Goal: Task Accomplishment & Management: Complete application form

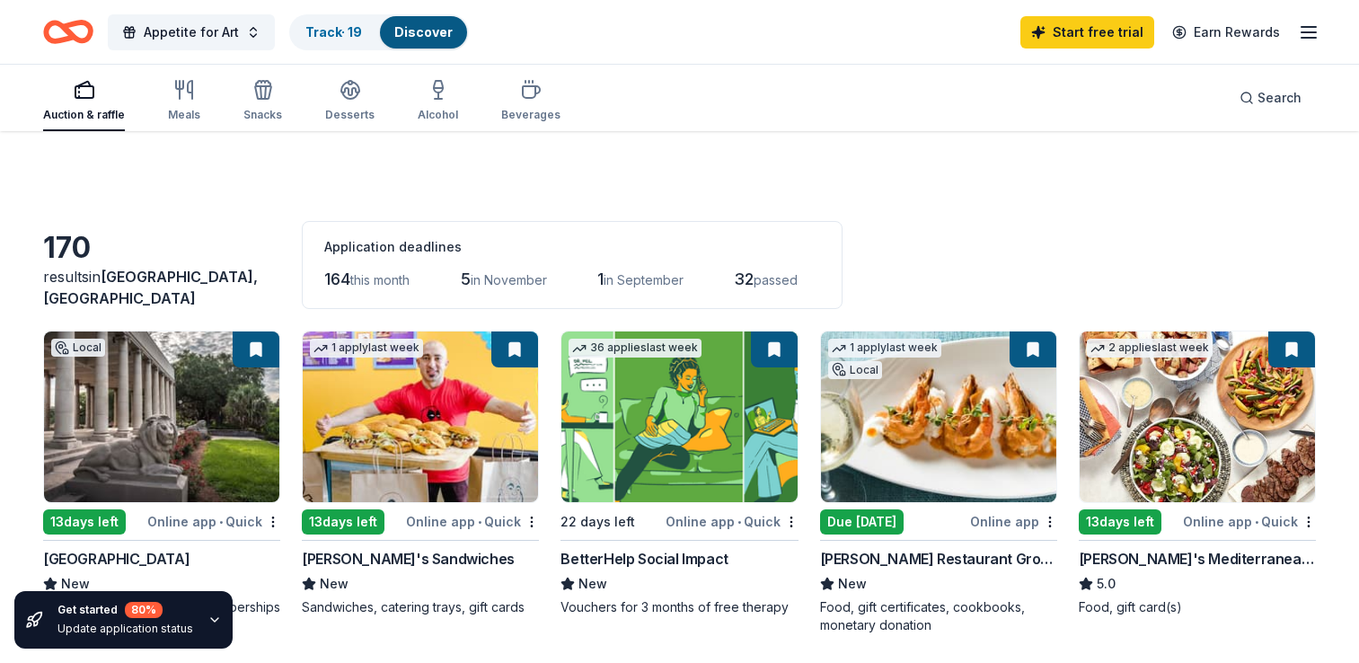
scroll to position [1547, 0]
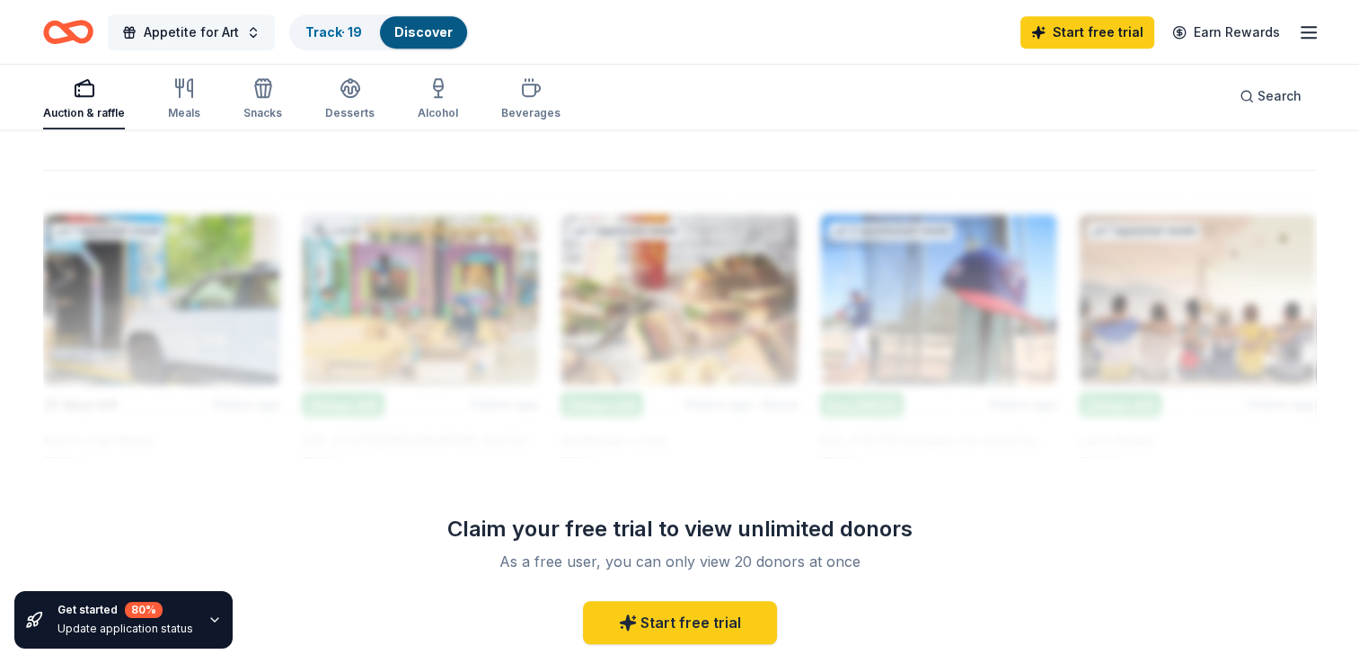
click at [186, 36] on span "Appetite for Art" at bounding box center [191, 33] width 95 height 22
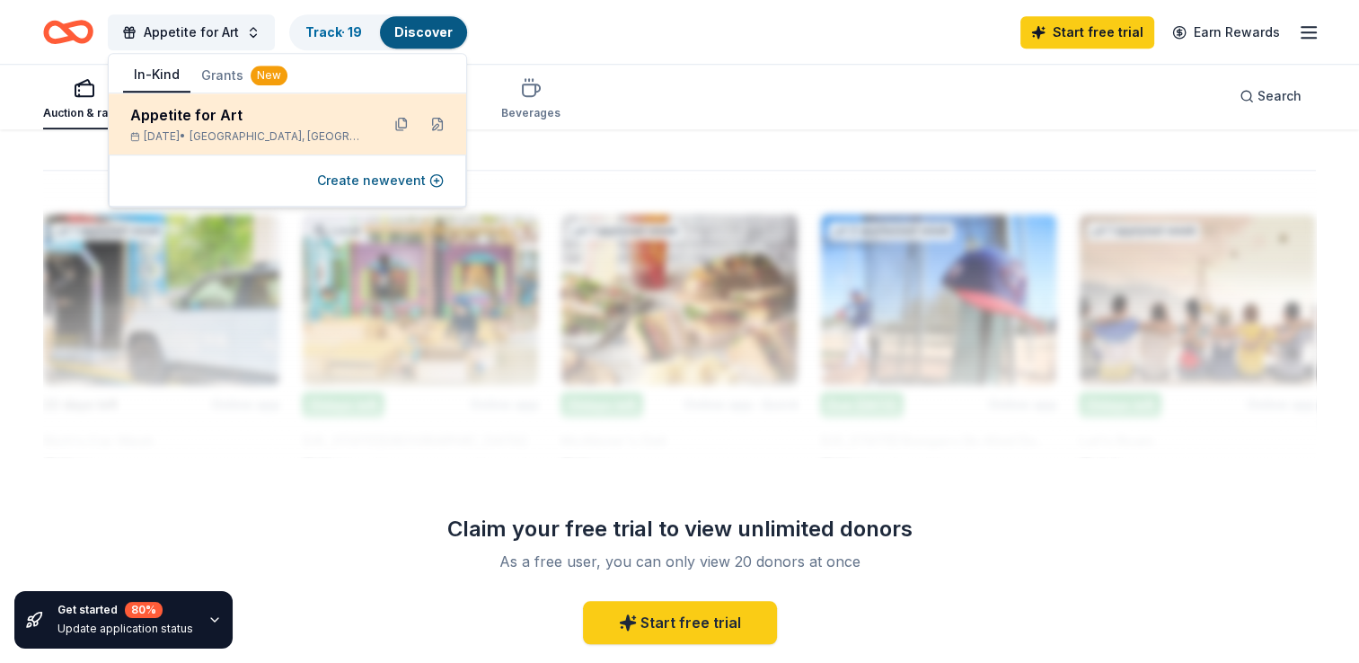
click at [197, 112] on div "Appetite for Art" at bounding box center [247, 115] width 235 height 22
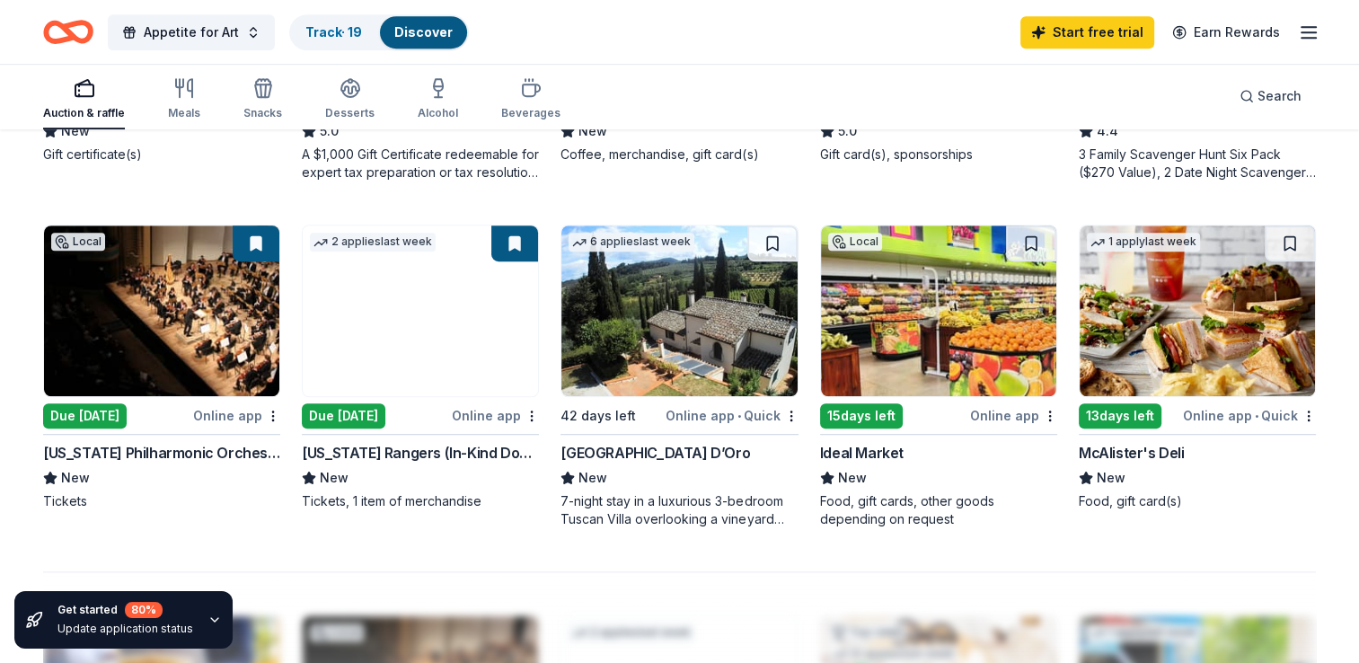
scroll to position [1110, 0]
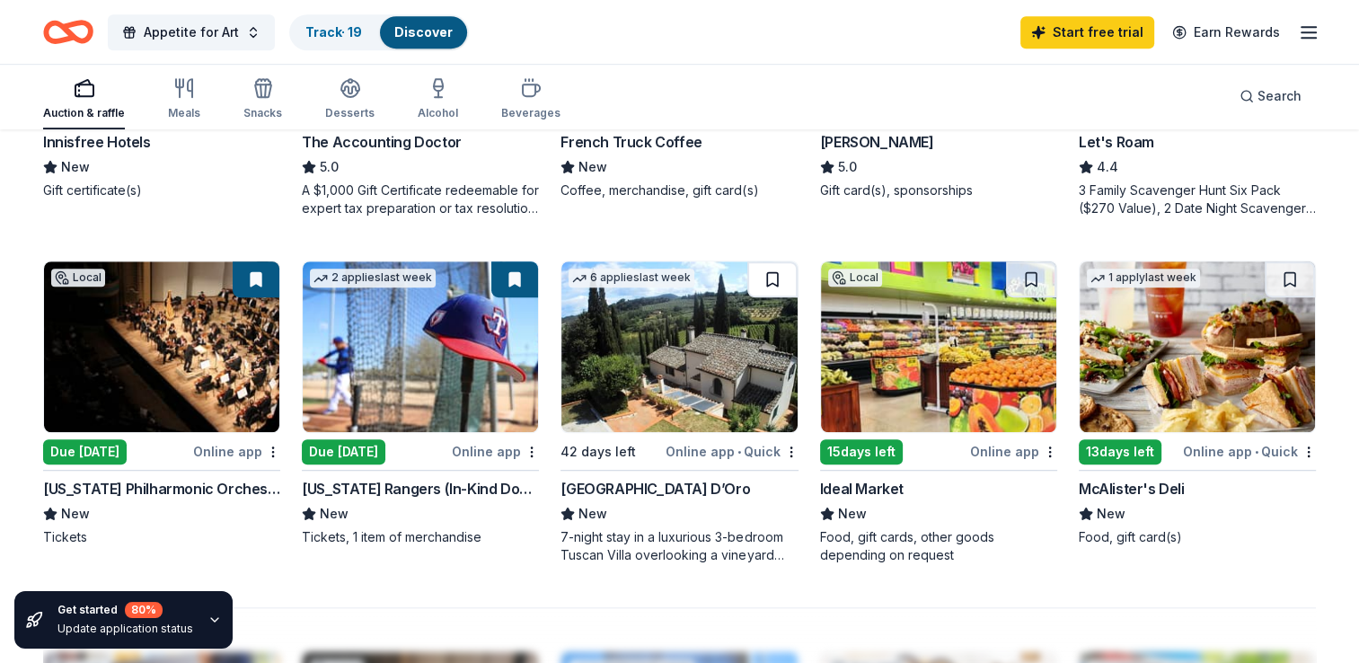
click at [774, 284] on button at bounding box center [772, 279] width 50 height 36
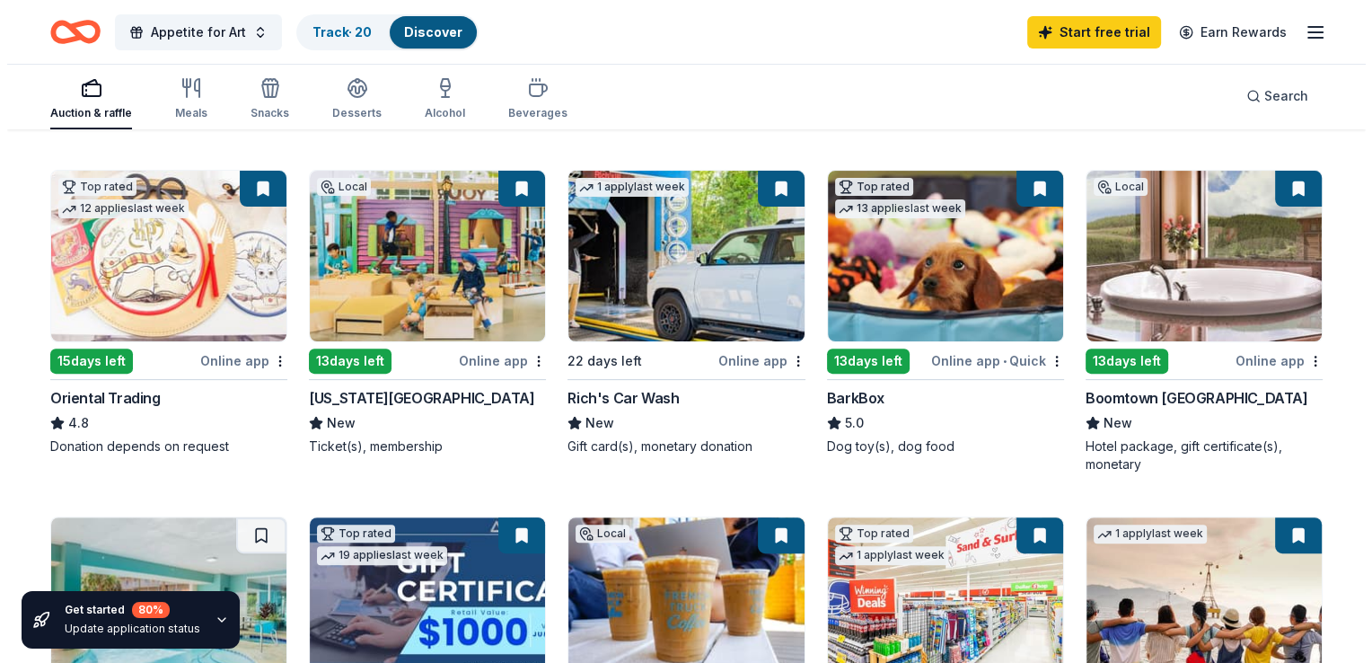
scroll to position [610, 0]
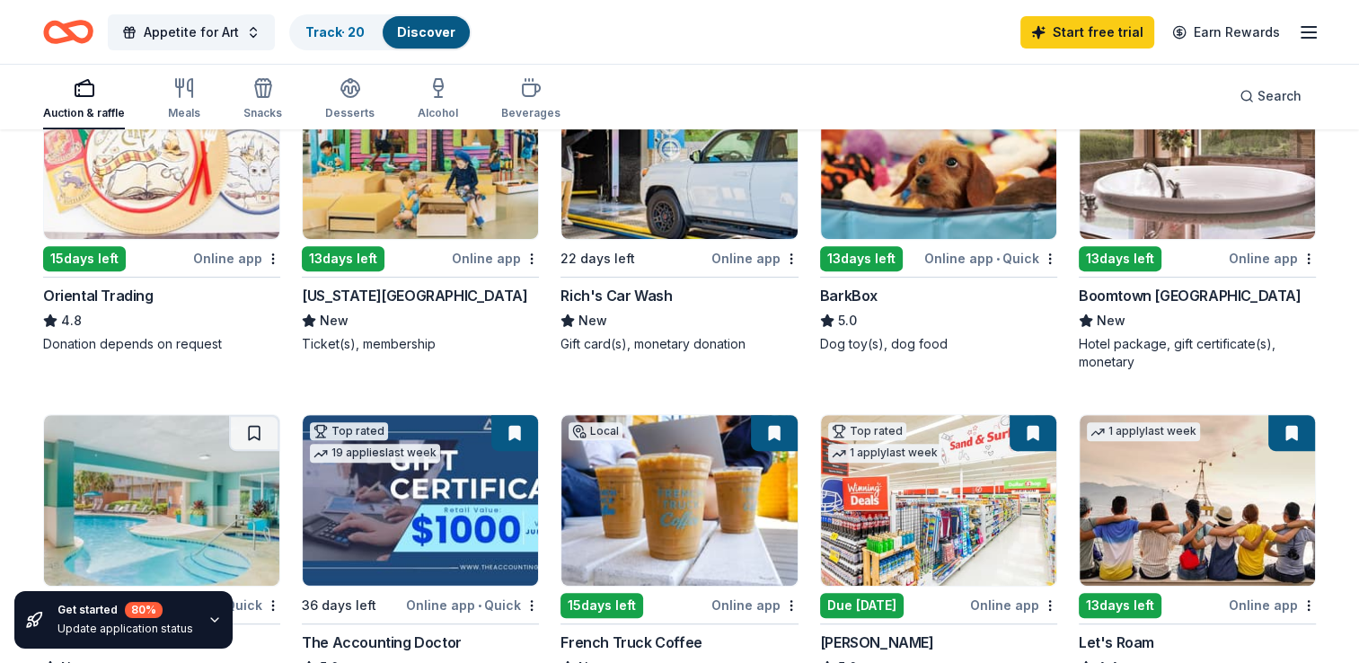
click at [402, 537] on img at bounding box center [420, 500] width 235 height 171
click at [183, 31] on span "Appetite for Art" at bounding box center [191, 33] width 95 height 22
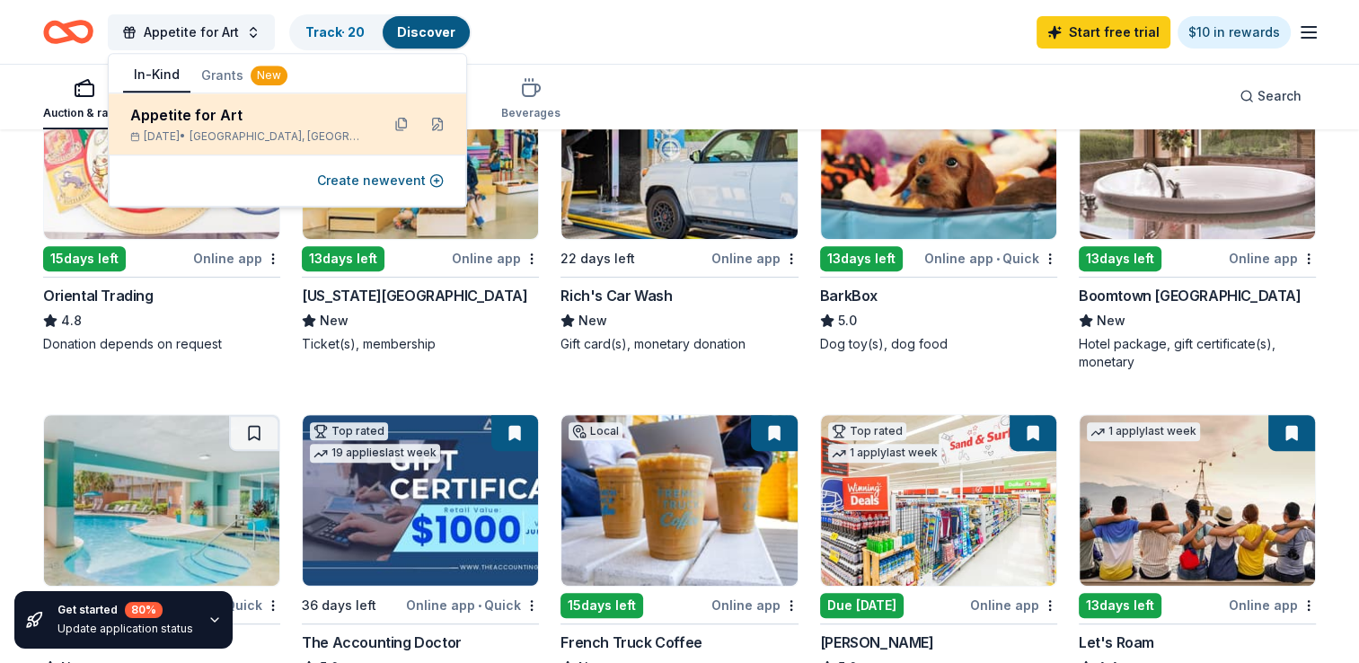
click at [206, 117] on div "Appetite for Art" at bounding box center [247, 115] width 235 height 22
click at [442, 122] on button at bounding box center [437, 124] width 29 height 29
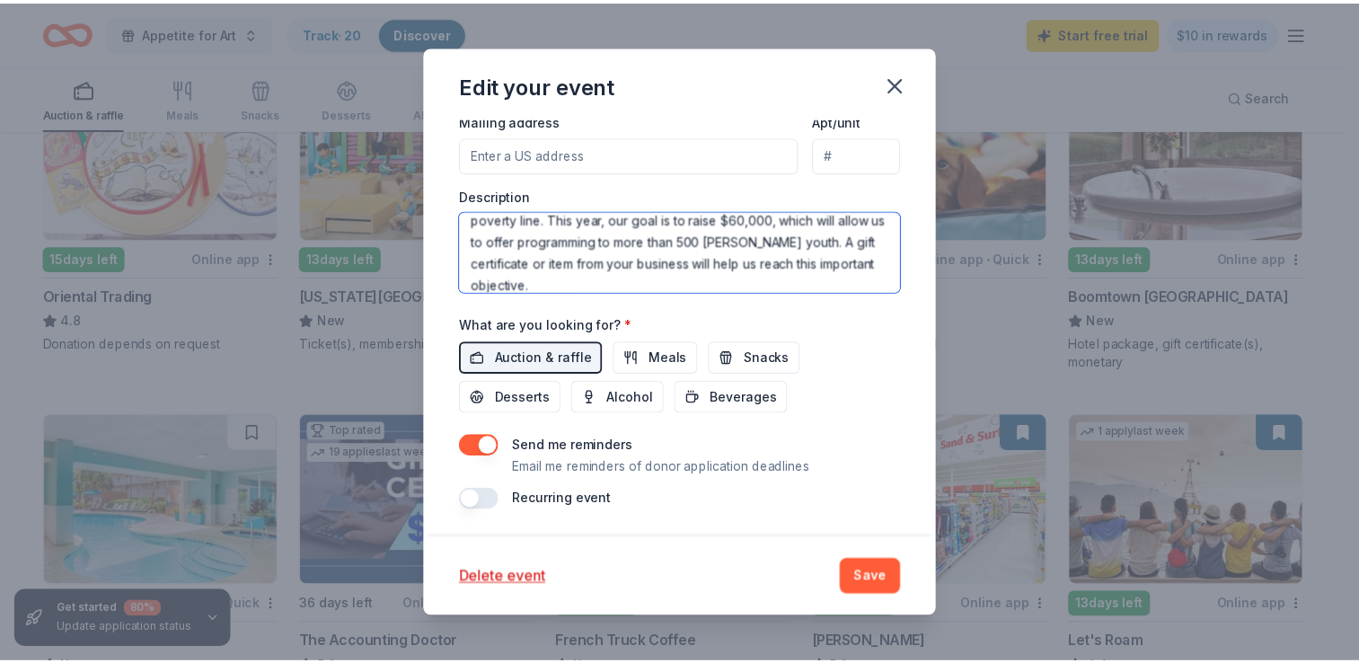
scroll to position [0, 0]
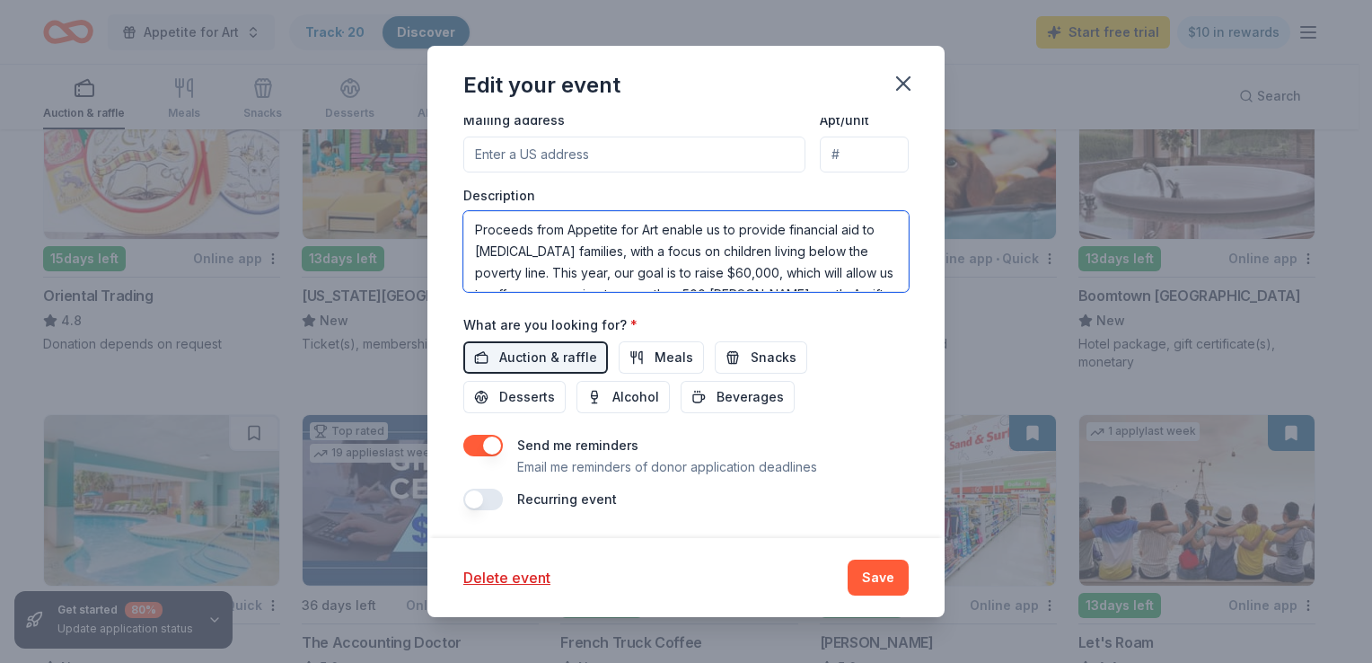
click at [657, 233] on textarea "Proceeds from Appetite for Art enable us to provide financial aid to low-income…" at bounding box center [685, 251] width 445 height 81
type textarea "Proceeds from Appetite for Art Fundraising Gala enable us to provide financial …"
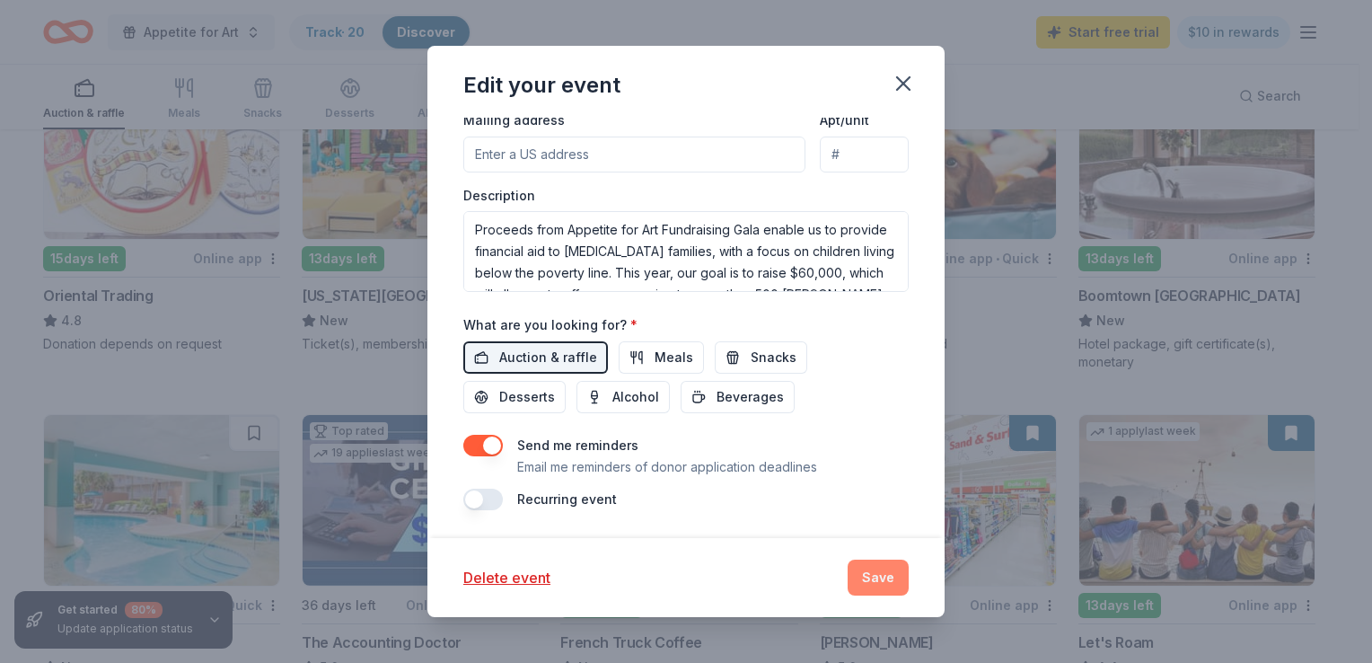
click at [874, 584] on button "Save" at bounding box center [878, 578] width 61 height 36
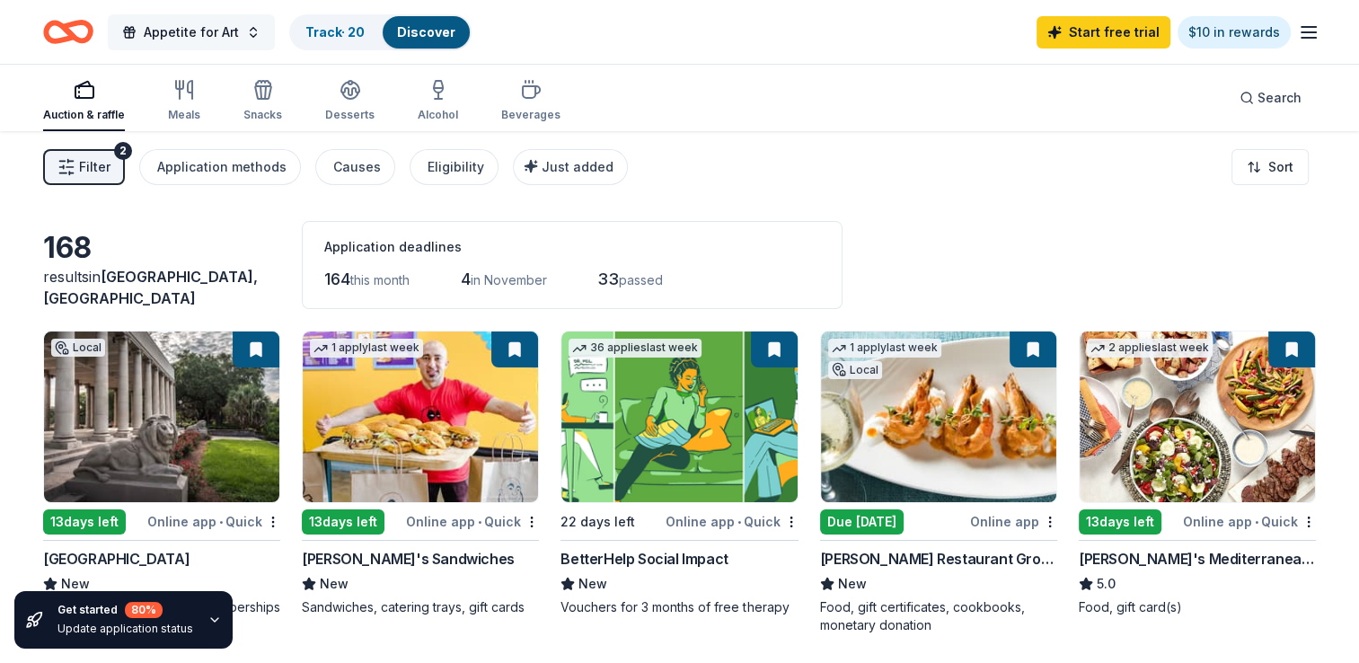
click at [165, 33] on span "Appetite for Art" at bounding box center [191, 33] width 95 height 22
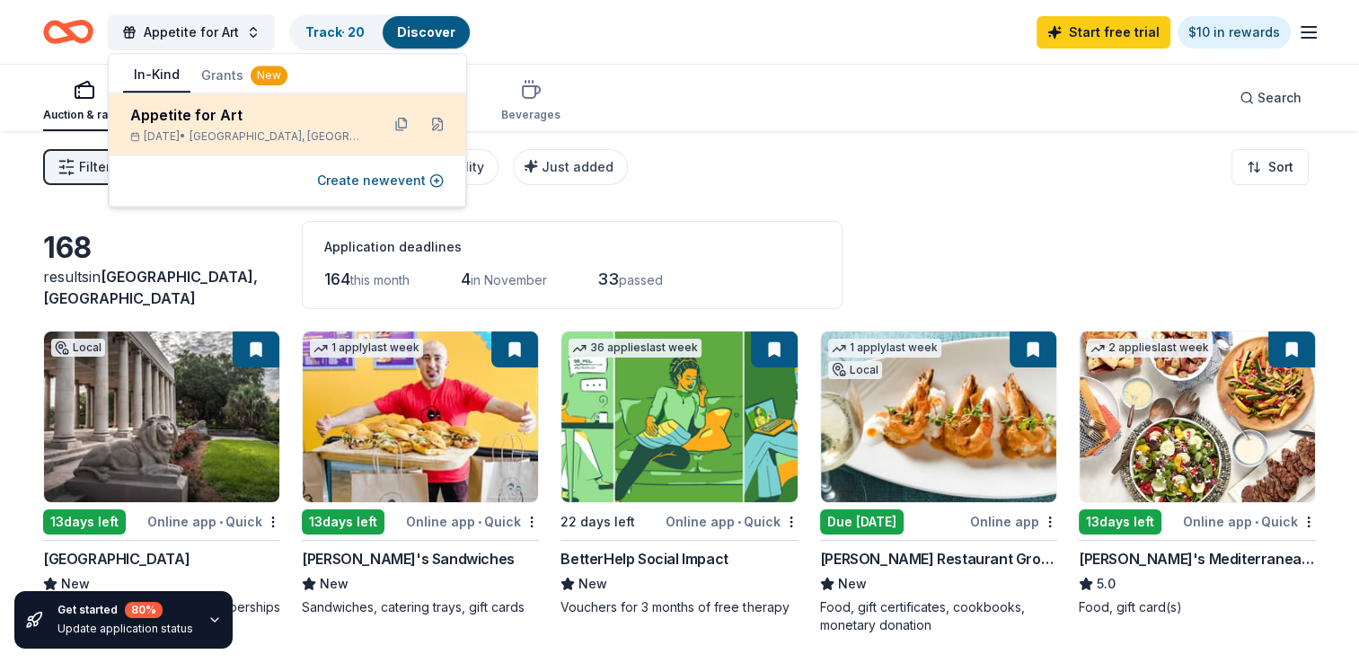
click at [205, 114] on div "Appetite for Art" at bounding box center [247, 115] width 235 height 22
click at [445, 122] on button at bounding box center [437, 124] width 29 height 29
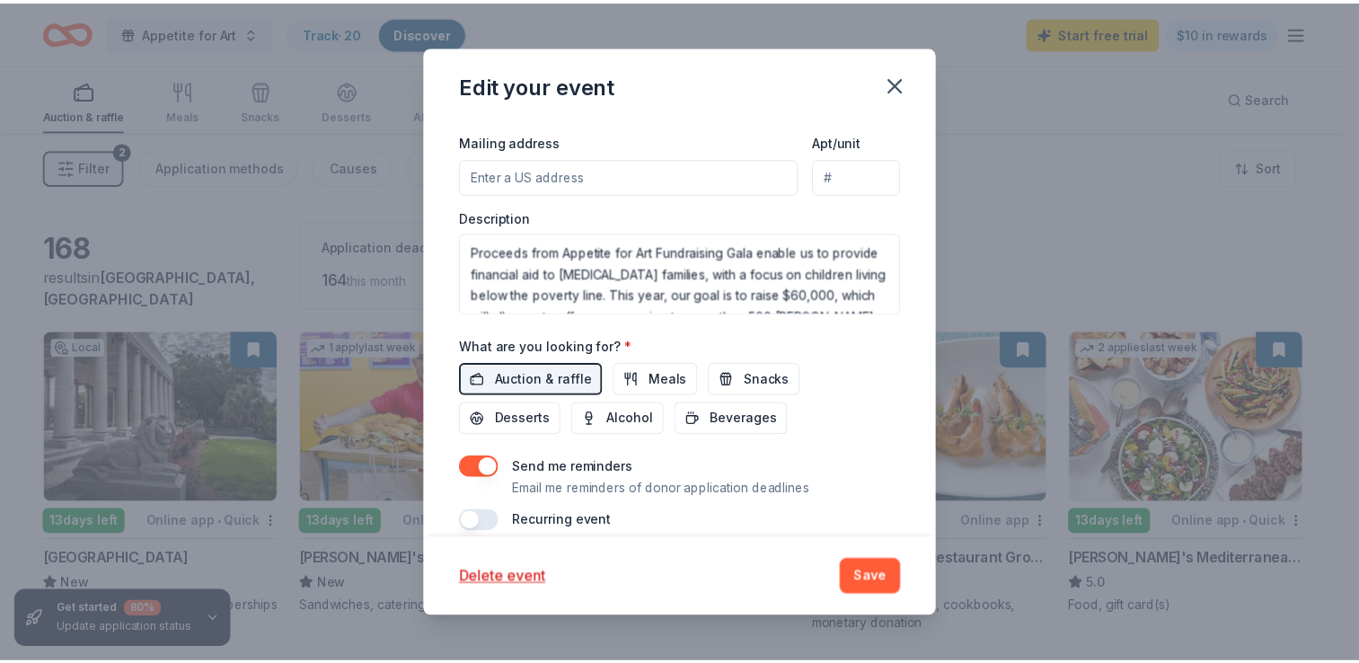
scroll to position [552, 0]
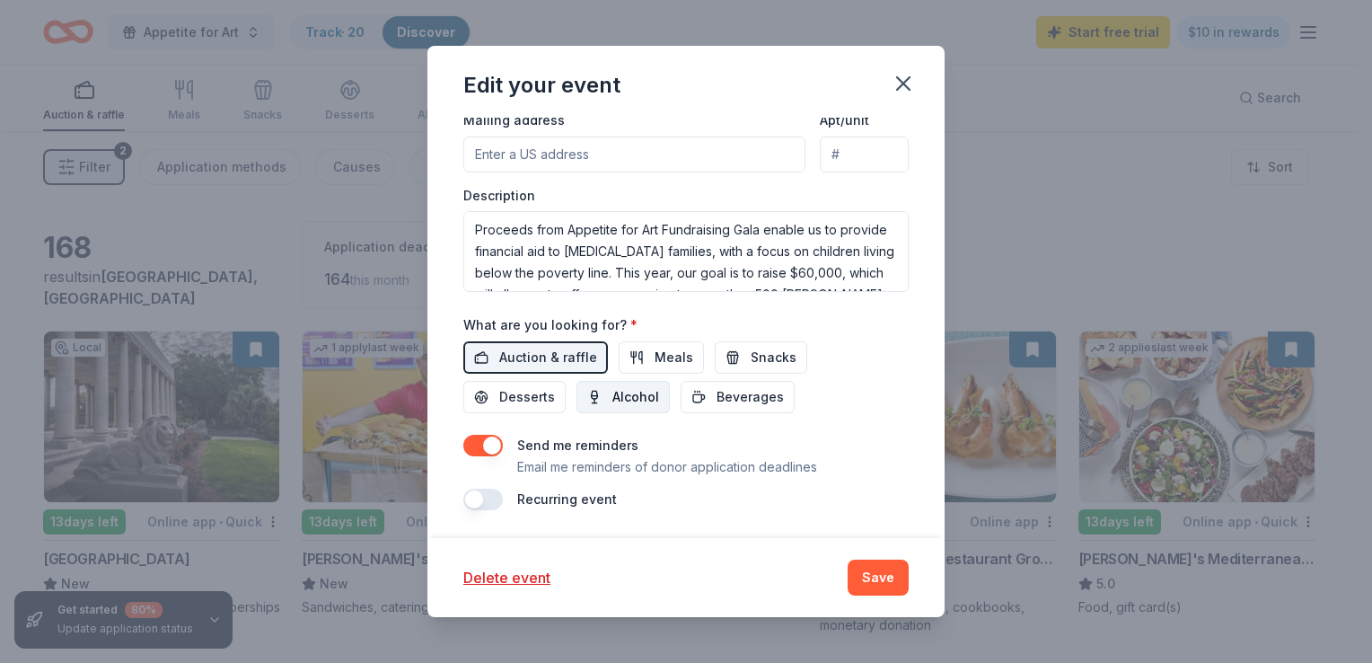
click at [614, 398] on span "Alcohol" at bounding box center [636, 397] width 47 height 22
click at [880, 574] on button "Save" at bounding box center [878, 578] width 61 height 36
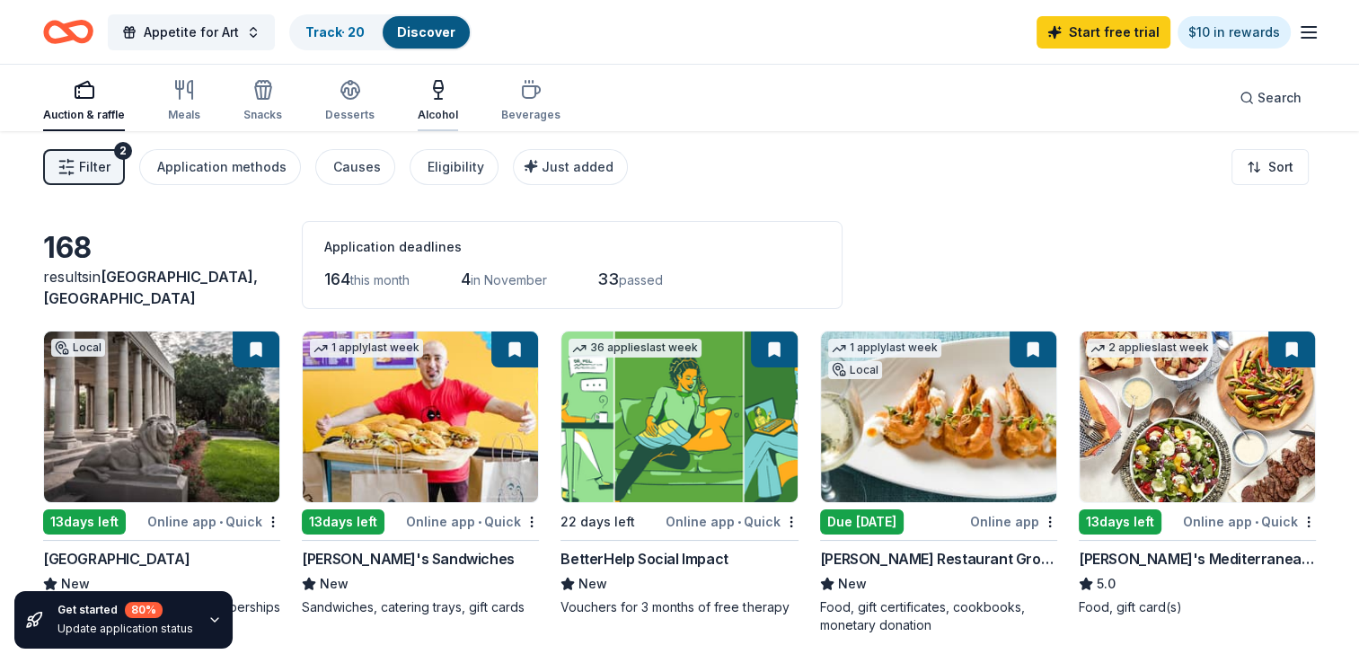
click at [431, 101] on div "Alcohol" at bounding box center [438, 100] width 40 height 43
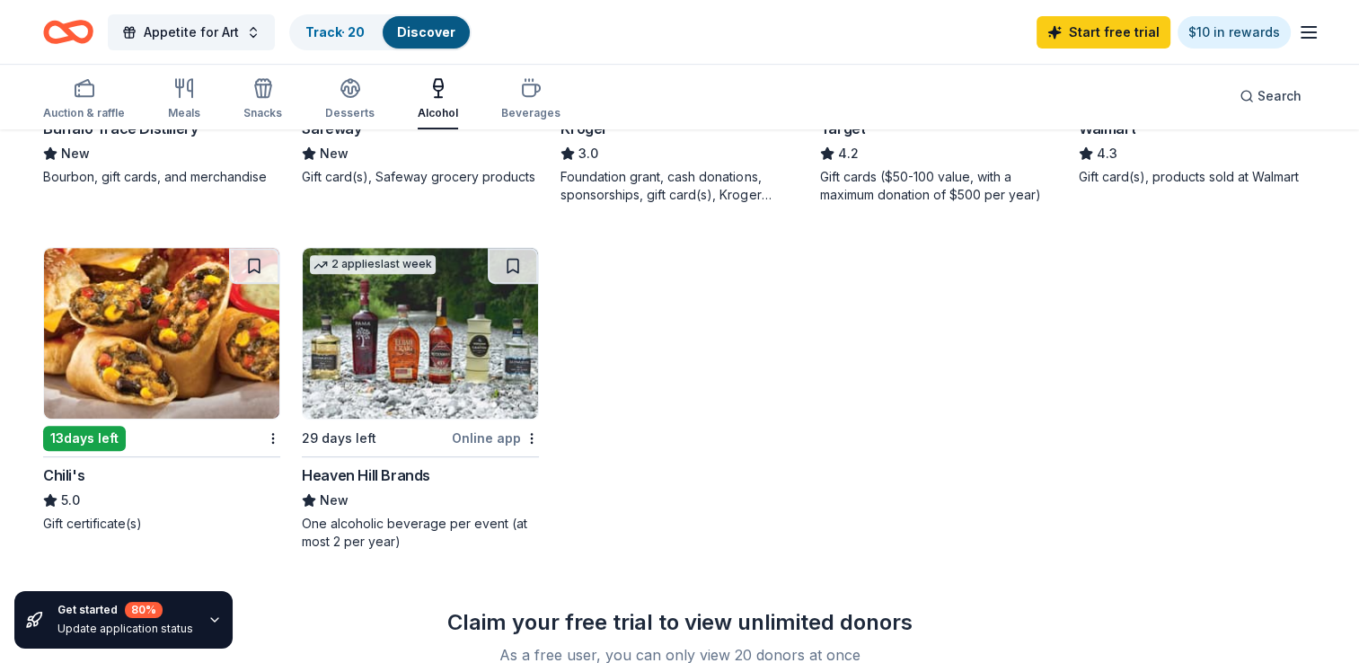
scroll to position [775, 0]
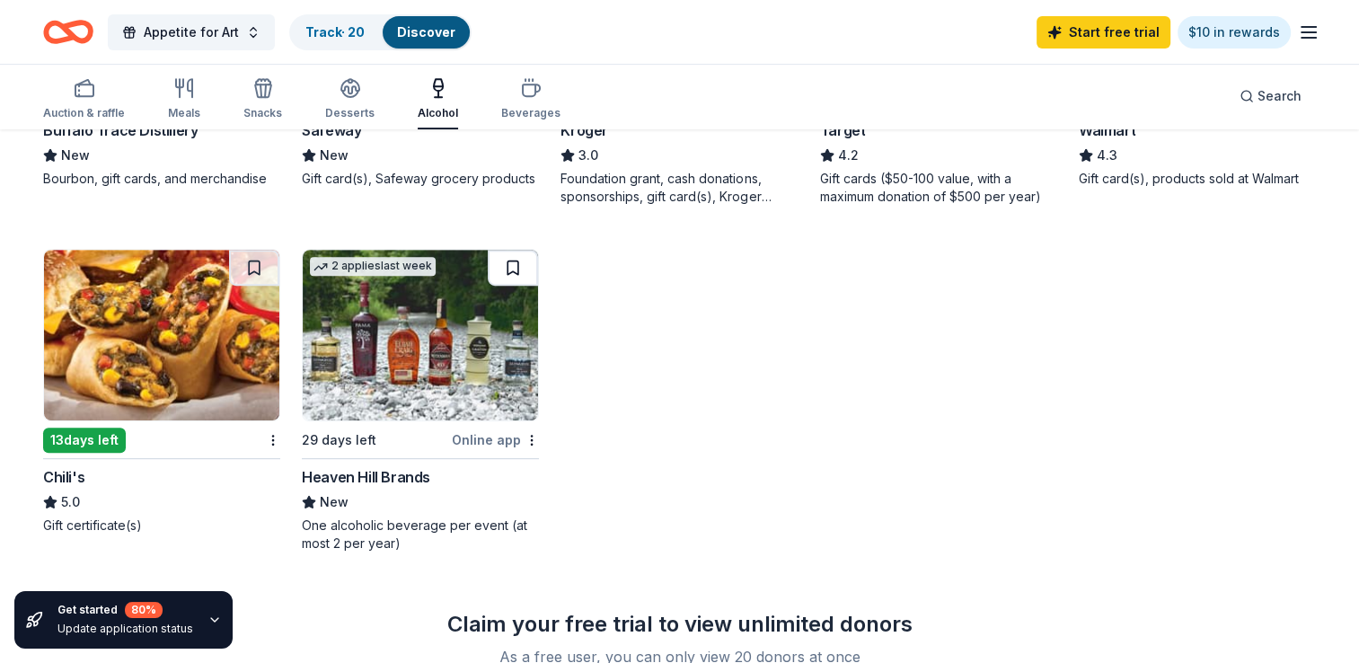
click at [518, 266] on button at bounding box center [513, 268] width 50 height 36
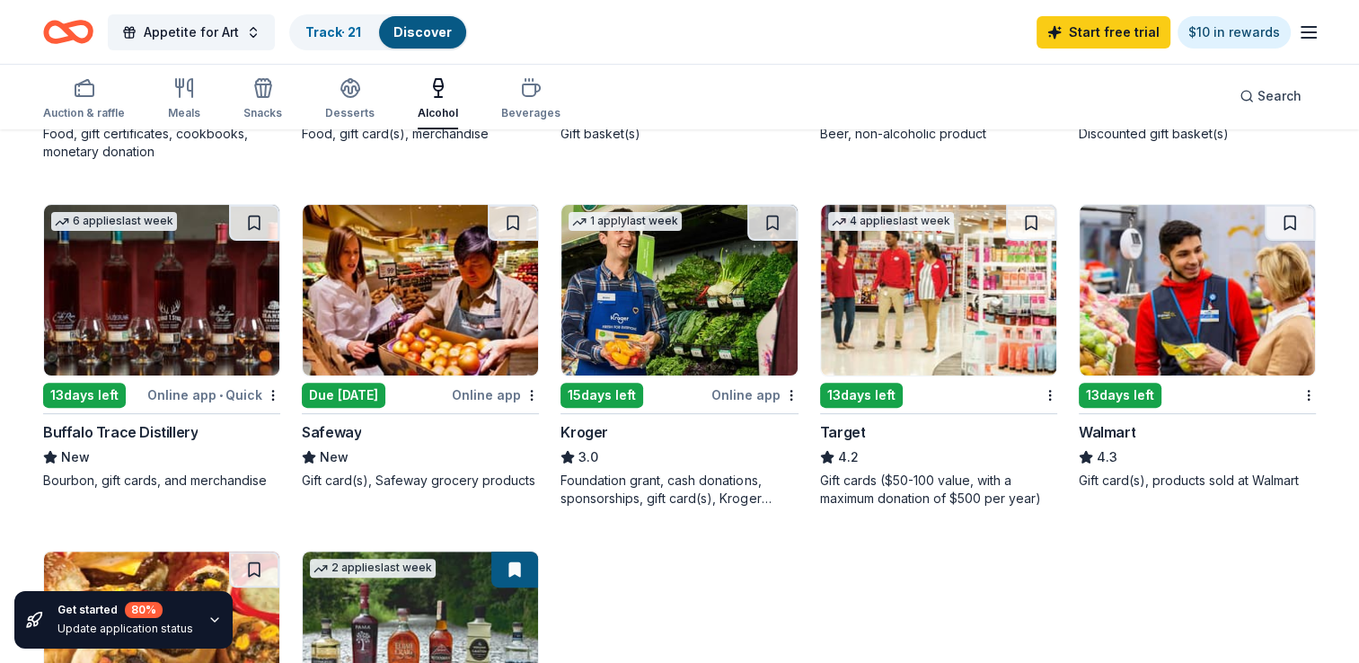
scroll to position [451, 0]
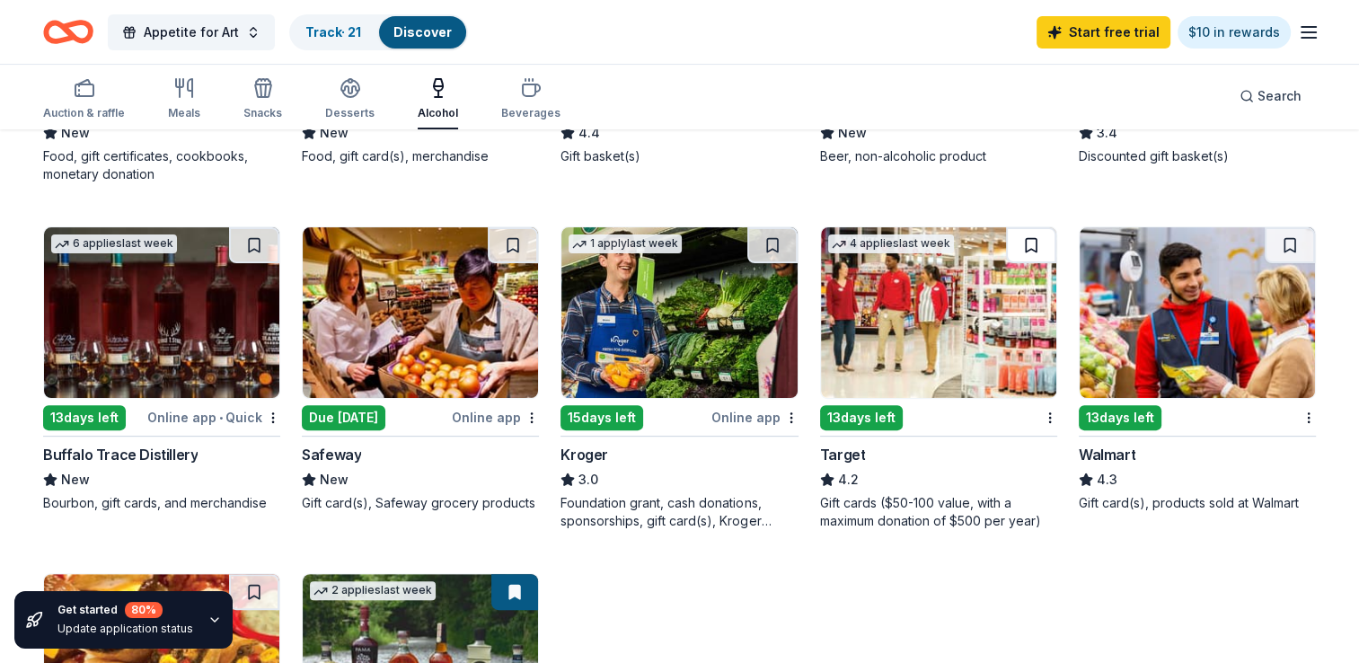
click at [1037, 240] on button at bounding box center [1031, 245] width 50 height 36
click at [255, 241] on button at bounding box center [254, 245] width 50 height 36
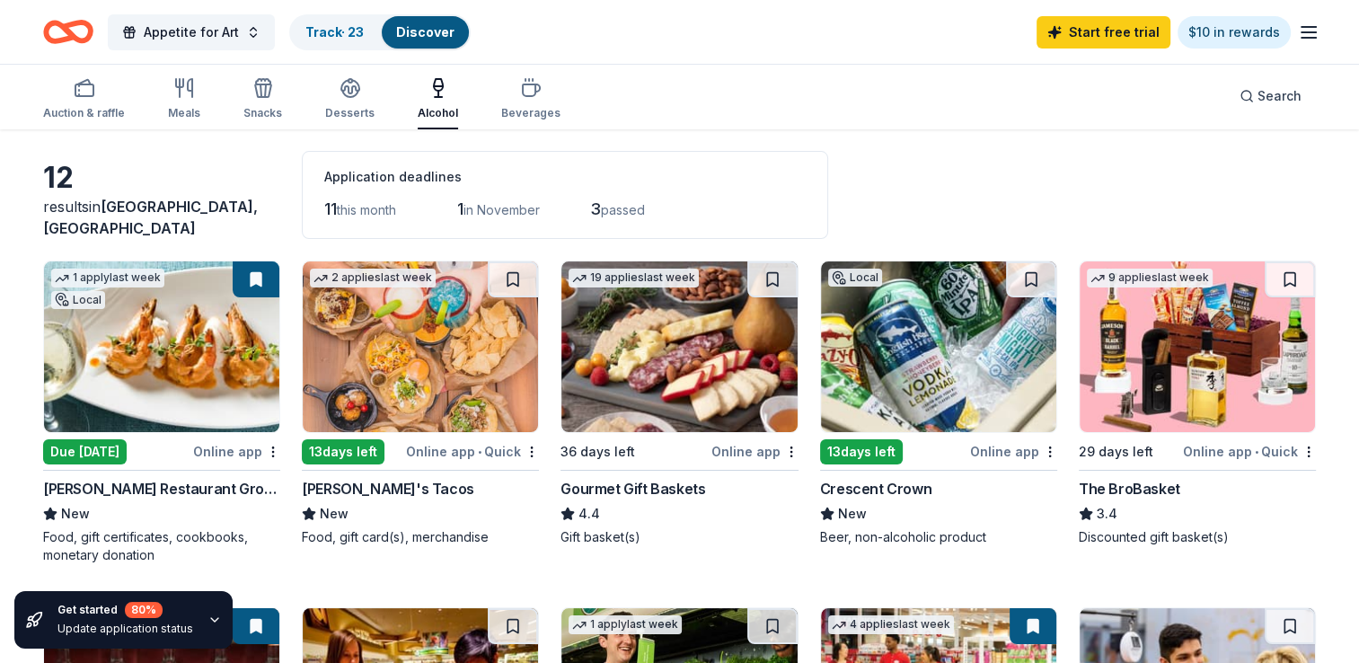
scroll to position [75, 0]
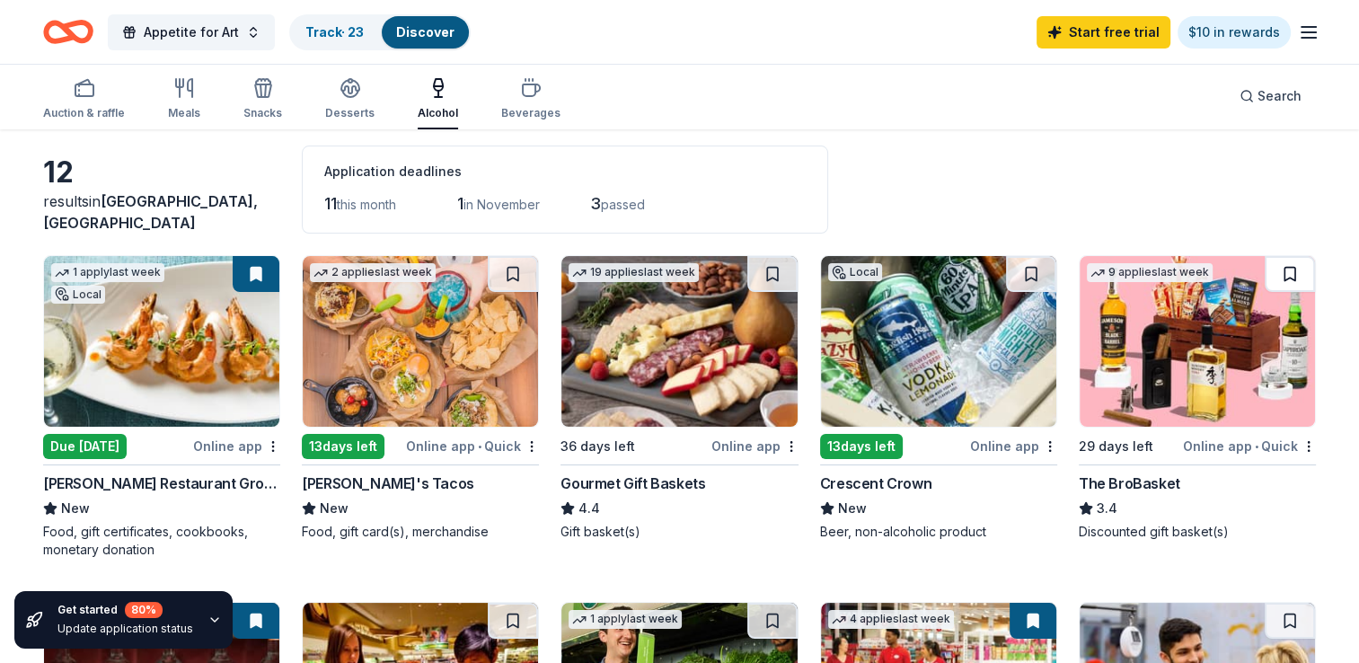
click at [1292, 268] on button at bounding box center [1290, 274] width 50 height 36
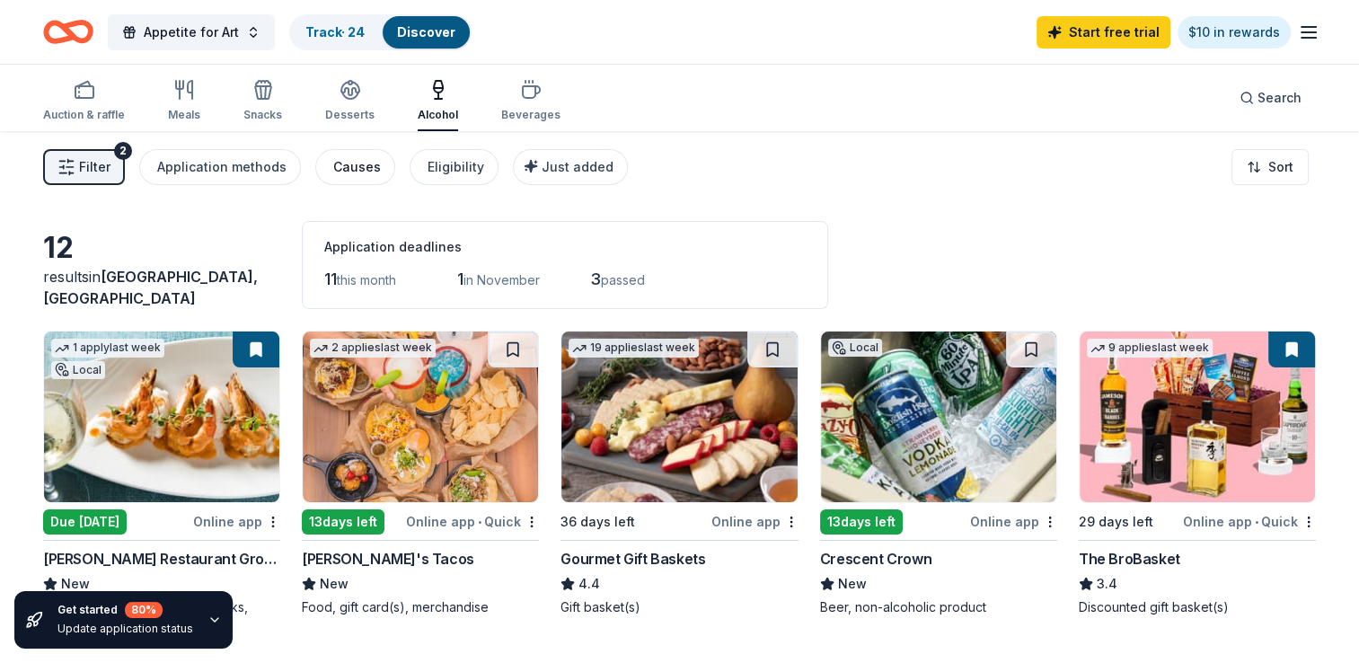
click at [341, 169] on div "Causes" at bounding box center [357, 167] width 48 height 22
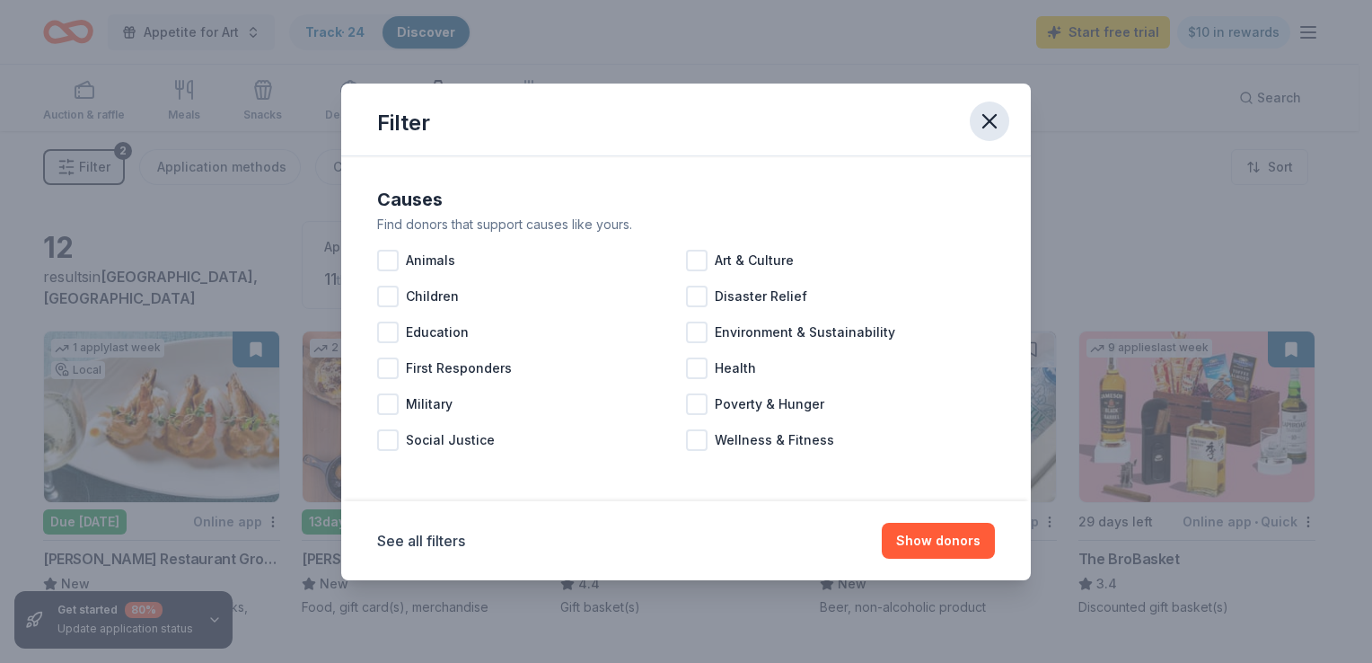
click at [995, 117] on icon "button" at bounding box center [989, 121] width 25 height 25
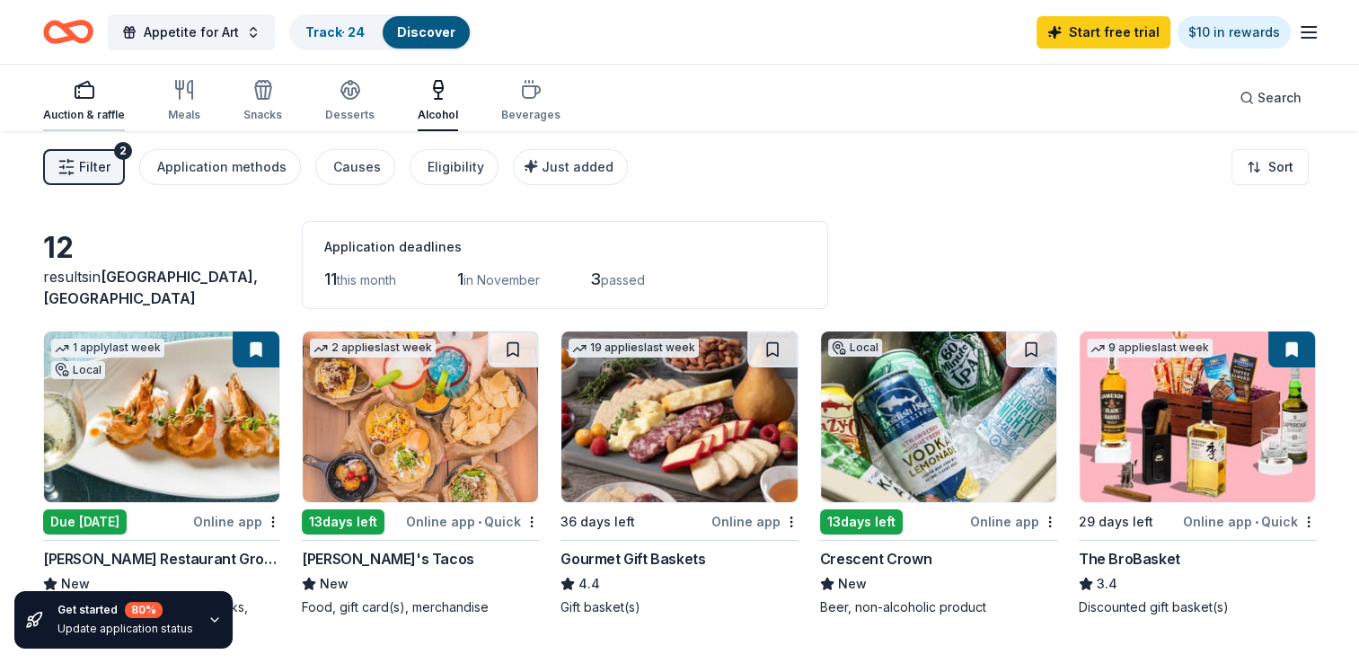
click at [76, 113] on div "Auction & raffle" at bounding box center [84, 115] width 82 height 14
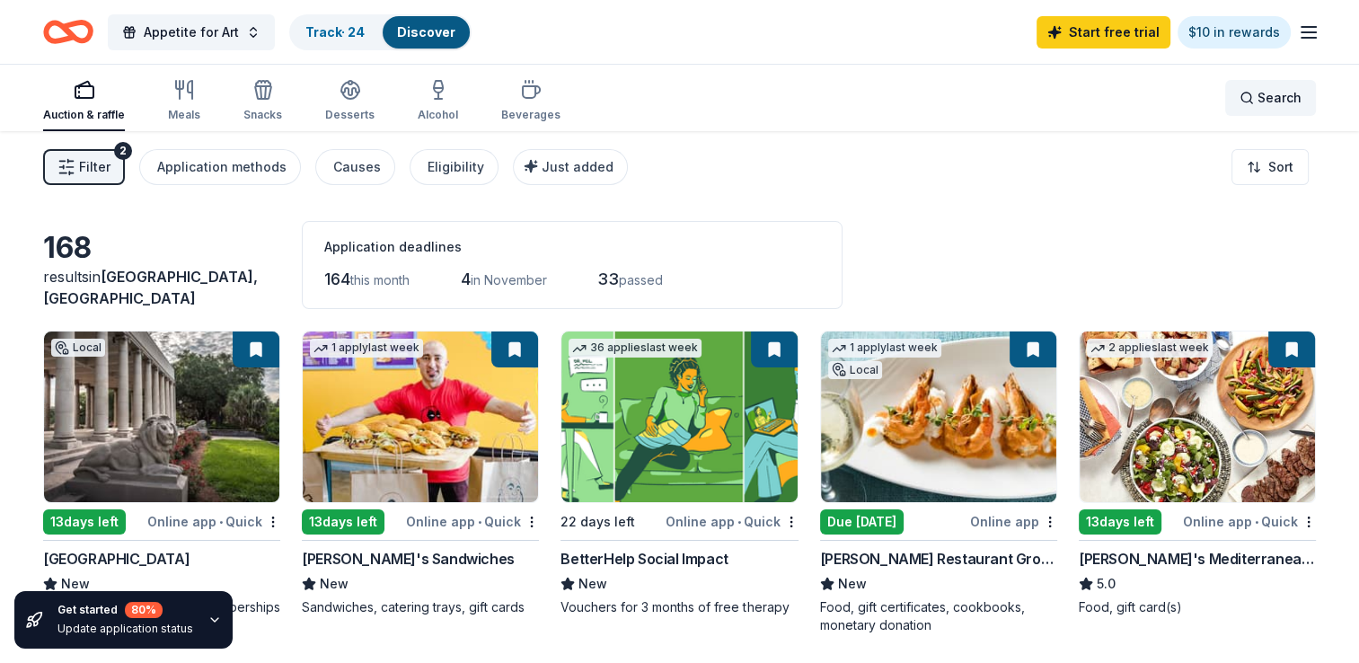
click at [1251, 91] on div "Search" at bounding box center [1270, 98] width 62 height 22
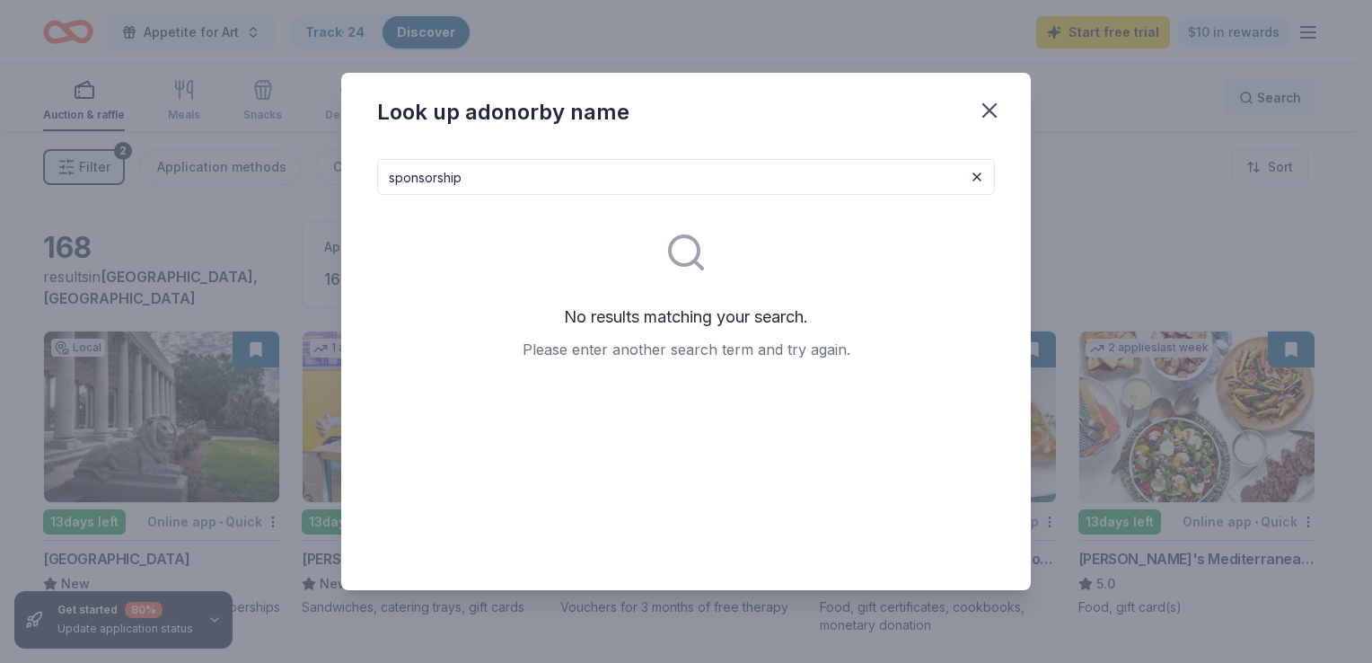
type input "sponsorship"
click at [977, 172] on button at bounding box center [977, 177] width 22 height 22
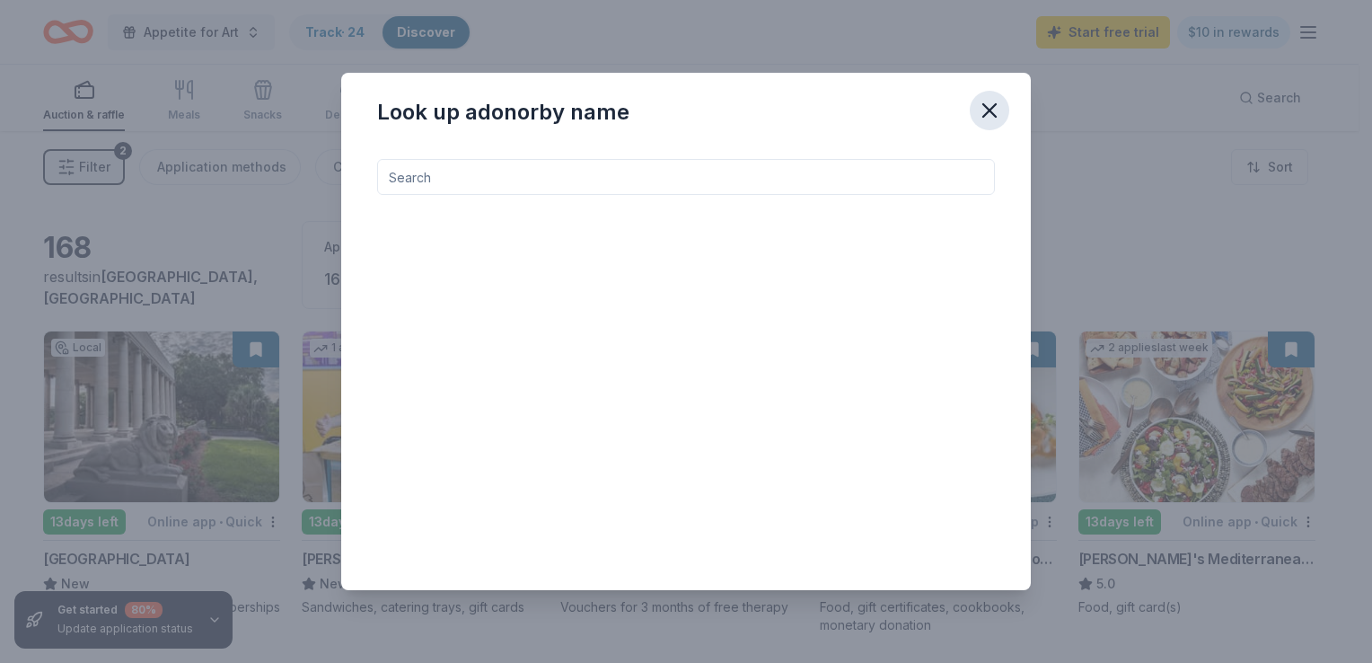
click at [990, 111] on icon "button" at bounding box center [989, 110] width 13 height 13
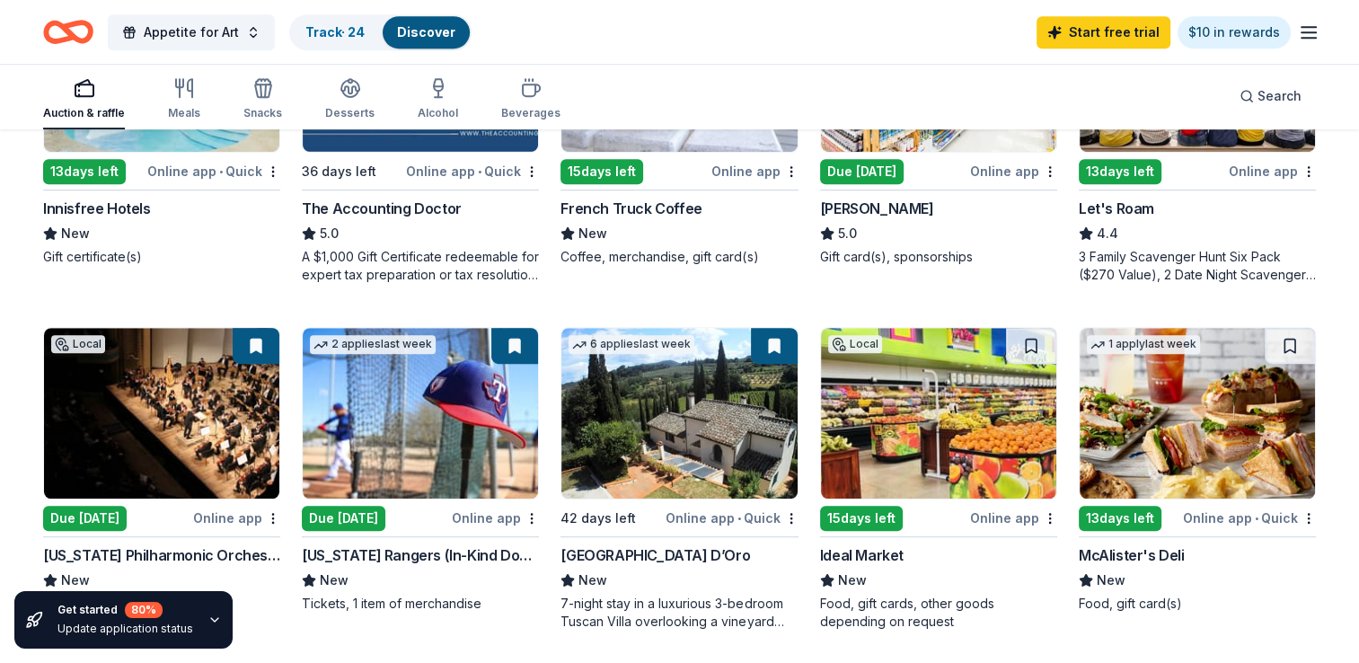
scroll to position [1045, 0]
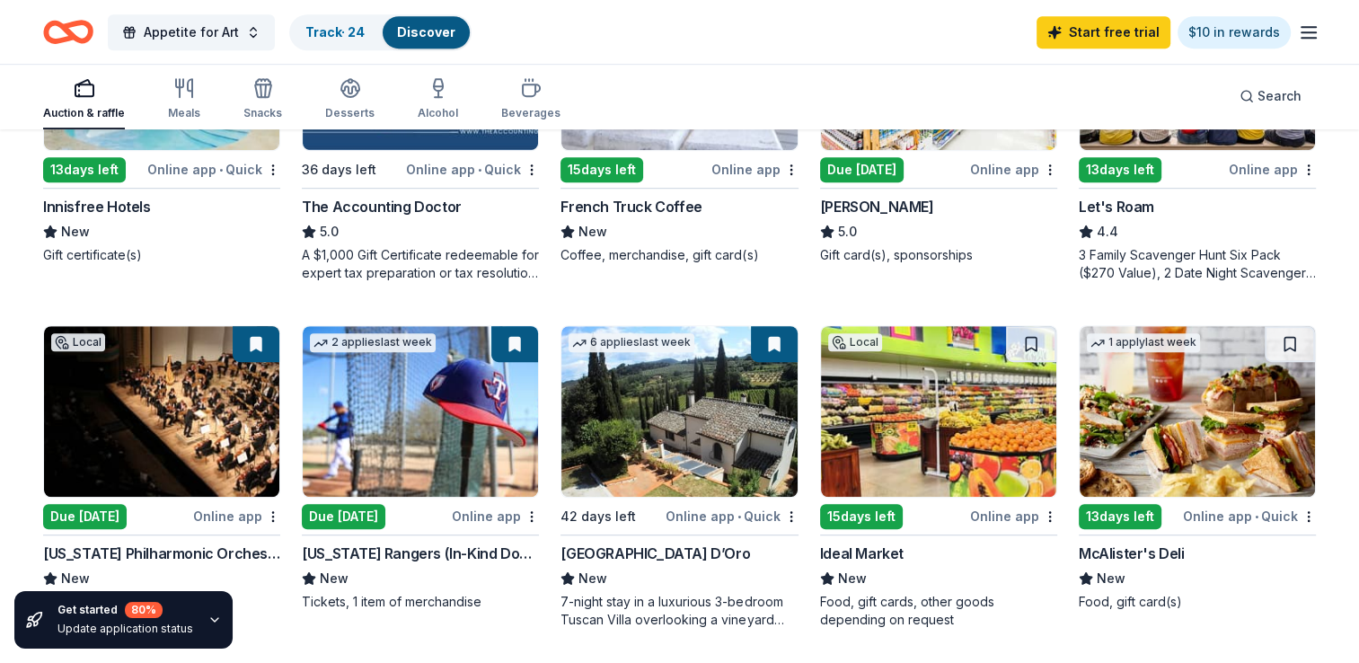
click at [697, 437] on img at bounding box center [678, 411] width 235 height 171
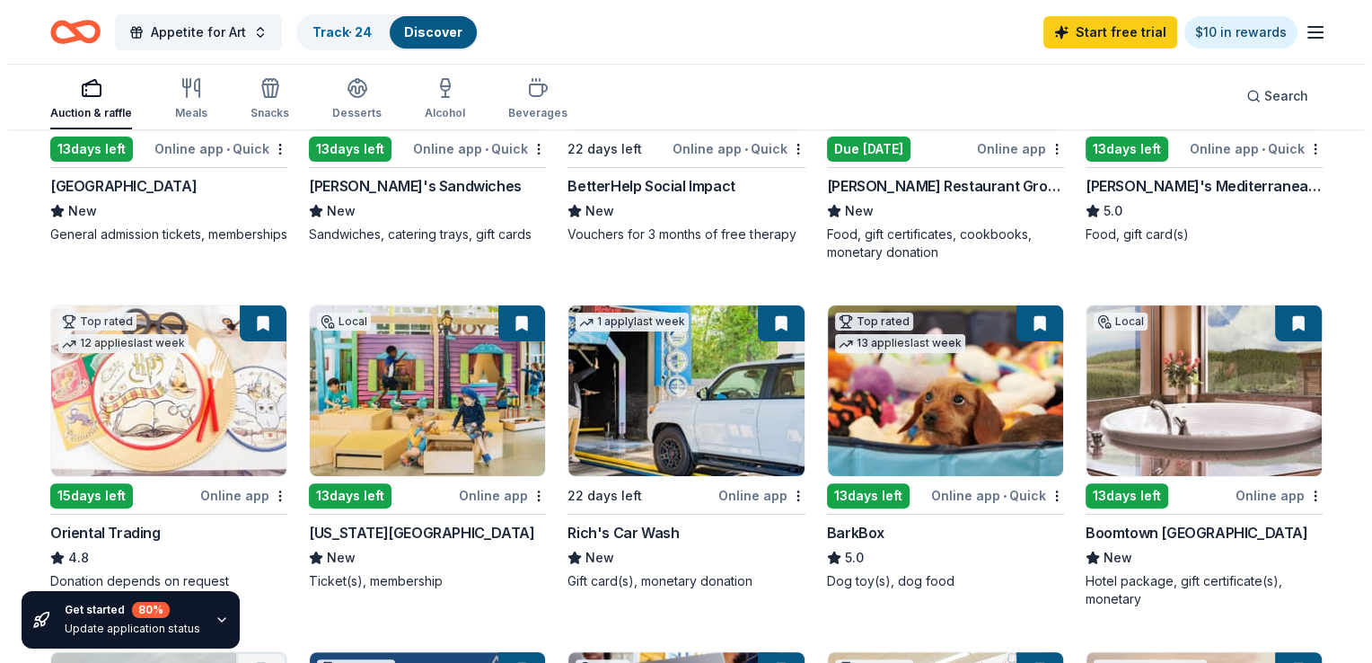
scroll to position [389, 0]
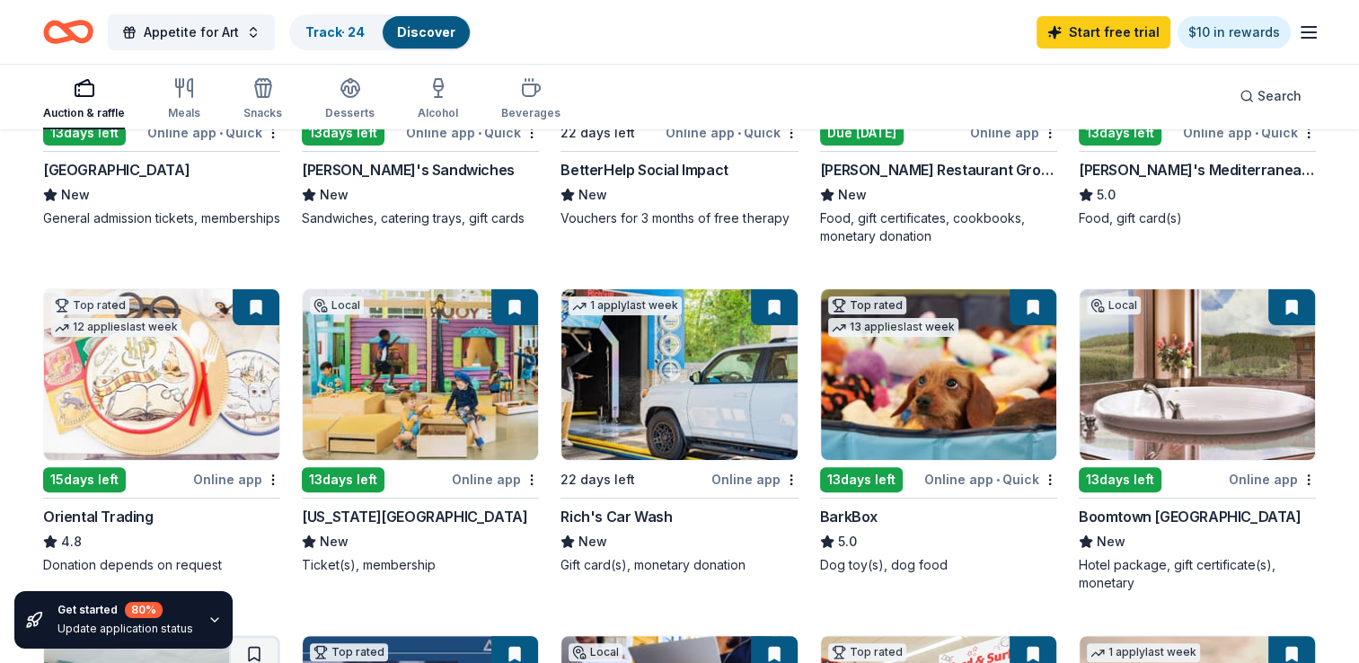
click at [388, 357] on img at bounding box center [420, 374] width 235 height 171
click at [181, 31] on span "Appetite for Art" at bounding box center [191, 33] width 95 height 22
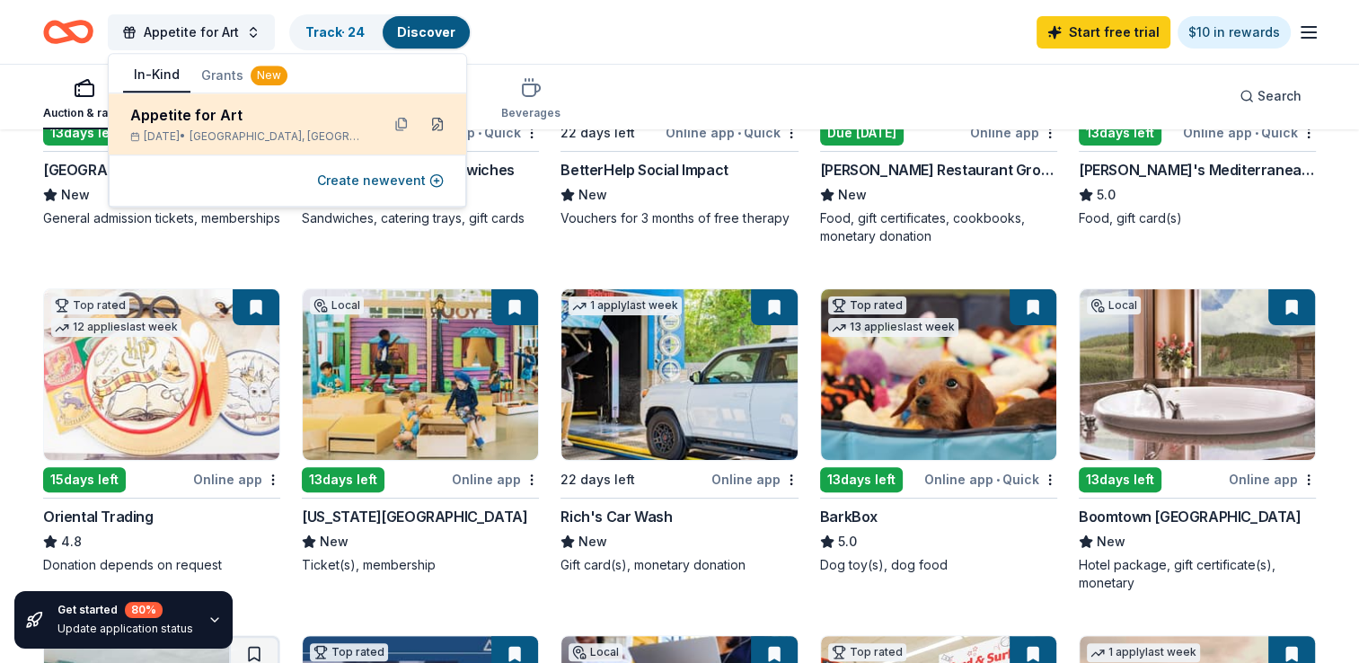
click at [443, 124] on button at bounding box center [437, 124] width 29 height 29
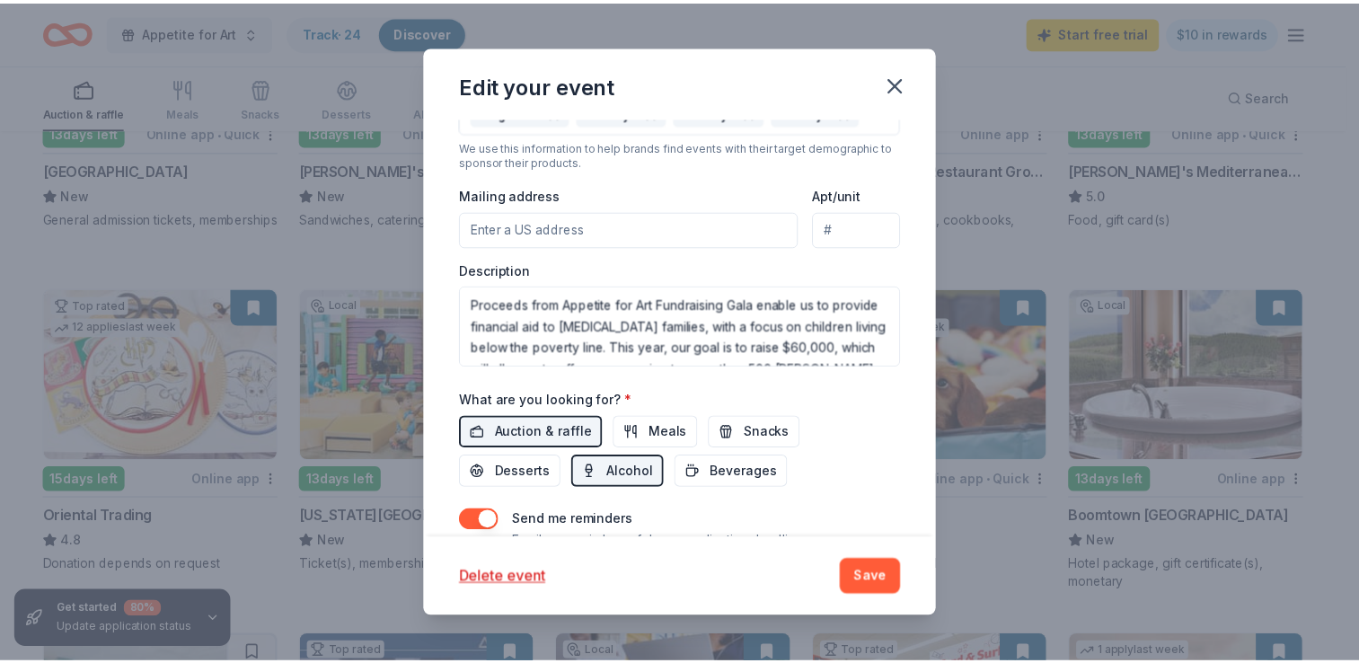
scroll to position [552, 0]
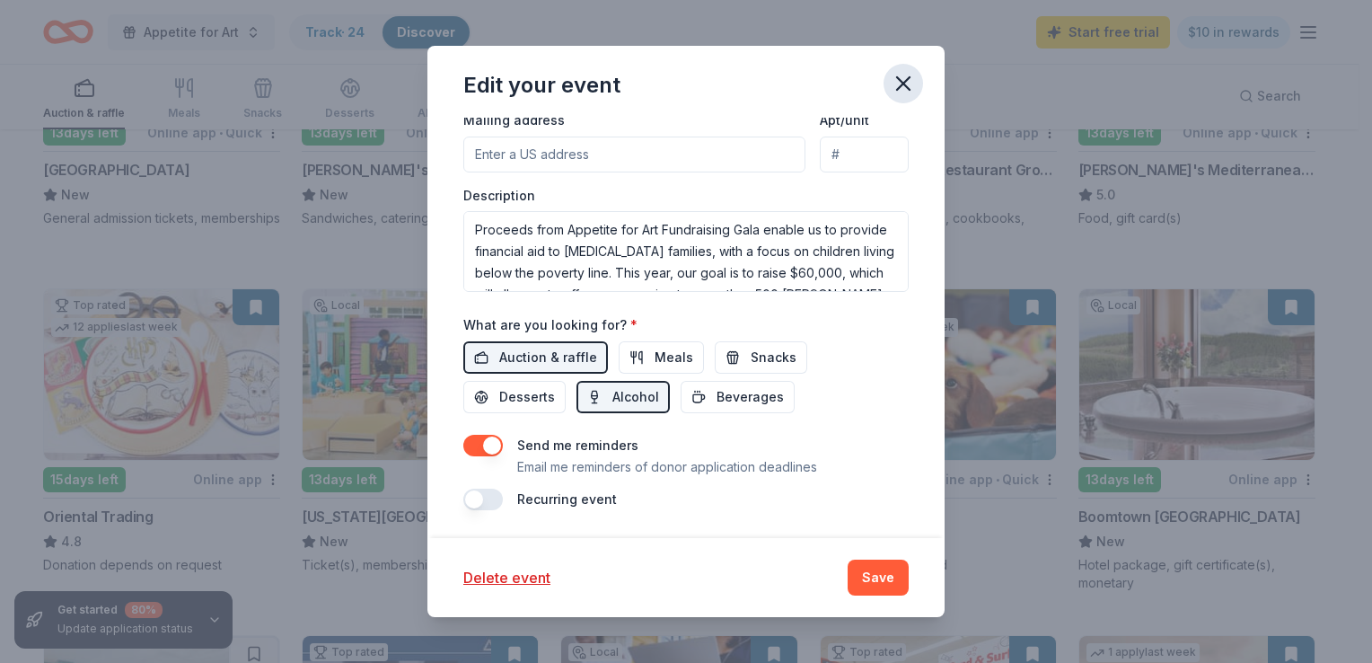
click at [901, 85] on icon "button" at bounding box center [903, 83] width 13 height 13
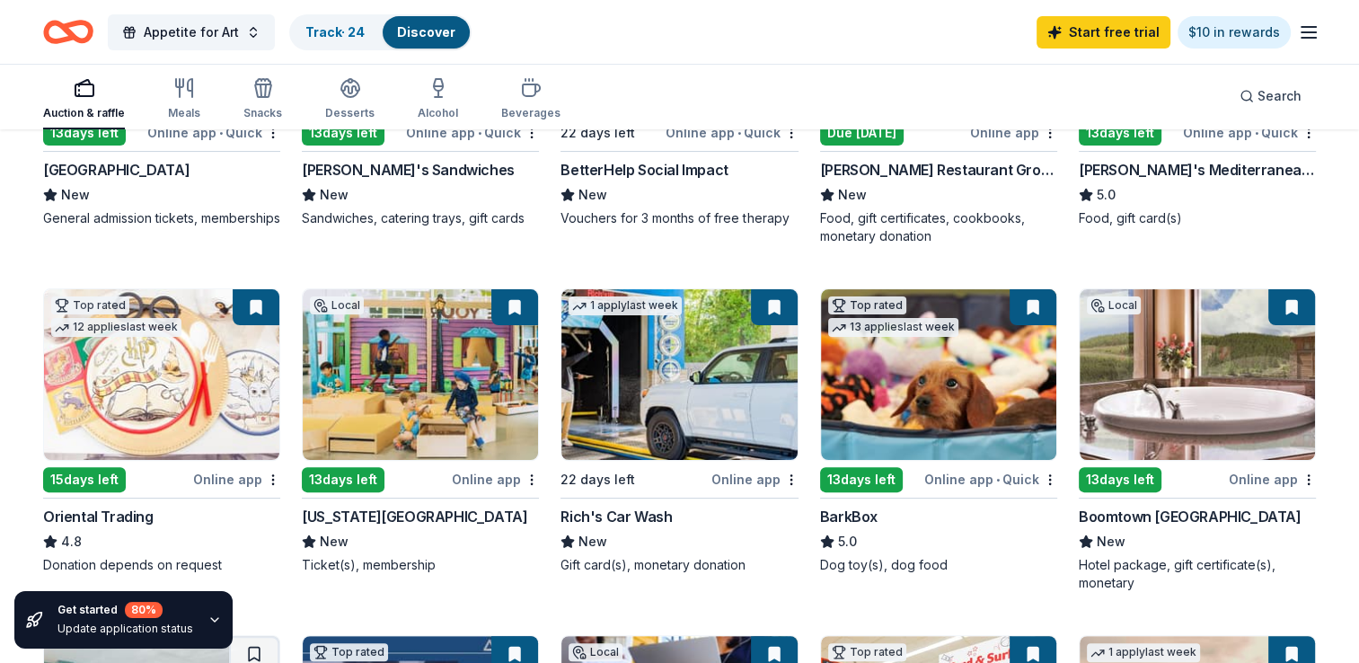
drag, startPoint x: 1364, startPoint y: 137, endPoint x: 641, endPoint y: 41, distance: 729.2
click at [641, 41] on div "Appetite for Art Track · 24 Discover Start free trial $10 in rewards" at bounding box center [679, 32] width 1273 height 42
click at [75, 30] on icon "Home" at bounding box center [68, 32] width 50 height 42
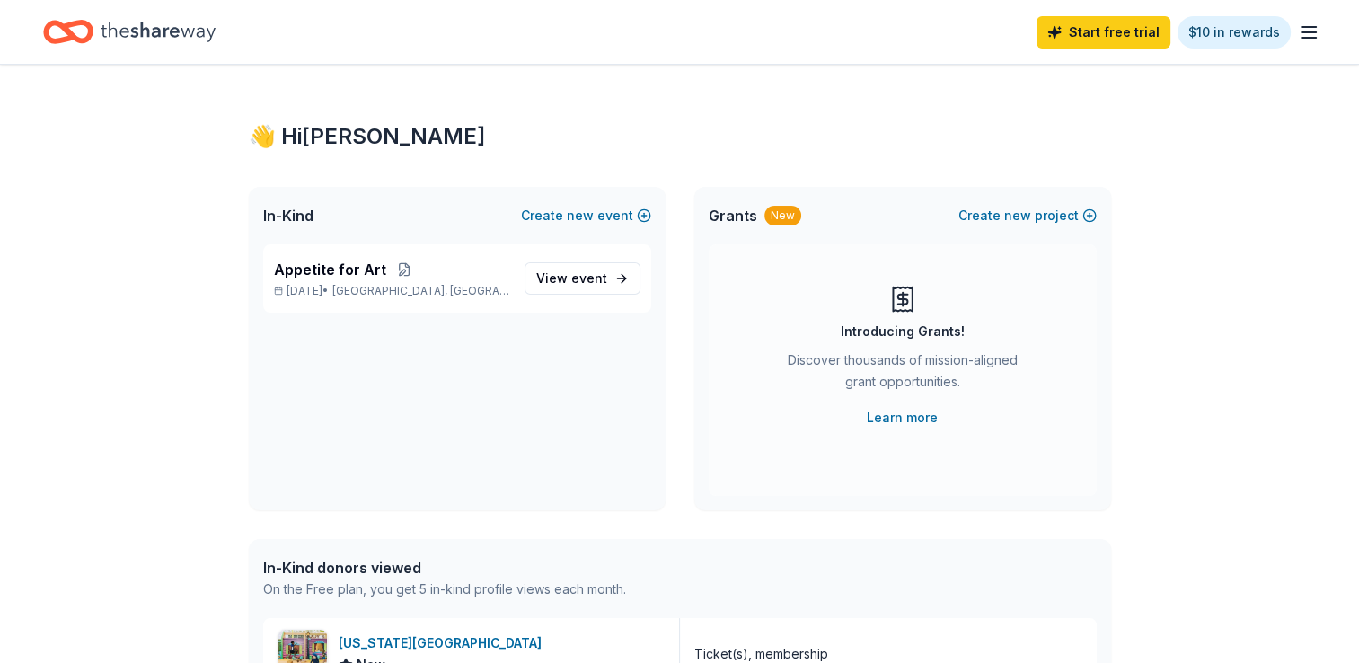
click at [329, 136] on div "👋 Hi Deanna" at bounding box center [680, 136] width 862 height 29
click at [582, 278] on span "event" at bounding box center [589, 277] width 36 height 15
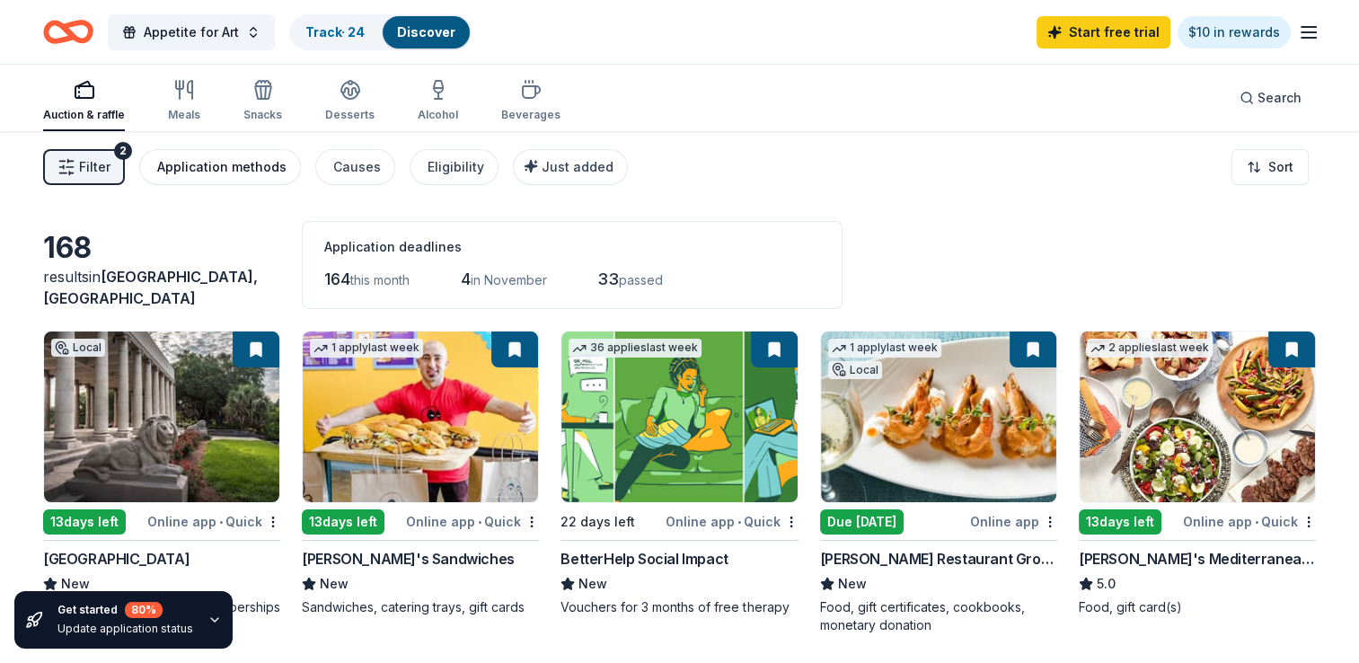
click at [249, 172] on div "Application methods" at bounding box center [221, 167] width 129 height 22
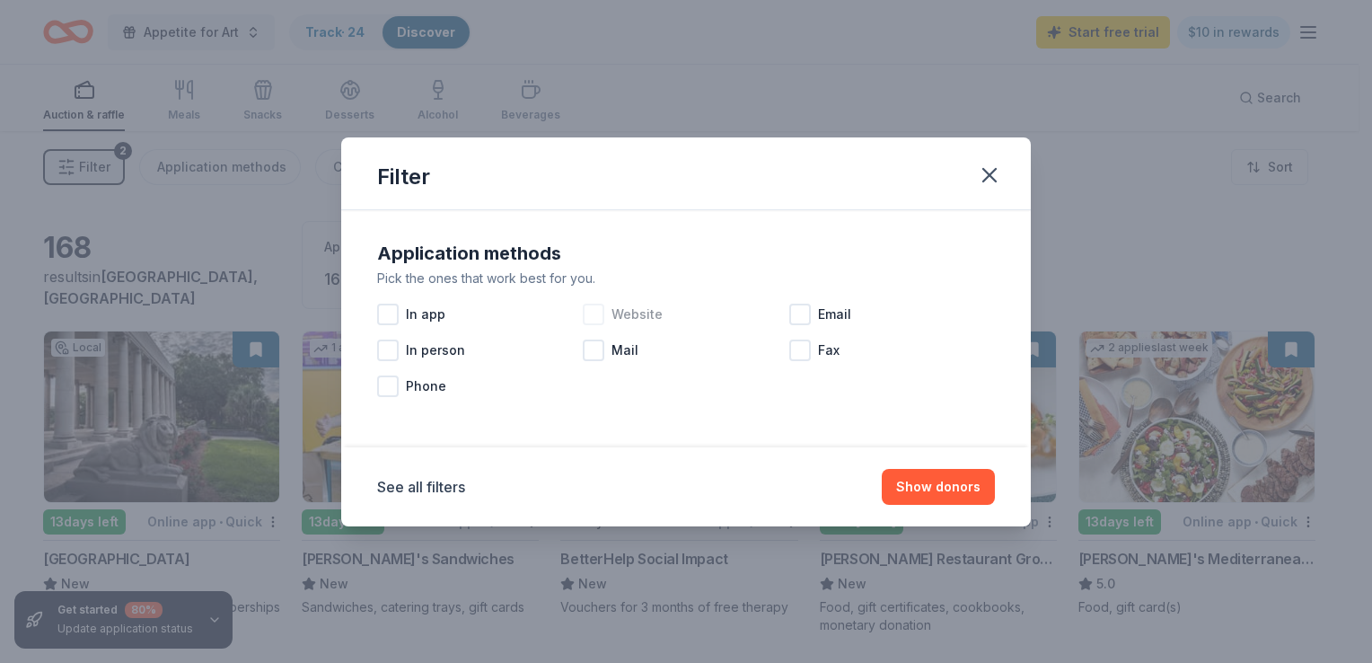
click at [602, 314] on div at bounding box center [594, 315] width 22 height 22
click at [951, 488] on button "Show 107 donors" at bounding box center [928, 487] width 136 height 36
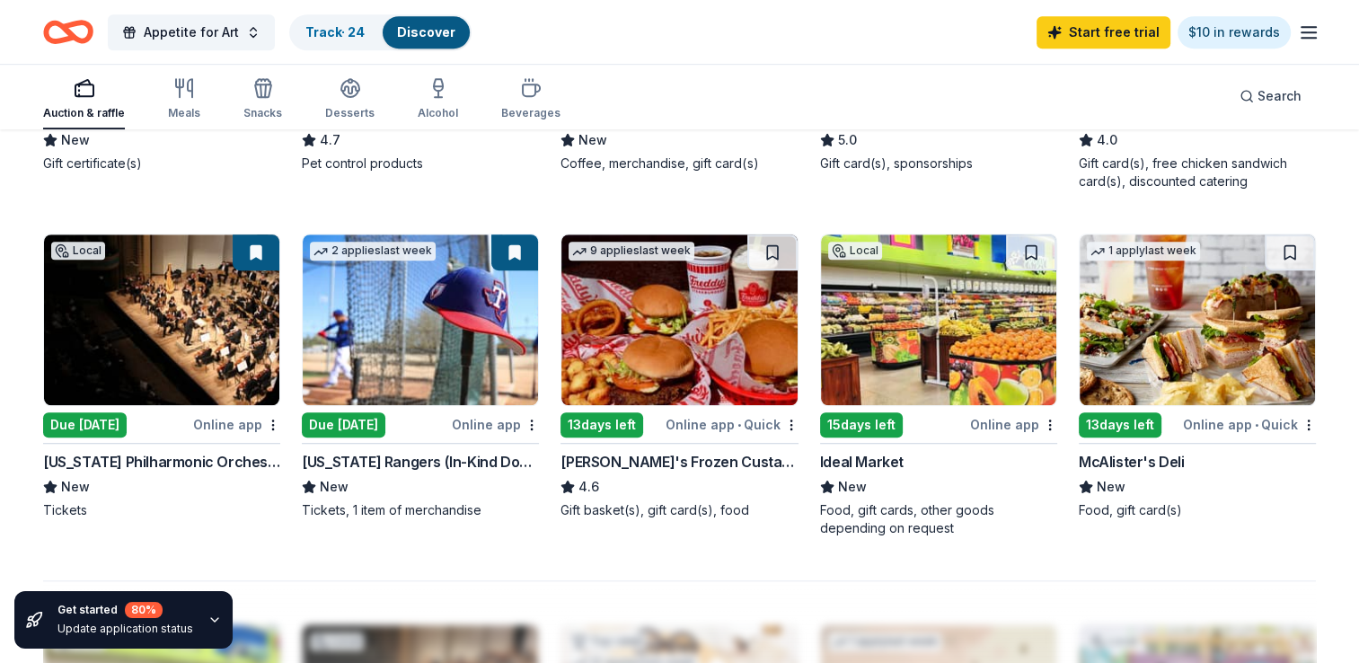
scroll to position [1139, 0]
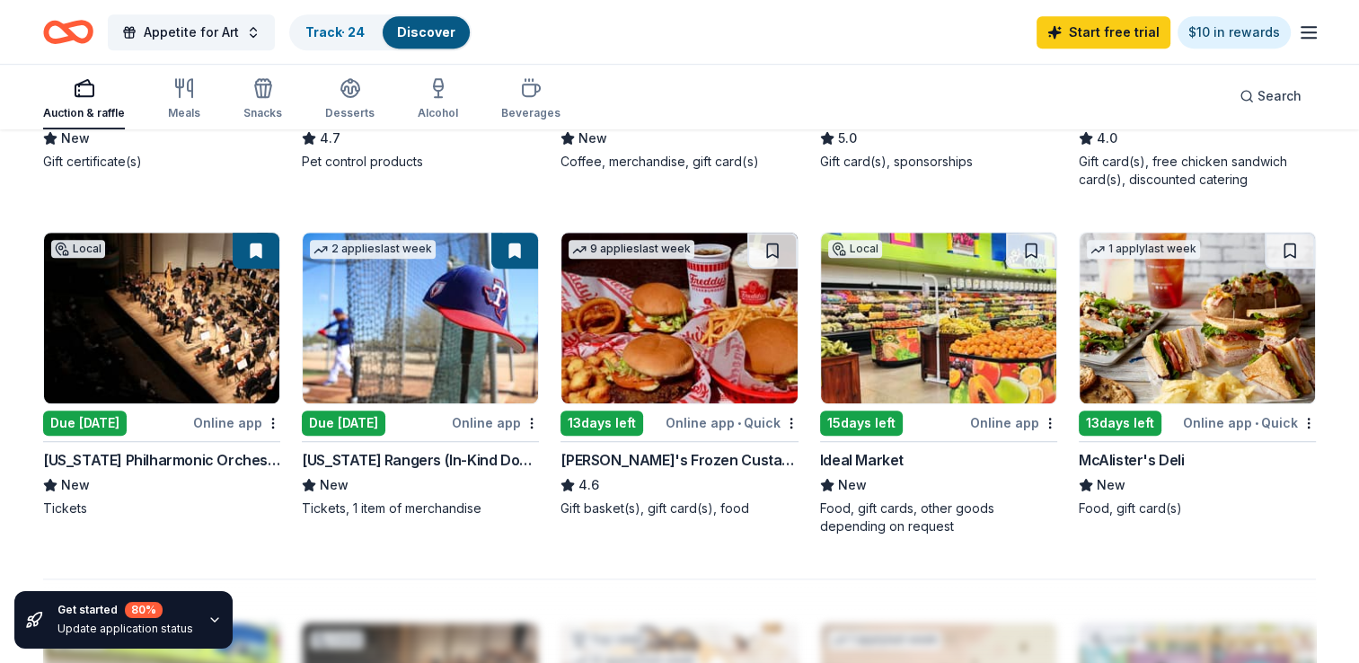
drag, startPoint x: 42, startPoint y: 459, endPoint x: 245, endPoint y: 473, distance: 203.5
click at [245, 473] on div "107 results in New Orleans, LA Application deadlines 106 this month 1 in Novemb…" at bounding box center [679, 145] width 1359 height 2306
click at [259, 256] on button at bounding box center [256, 251] width 47 height 36
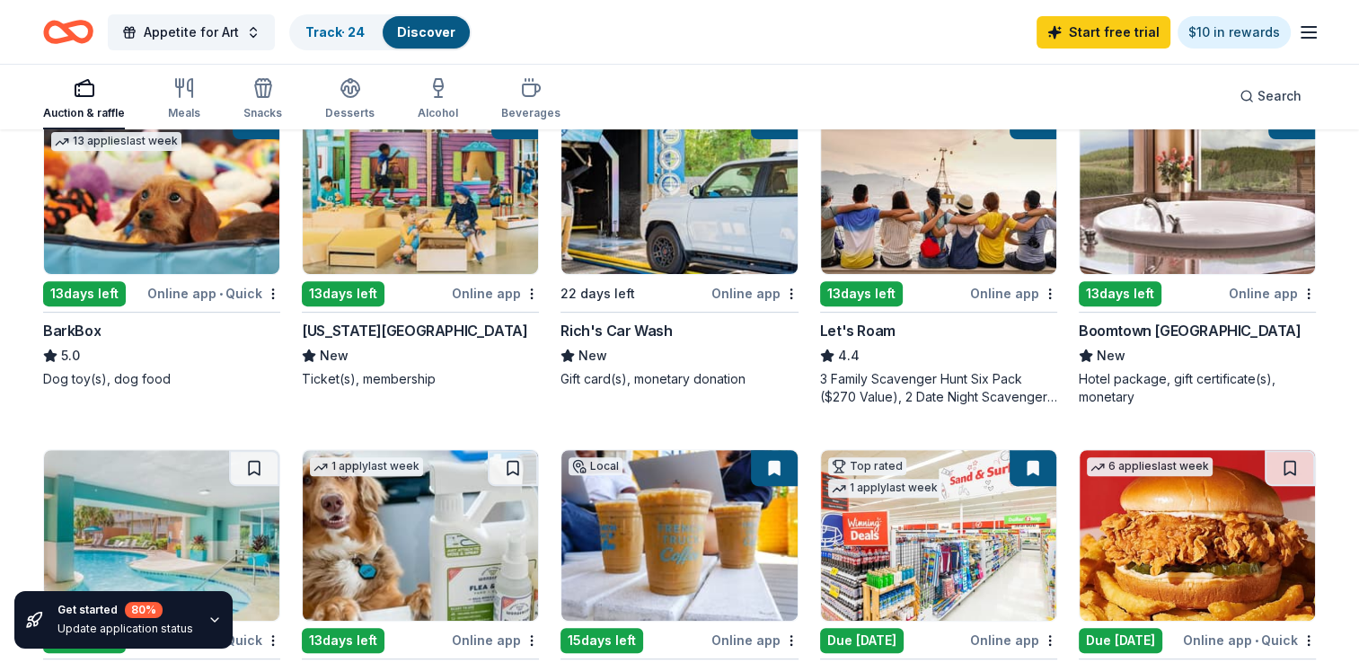
scroll to position [570, 0]
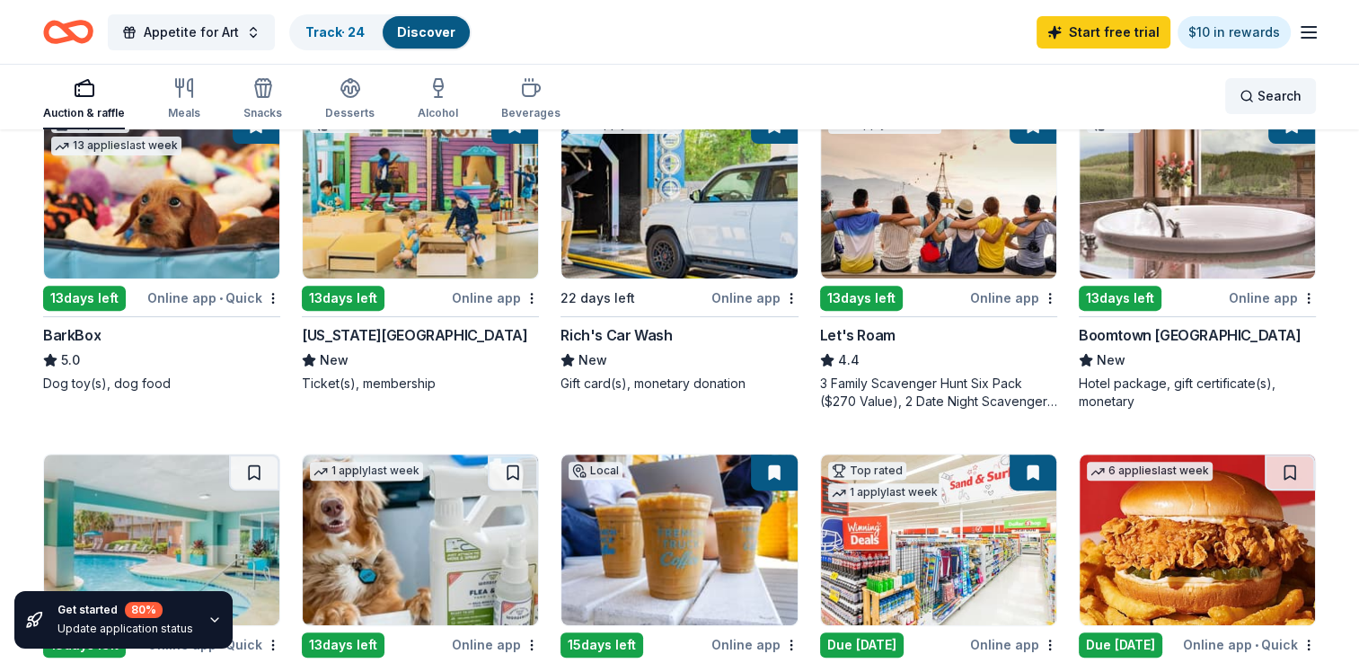
click at [1265, 97] on span "Search" at bounding box center [1279, 96] width 44 height 22
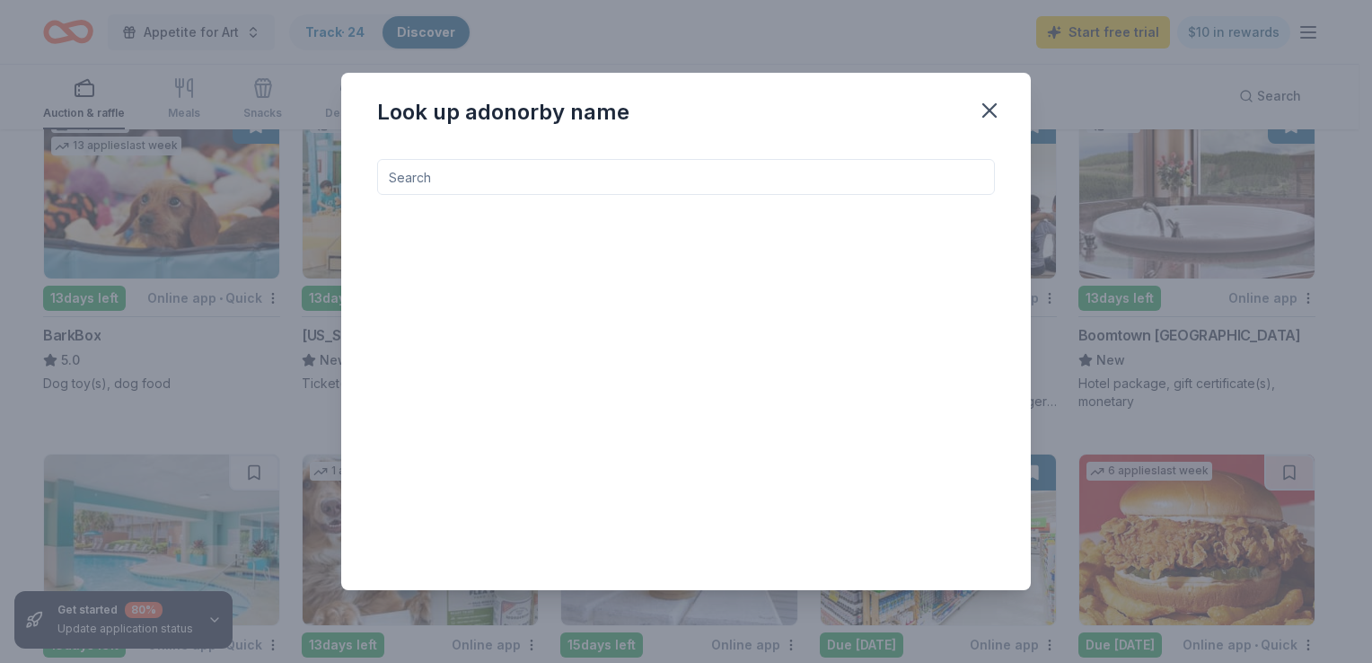
click at [704, 171] on input at bounding box center [686, 177] width 618 height 36
type input "birchbox"
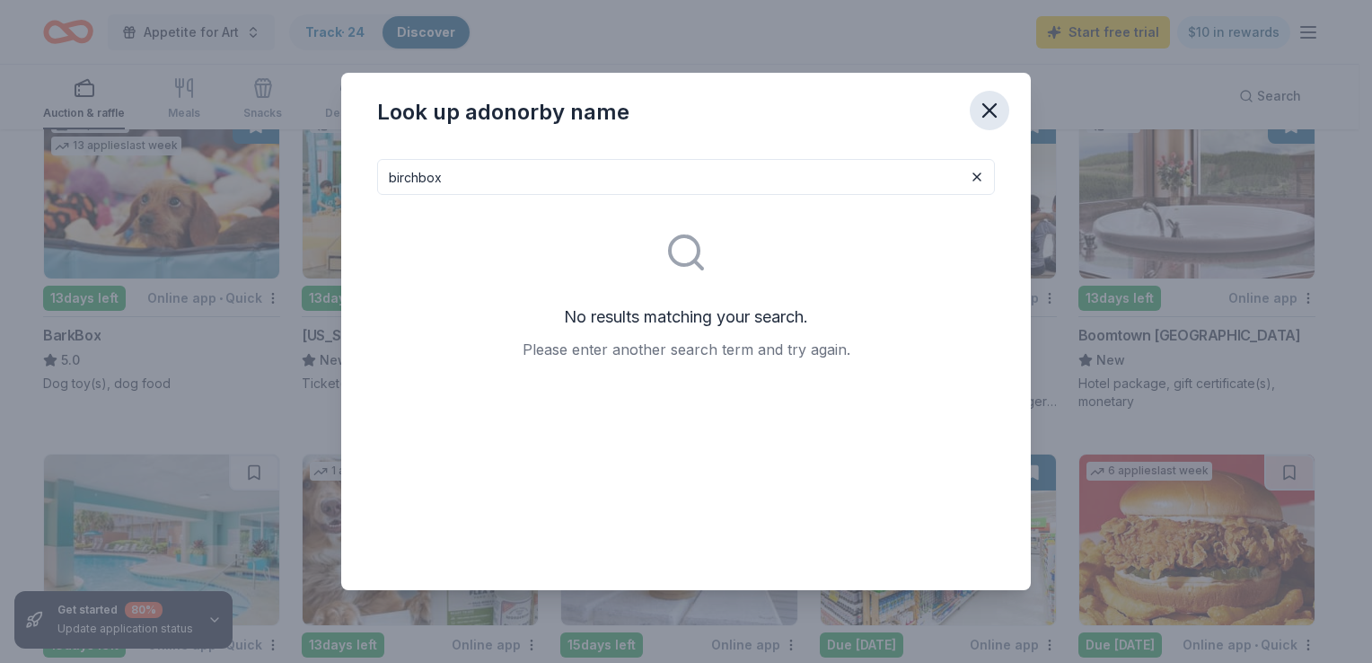
click at [986, 119] on icon "button" at bounding box center [989, 110] width 25 height 25
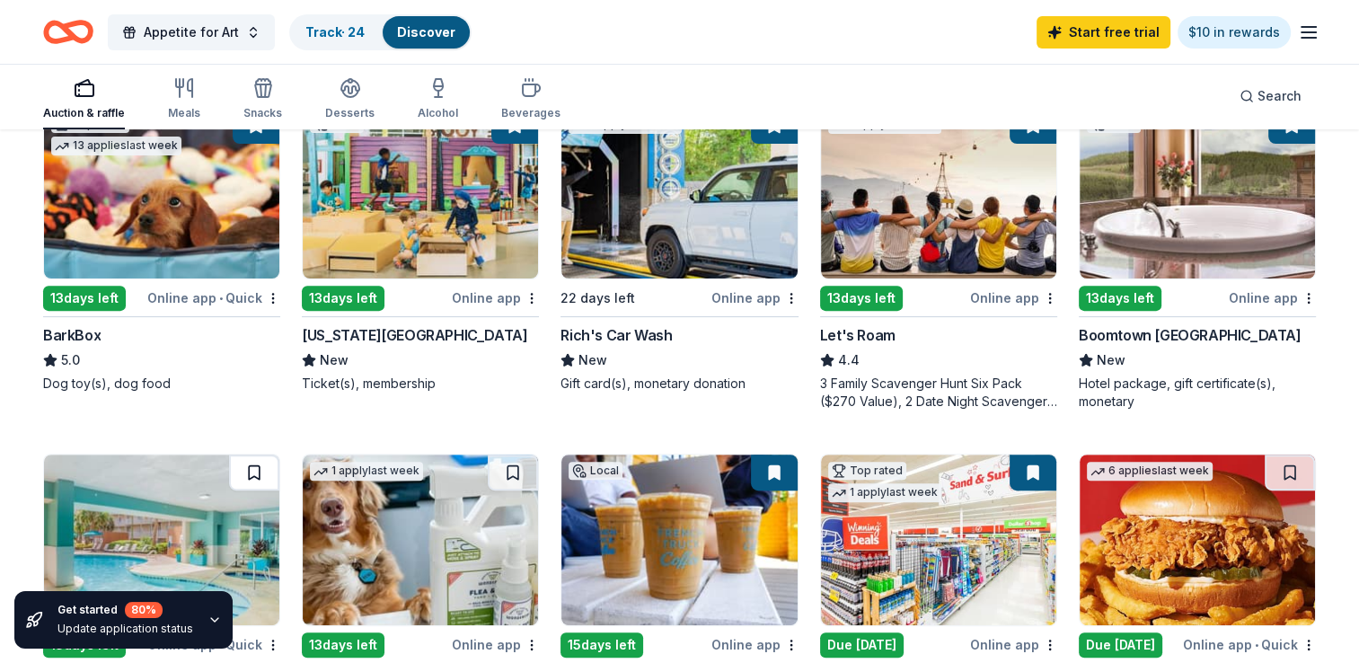
click at [255, 469] on button at bounding box center [254, 472] width 50 height 36
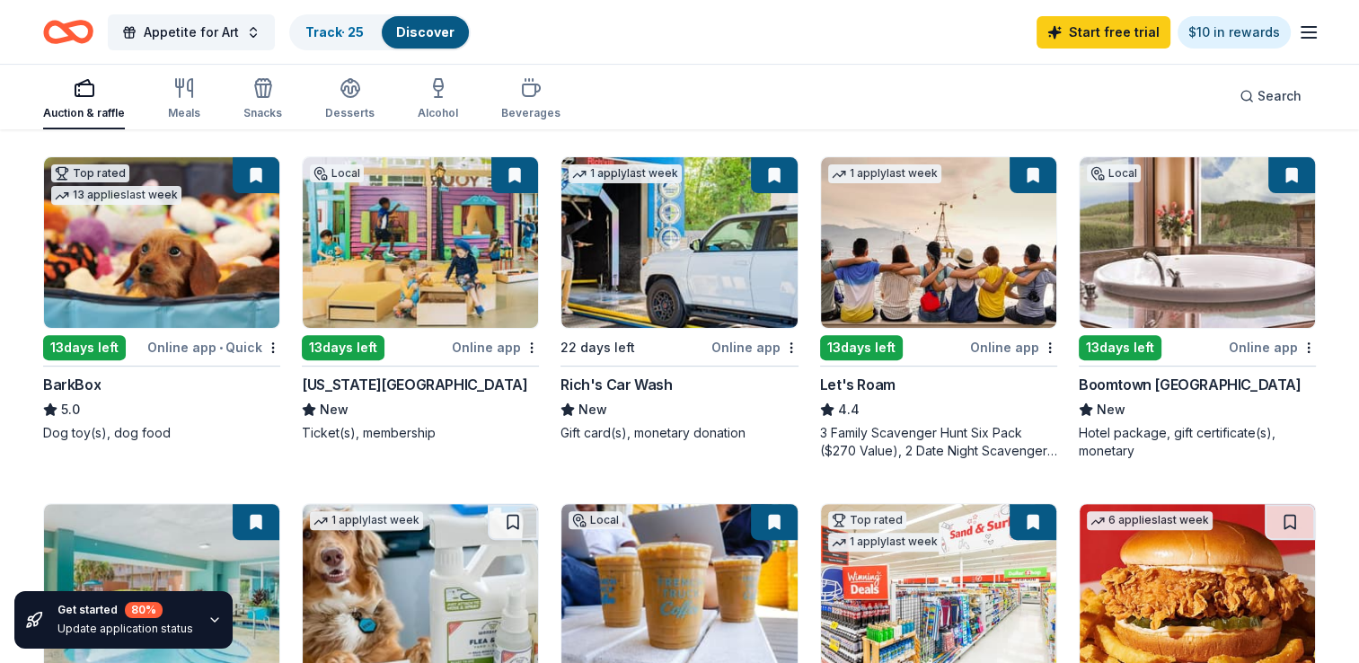
scroll to position [493, 0]
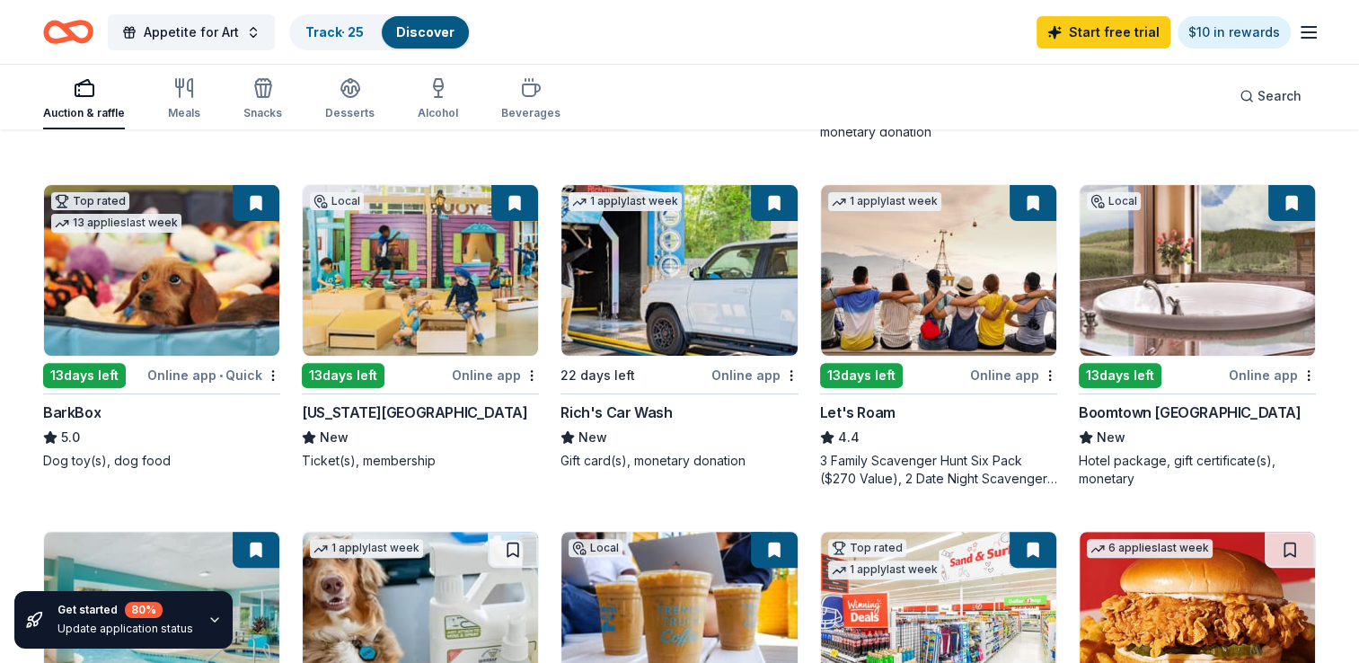
drag, startPoint x: 1290, startPoint y: 193, endPoint x: 1325, endPoint y: 159, distance: 48.9
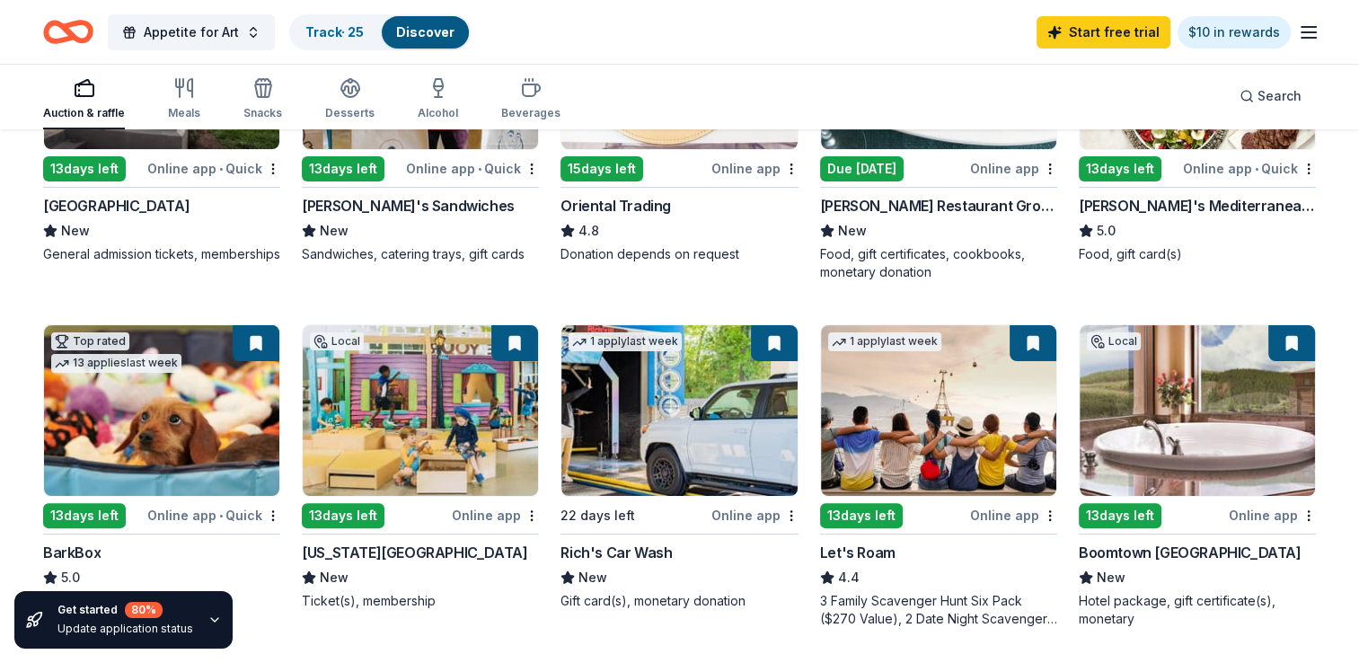
scroll to position [0, 0]
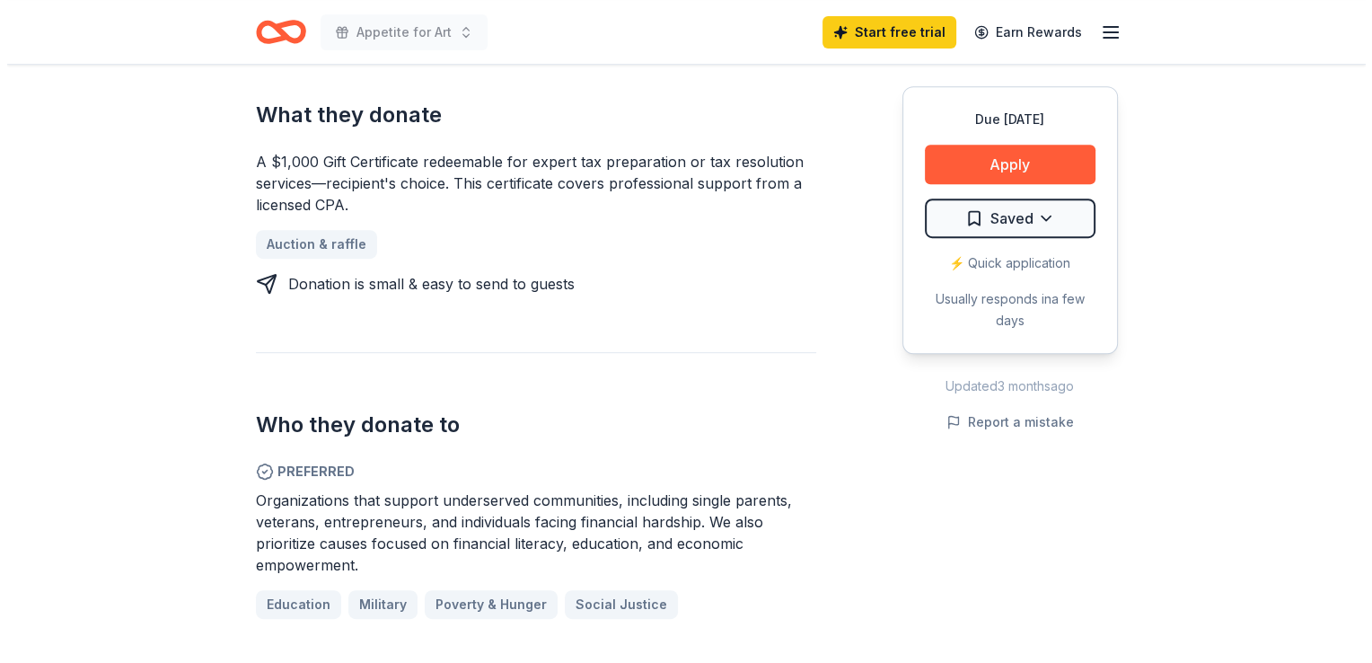
scroll to position [739, 0]
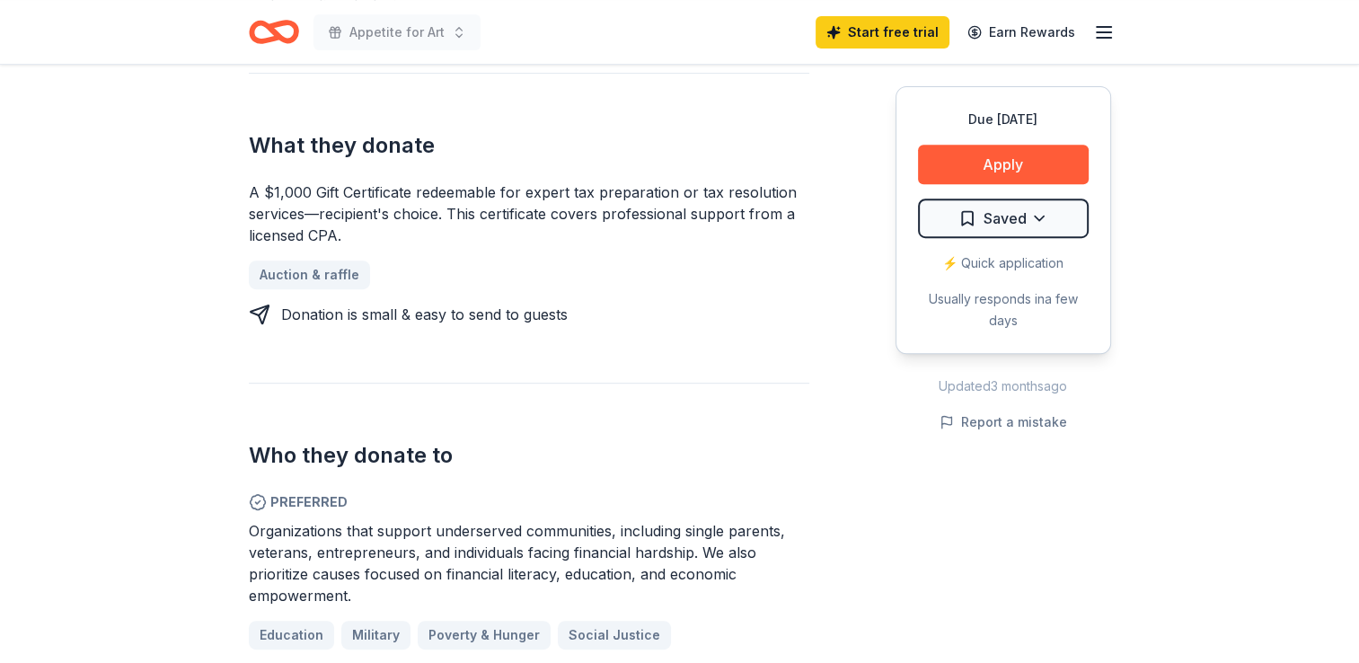
drag, startPoint x: 360, startPoint y: 598, endPoint x: 251, endPoint y: 546, distance: 121.3
click at [251, 546] on div "Organizations that support underserved communities, including single parents, v…" at bounding box center [529, 563] width 560 height 86
drag, startPoint x: 251, startPoint y: 526, endPoint x: 353, endPoint y: 562, distance: 108.5
click at [353, 562] on div "Organizations that support underserved communities, including single parents, v…" at bounding box center [529, 563] width 560 height 86
click at [423, 544] on span "Organizations that support underserved communities, including single parents, v…" at bounding box center [517, 563] width 536 height 83
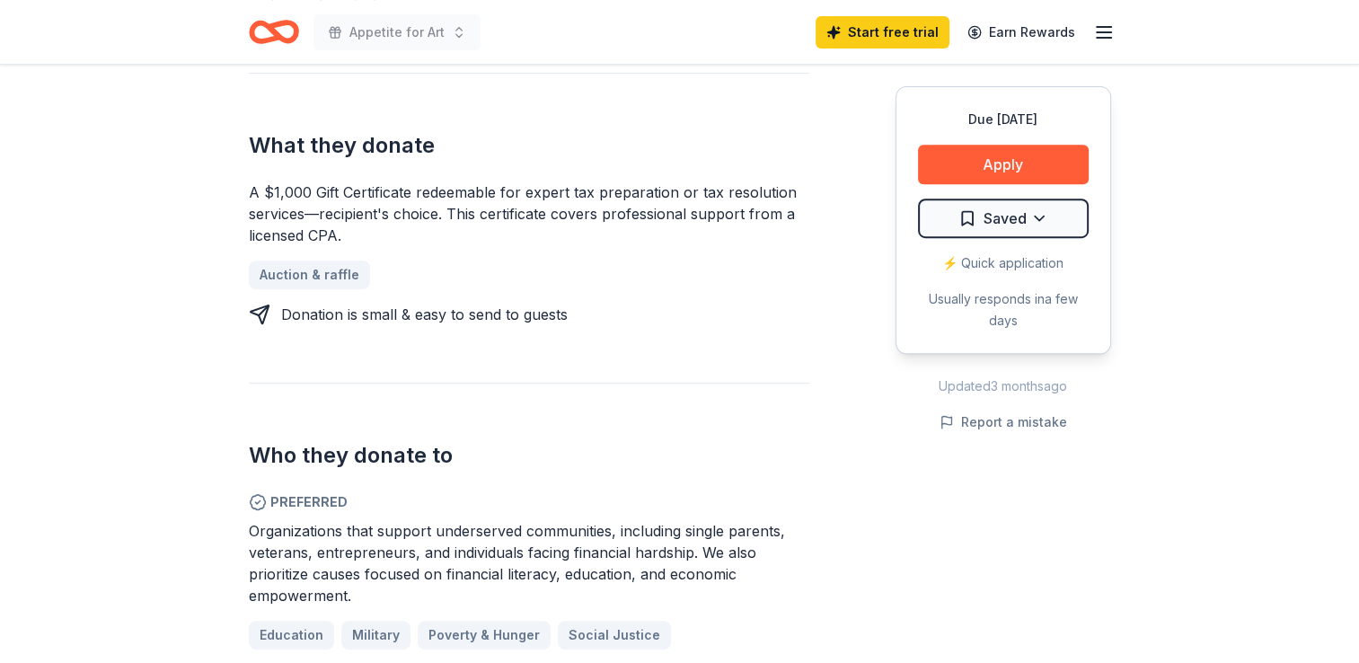
drag, startPoint x: 255, startPoint y: 533, endPoint x: 377, endPoint y: 595, distance: 137.4
click at [377, 595] on div "Organizations that support underserved communities, including single parents, v…" at bounding box center [529, 563] width 560 height 86
drag, startPoint x: 354, startPoint y: 602, endPoint x: 348, endPoint y: 485, distance: 116.9
click at [348, 485] on div "Who they donate to Preferred Organizations that support underserved communities…" at bounding box center [529, 602] width 560 height 439
click at [996, 167] on button "Apply" at bounding box center [1003, 165] width 171 height 40
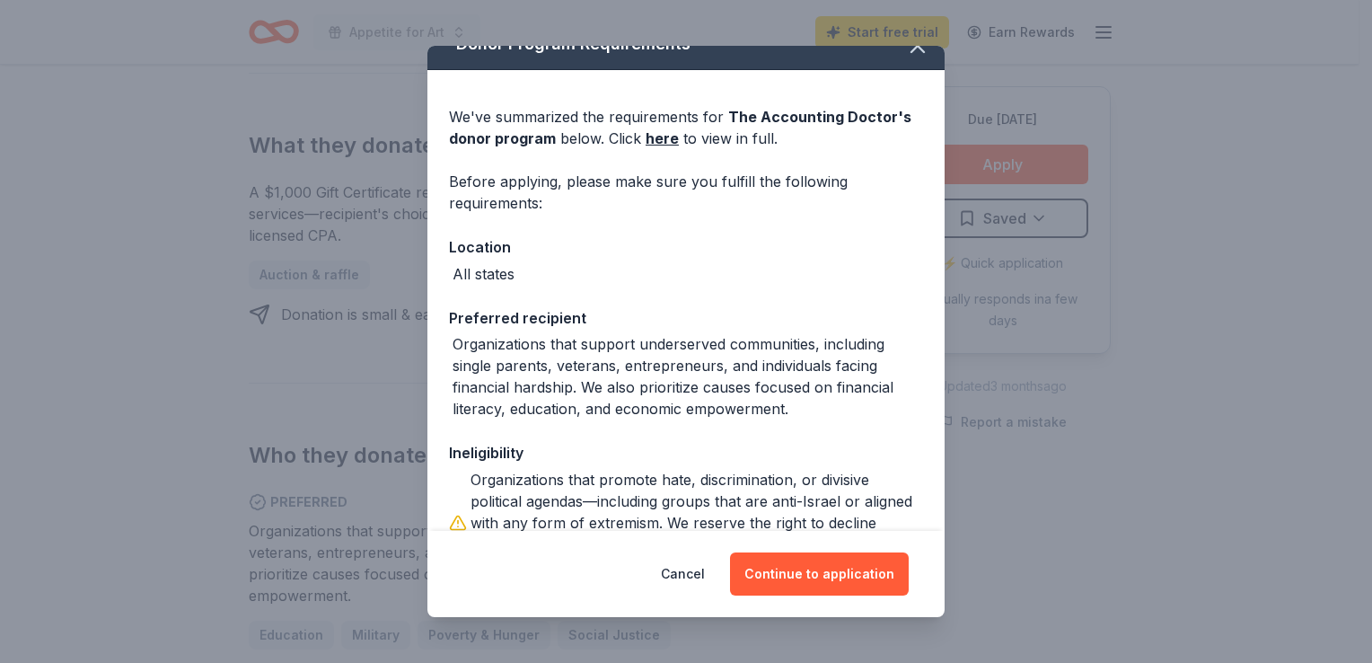
scroll to position [0, 0]
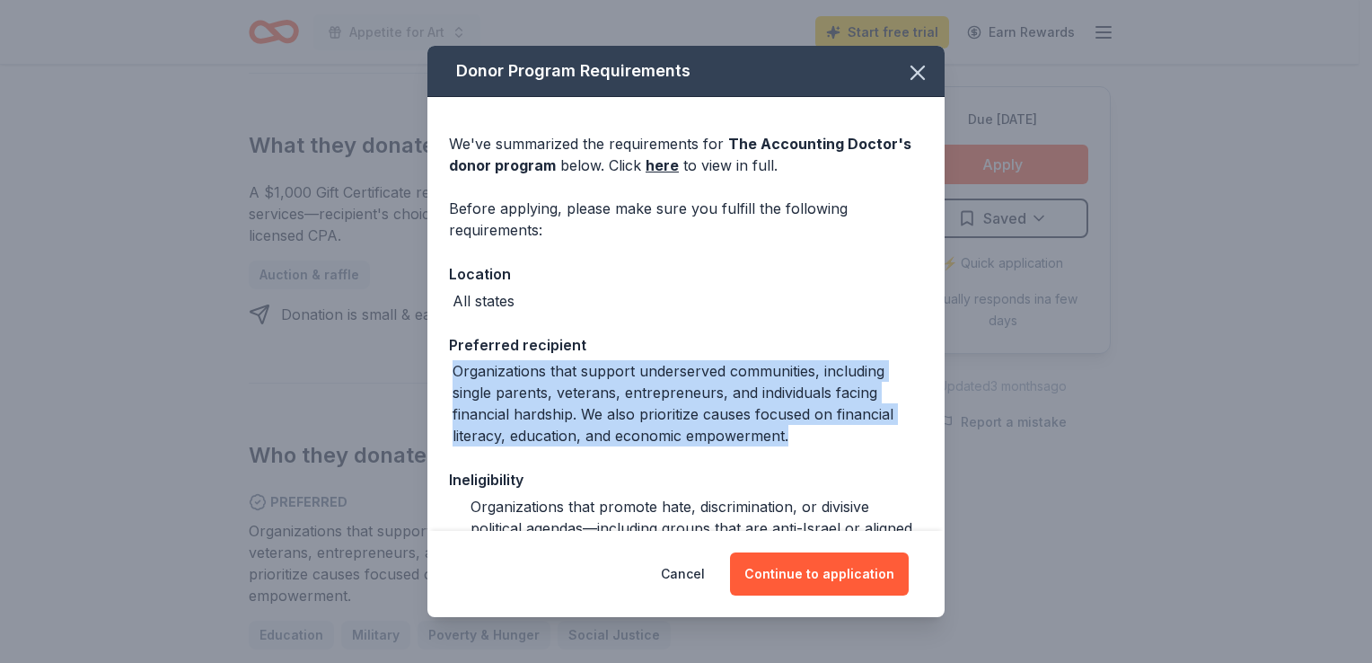
drag, startPoint x: 788, startPoint y: 440, endPoint x: 445, endPoint y: 375, distance: 348.4
click at [445, 375] on div "We've summarized the requirements for The Accounting Doctor 's donor program be…" at bounding box center [686, 398] width 517 height 602
copy div "Organizations that support underserved communities, including single parents, v…"
click at [797, 569] on button "Continue to application" at bounding box center [819, 573] width 179 height 43
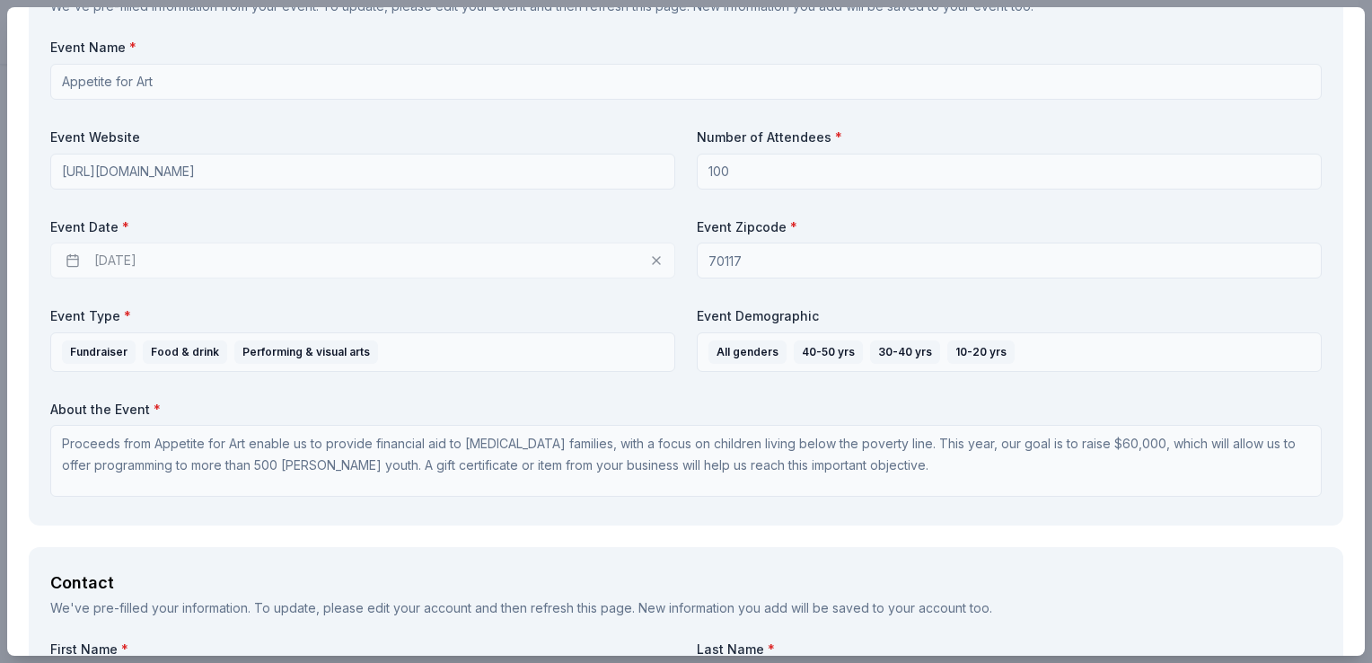
scroll to position [682, 0]
click at [117, 260] on div "11/12/2025" at bounding box center [362, 258] width 625 height 36
click at [67, 259] on div "11/12/2025" at bounding box center [362, 258] width 625 height 36
click at [204, 257] on div "11/12/2025" at bounding box center [362, 258] width 625 height 36
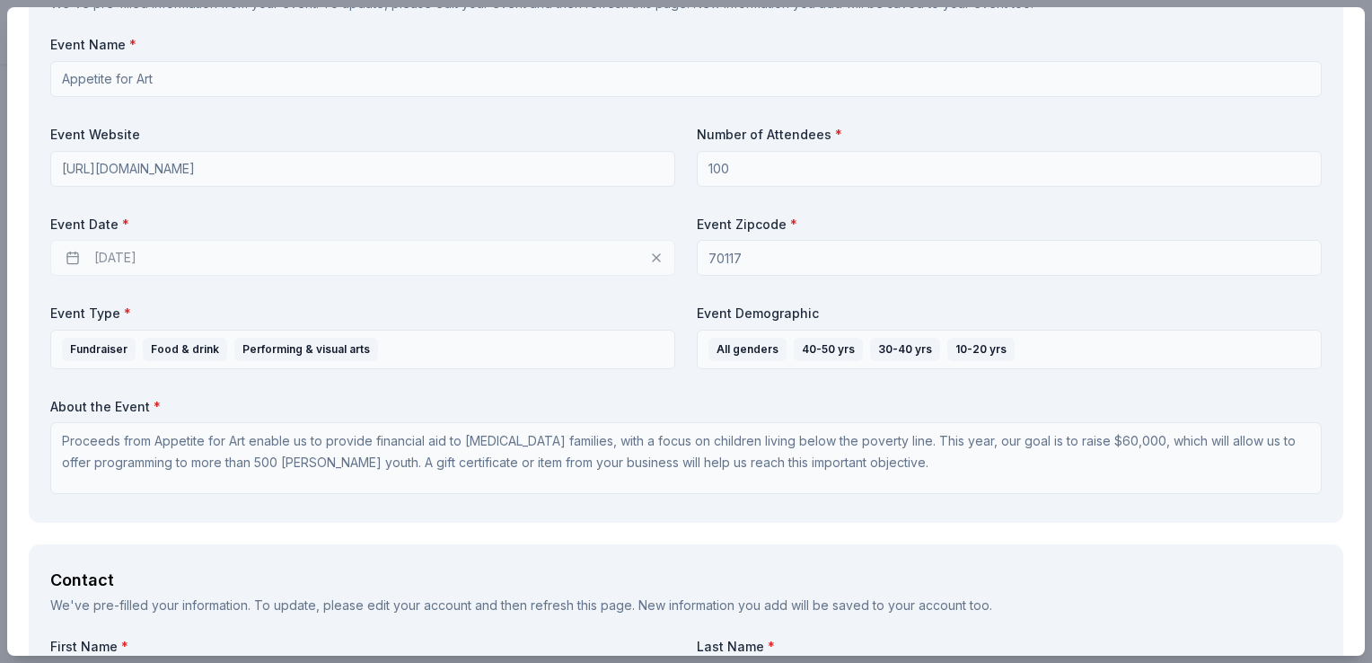
click at [204, 257] on div "11/12/2025" at bounding box center [362, 258] width 625 height 36
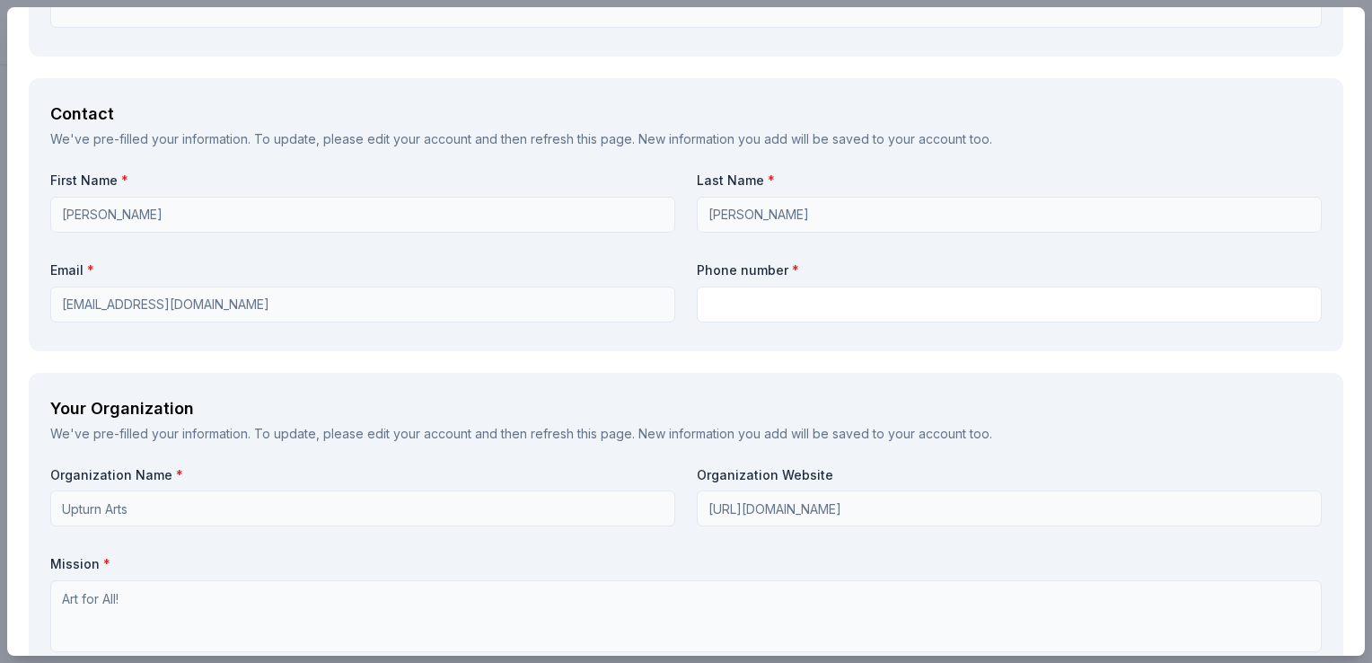
scroll to position [1155, 0]
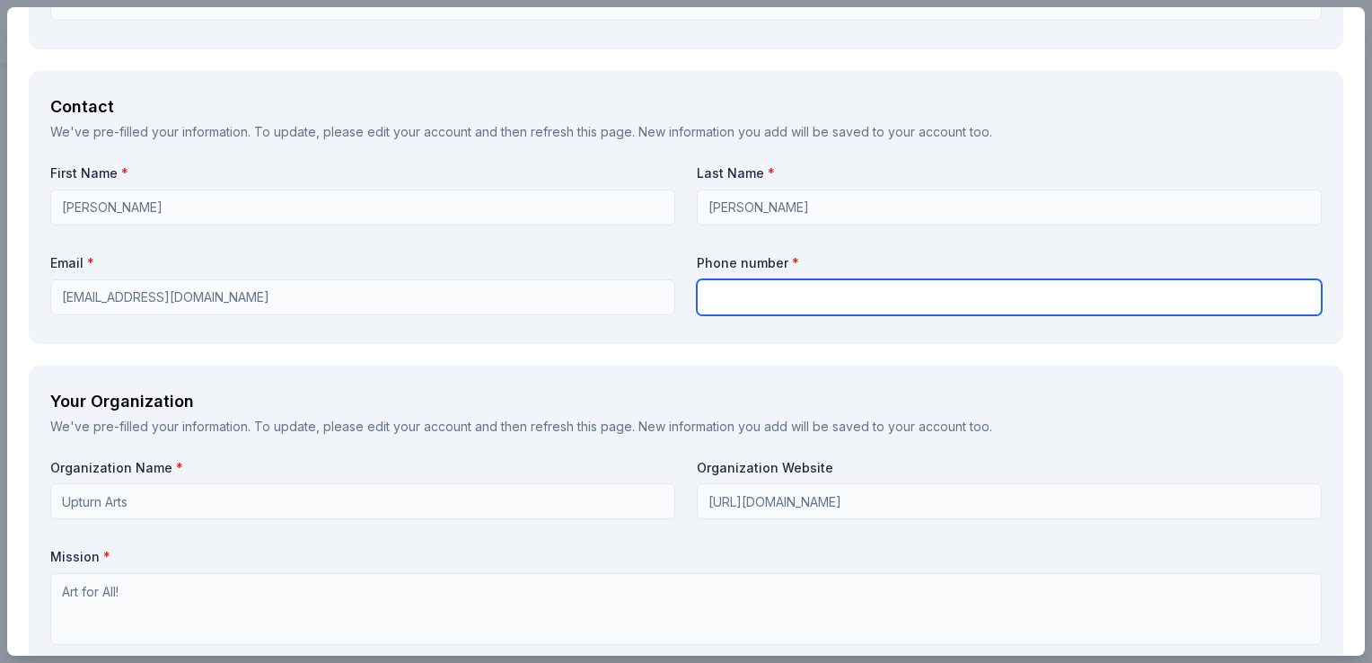
click at [800, 289] on input "text" at bounding box center [1009, 297] width 625 height 36
type input "5743092129"
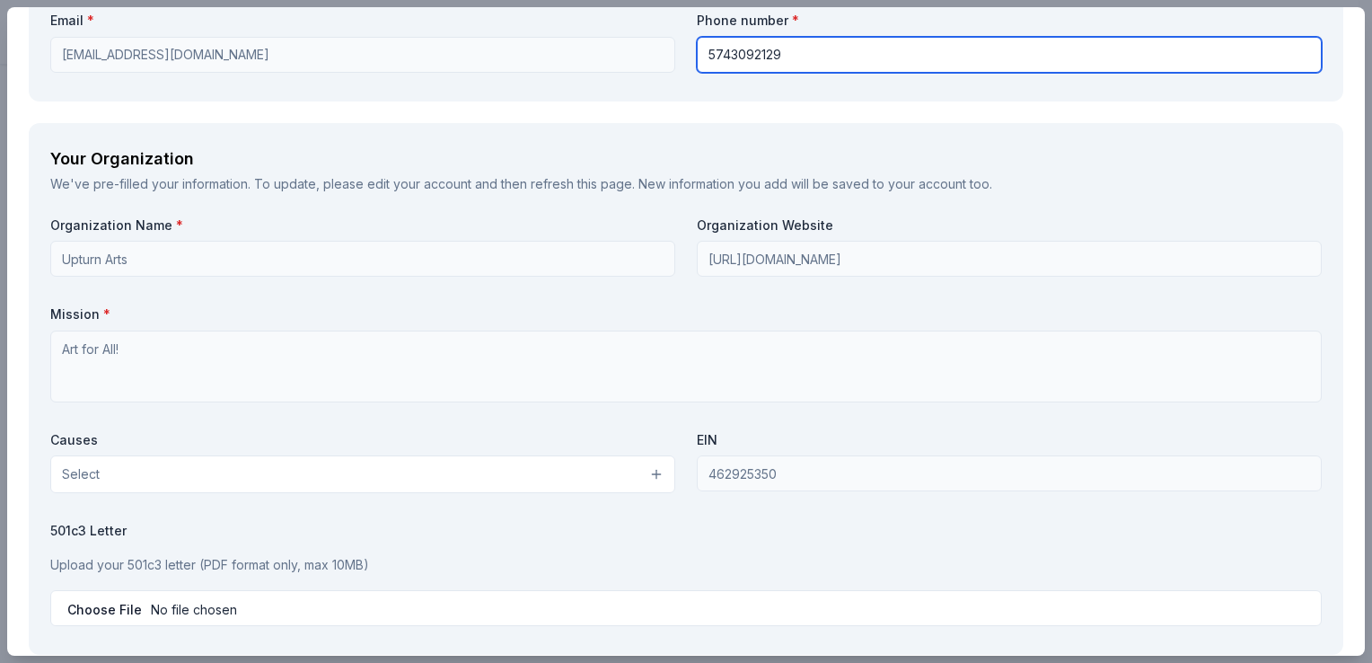
scroll to position [1401, 0]
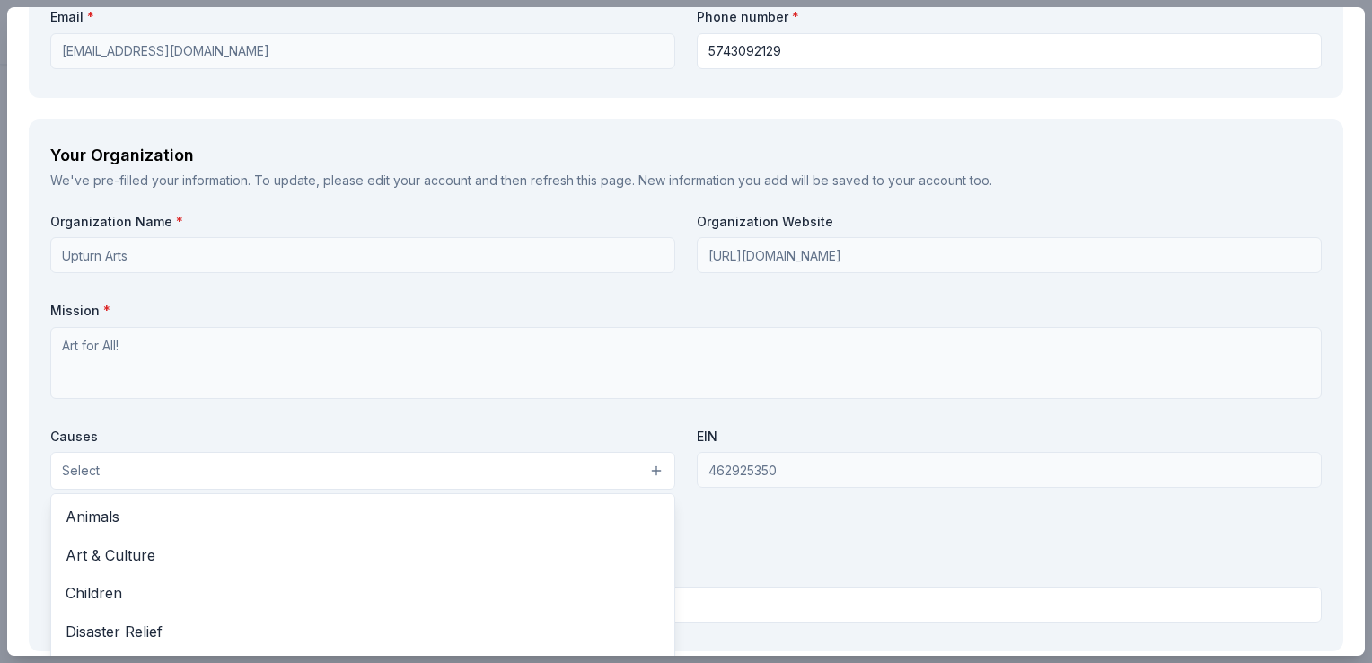
click at [539, 474] on button "Select" at bounding box center [362, 471] width 625 height 38
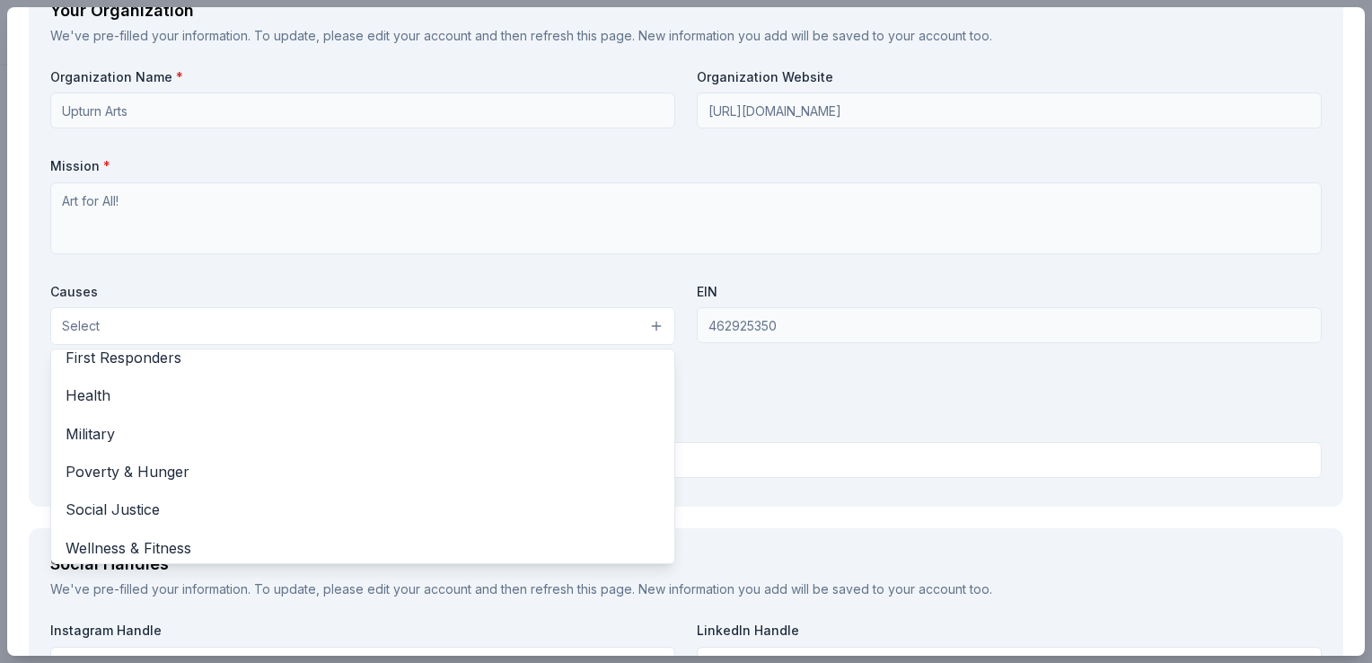
scroll to position [250, 0]
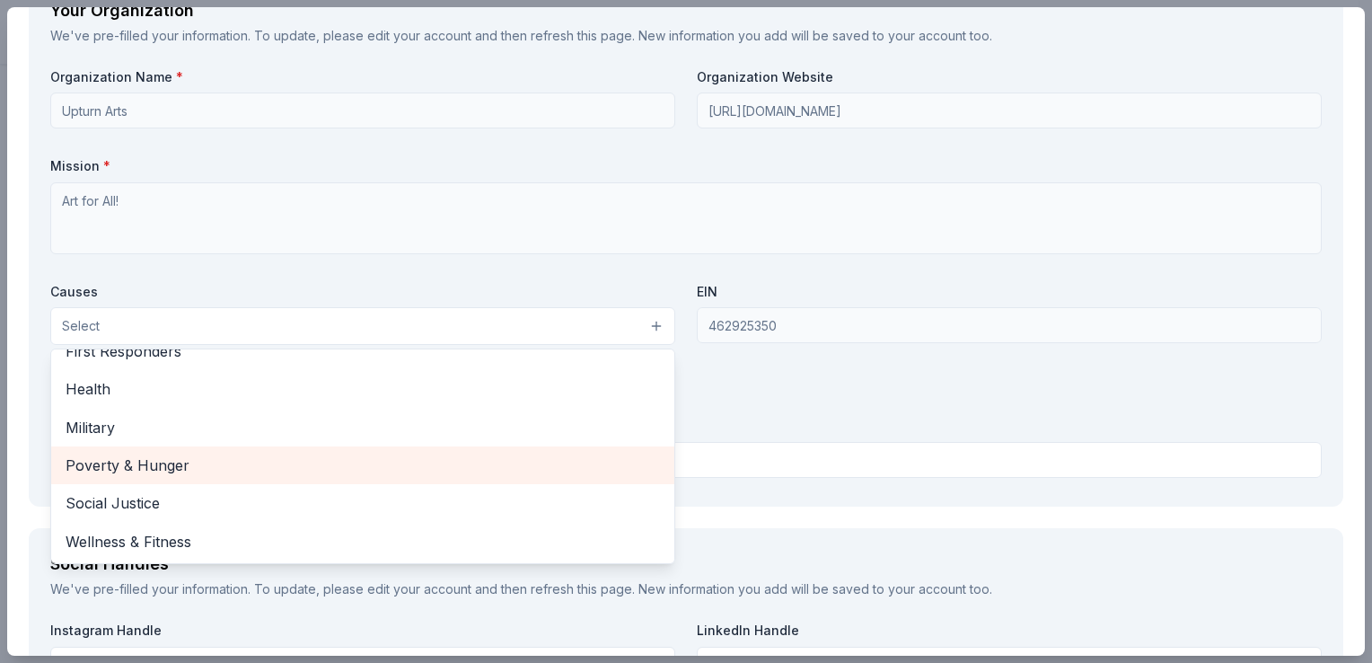
click at [236, 465] on span "Poverty & Hunger" at bounding box center [363, 465] width 595 height 23
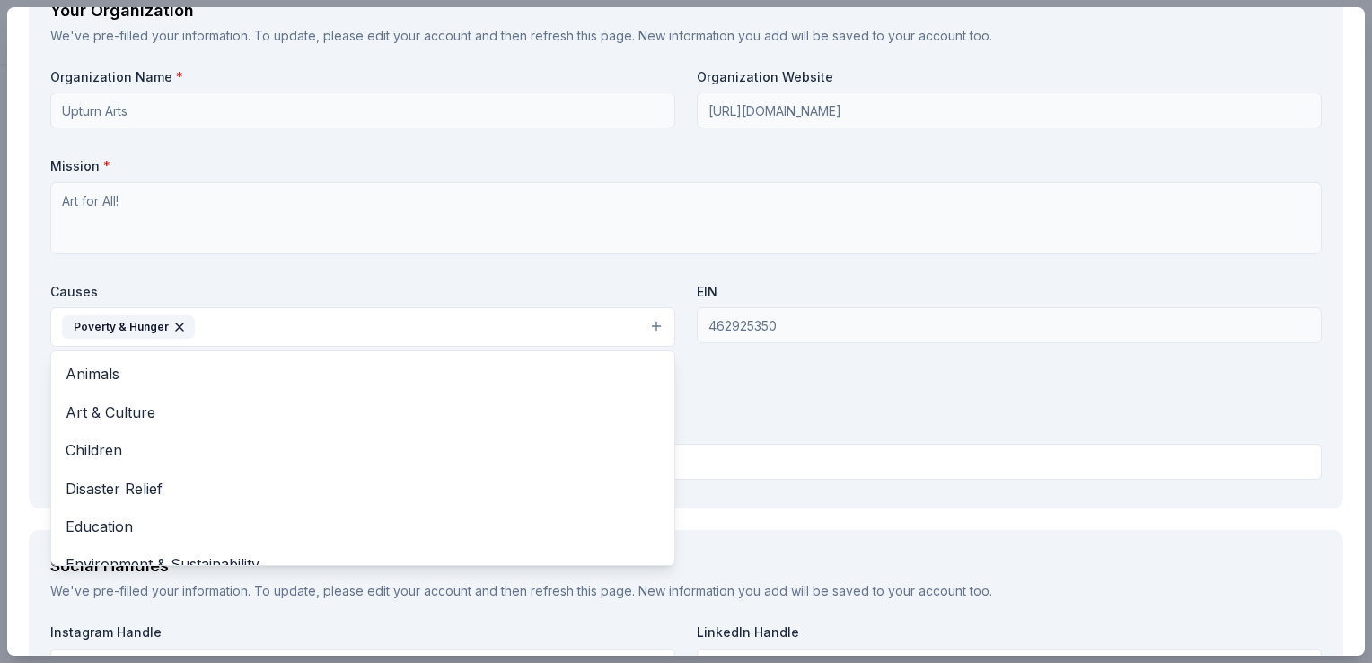
scroll to position [6, 0]
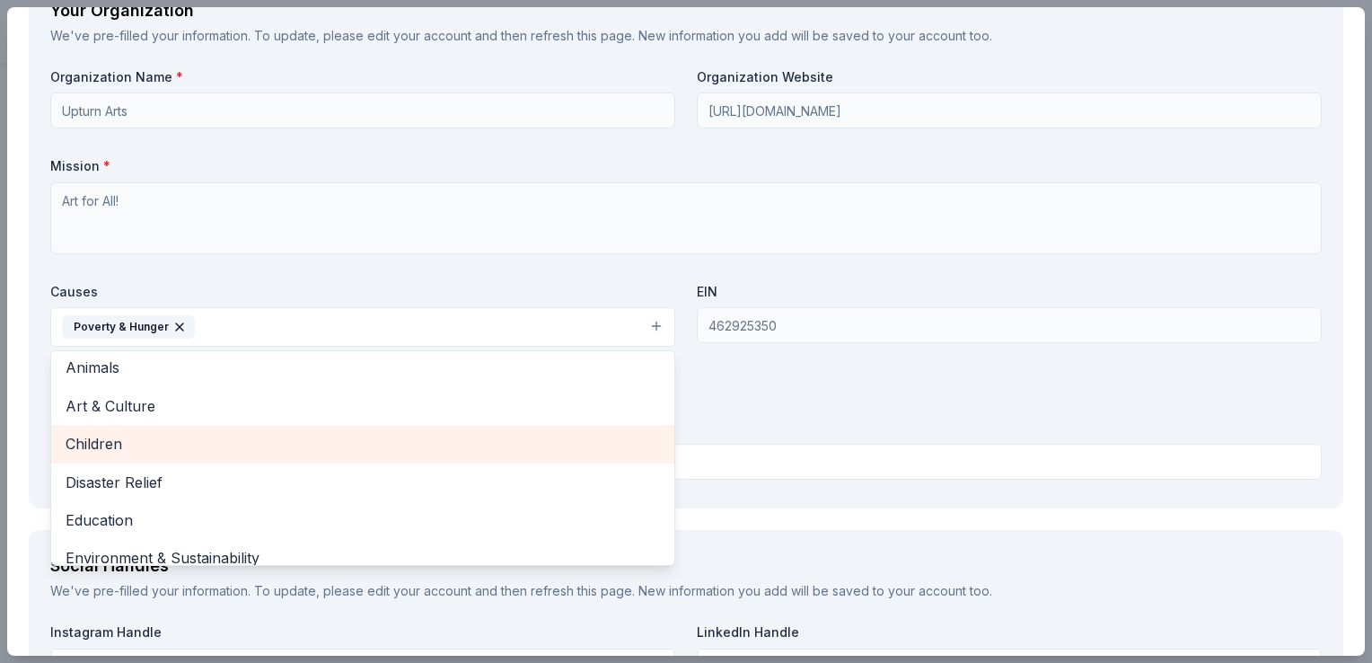
click at [88, 437] on span "Children" at bounding box center [363, 443] width 595 height 23
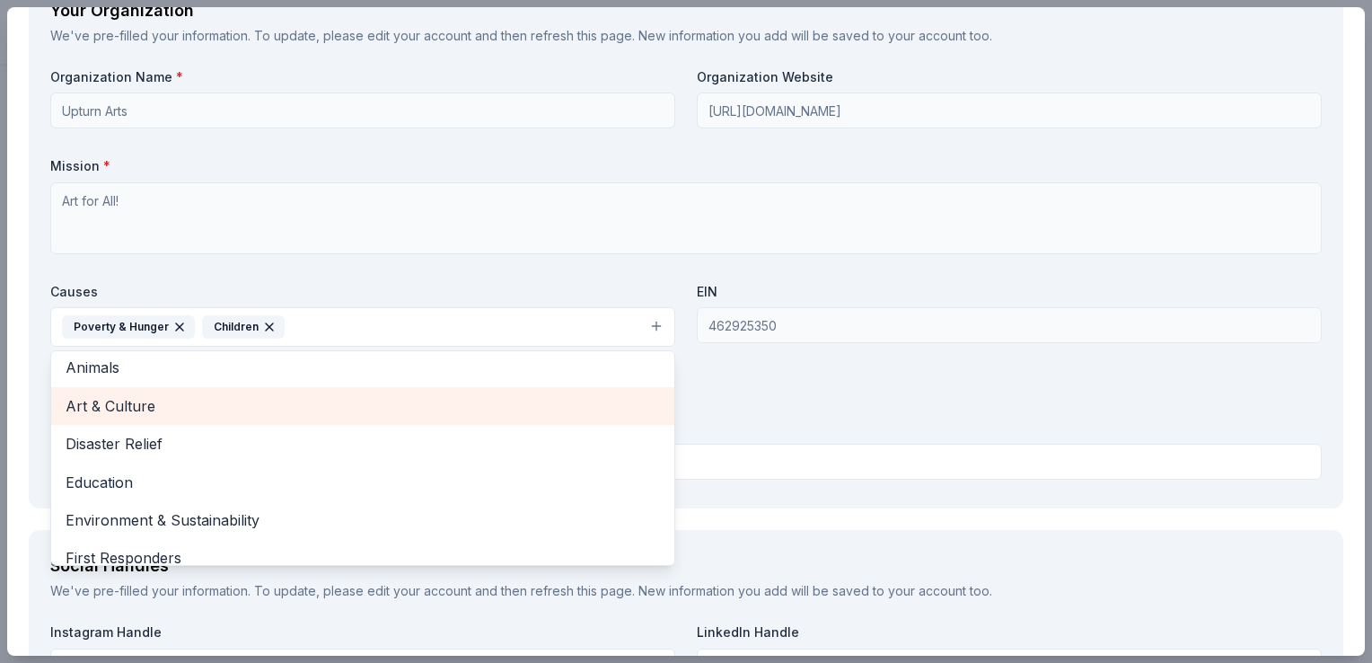
click at [92, 402] on span "Art & Culture" at bounding box center [363, 405] width 595 height 23
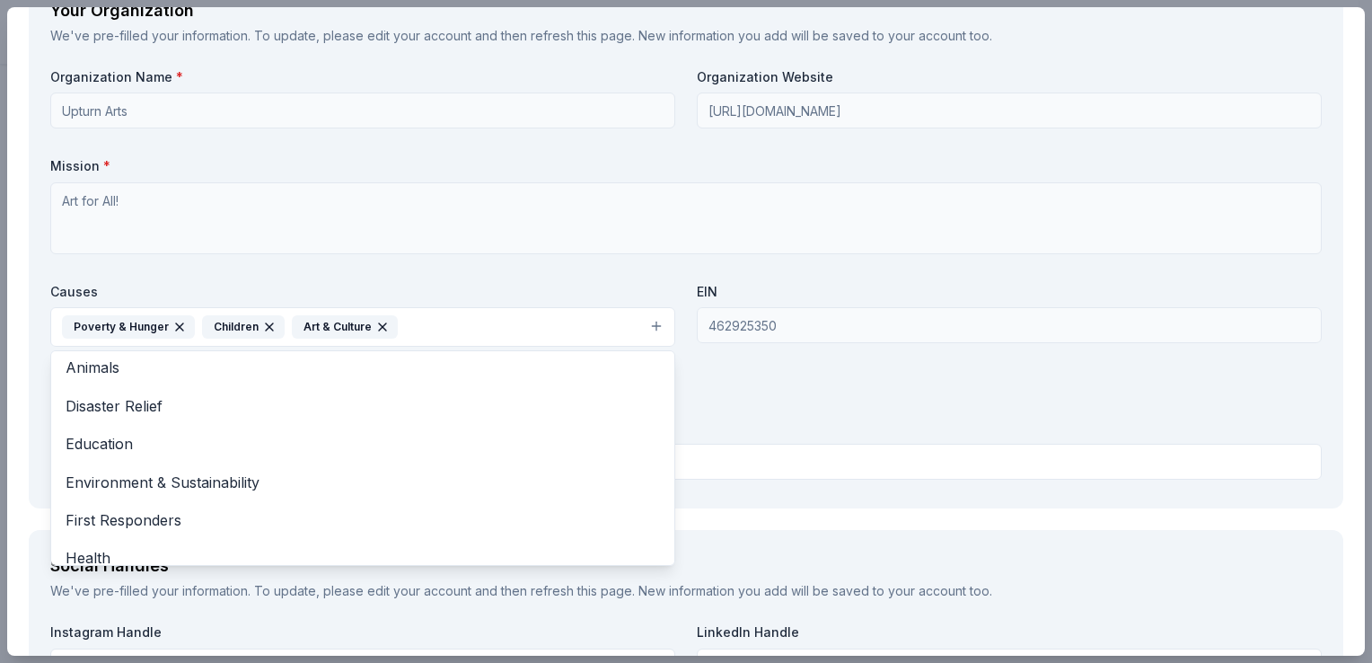
scroll to position [136, 0]
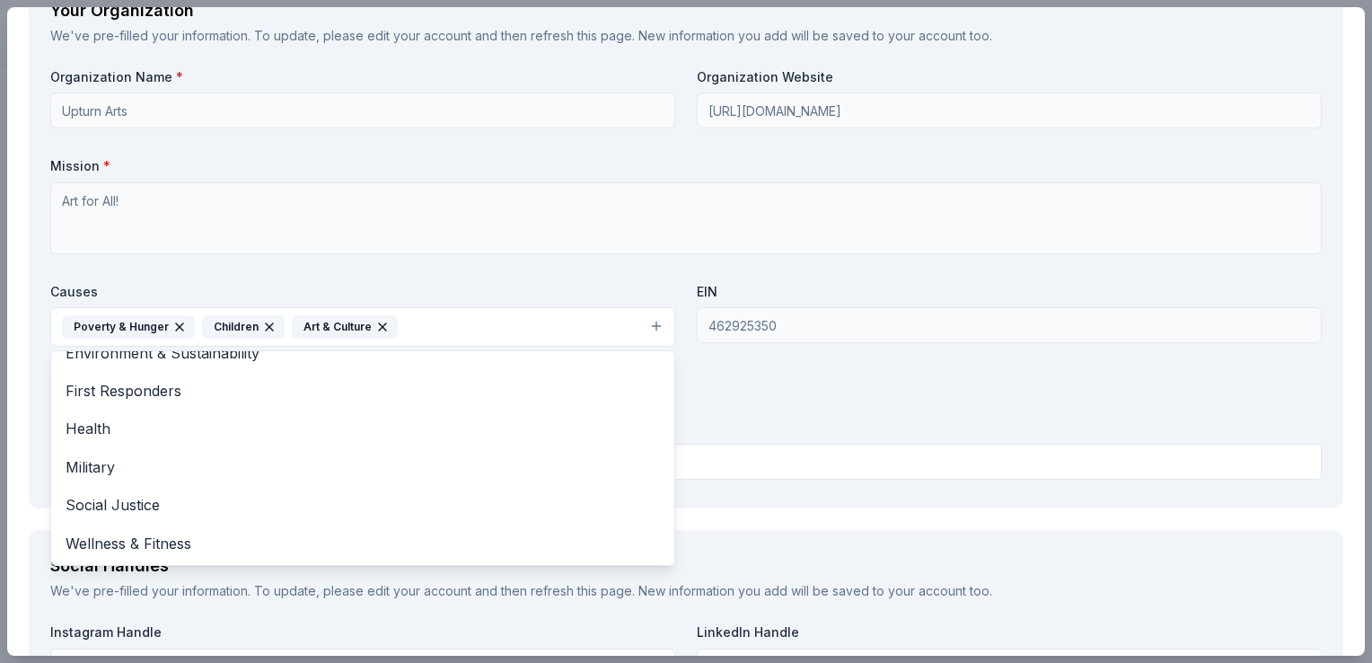
click at [1023, 398] on div "Organization Name * Upturn Arts Organization Website http://upturnarts.org/ Mis…" at bounding box center [686, 277] width 1272 height 419
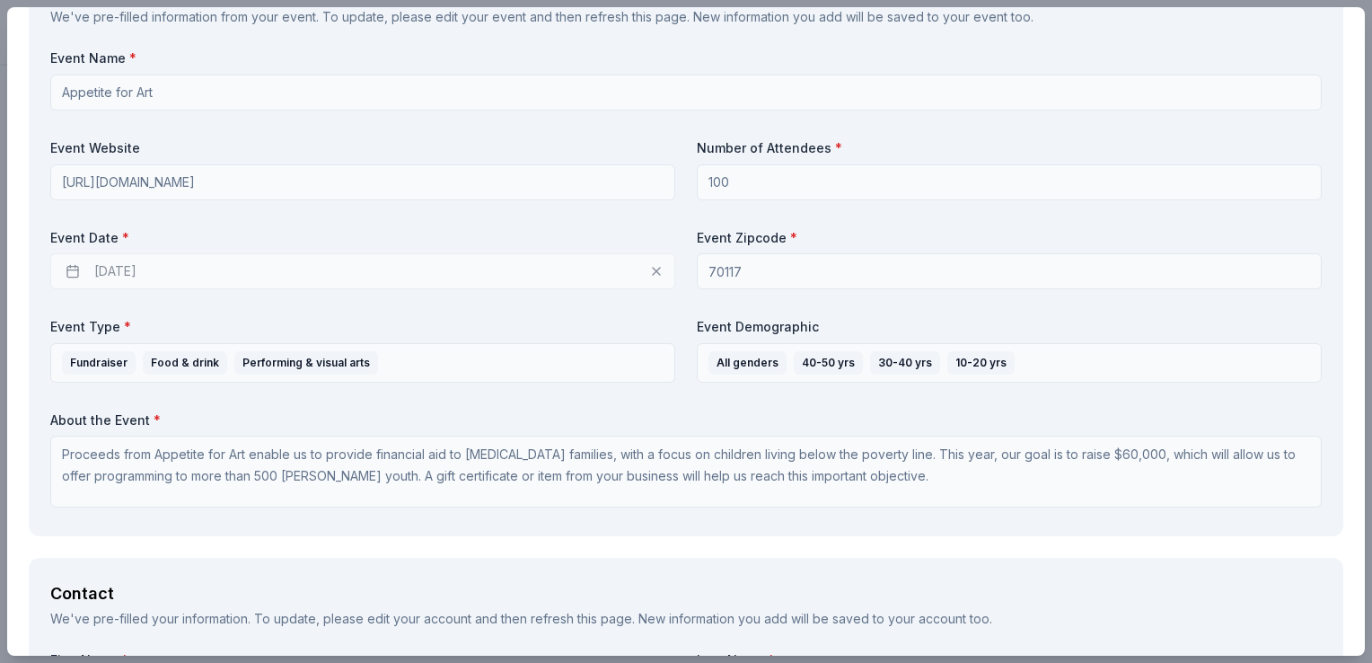
scroll to position [565, 0]
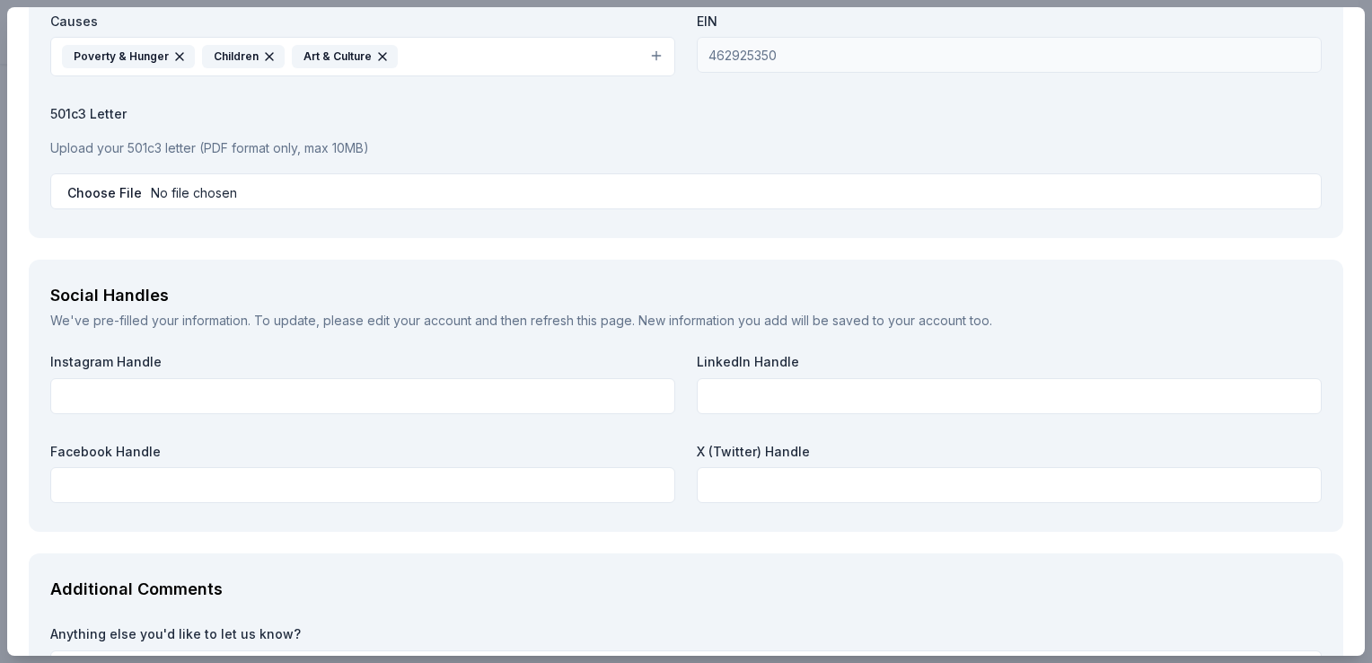
scroll to position [1826, 0]
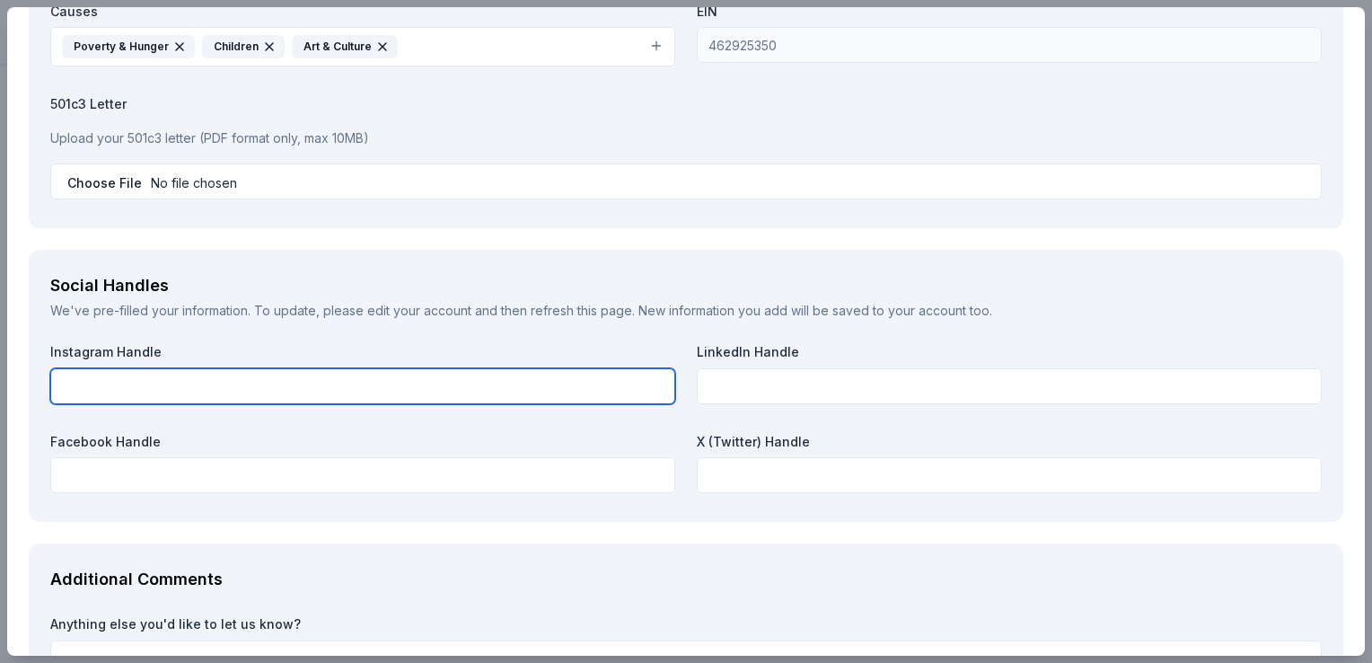
click at [237, 382] on input "text" at bounding box center [362, 386] width 625 height 36
paste input "https://www.instagram.com/upturnarts?igsh=MWljZTMwYmNpNmp4ZA=="
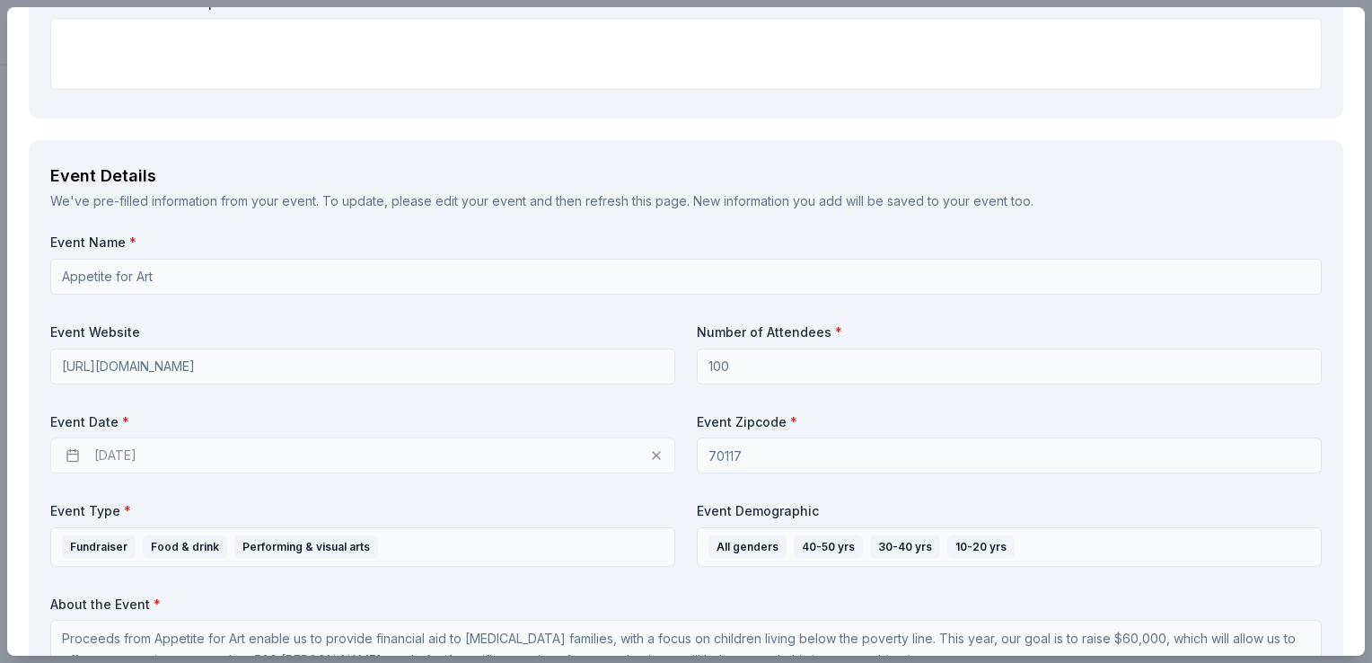
scroll to position [483, 0]
type input "https://www.instagram.com/upturnarts?igsh=MWljZTMwYmNpNmp4ZA=="
click at [111, 455] on div "11/12/2025" at bounding box center [362, 456] width 625 height 36
click at [68, 457] on div "11/12/2025" at bounding box center [362, 456] width 625 height 36
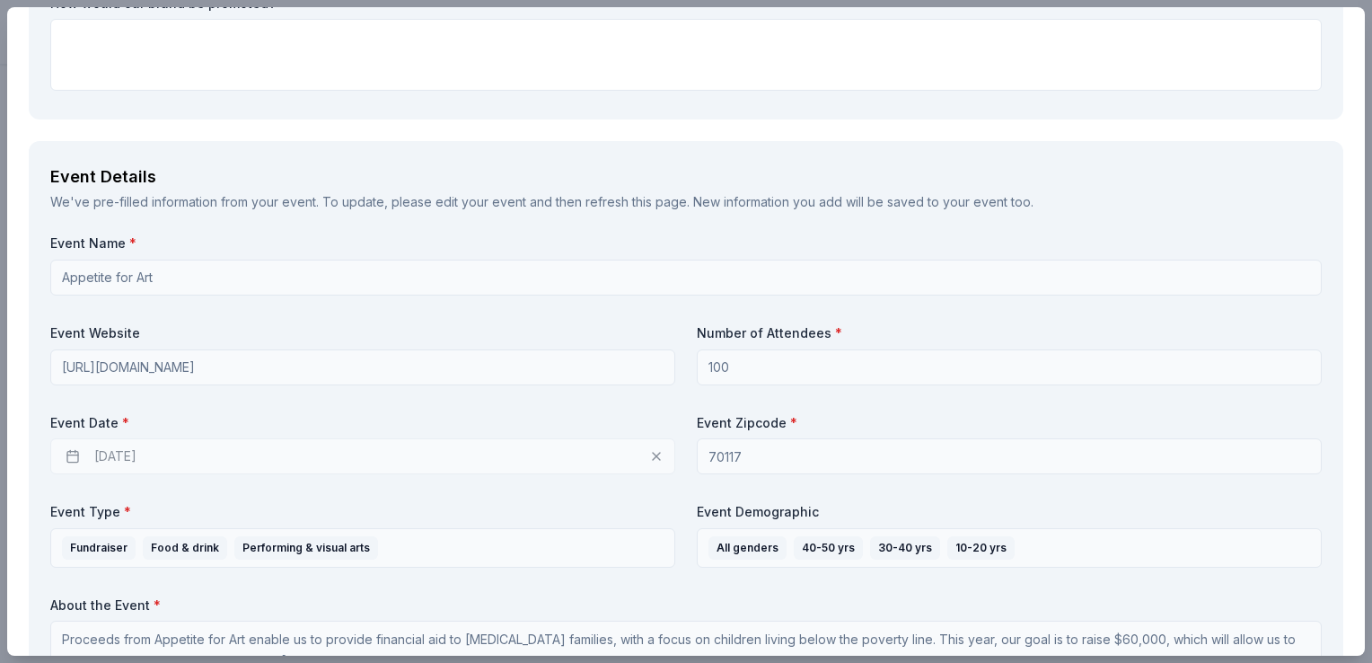
click at [162, 456] on div "11/12/2025" at bounding box center [362, 456] width 625 height 36
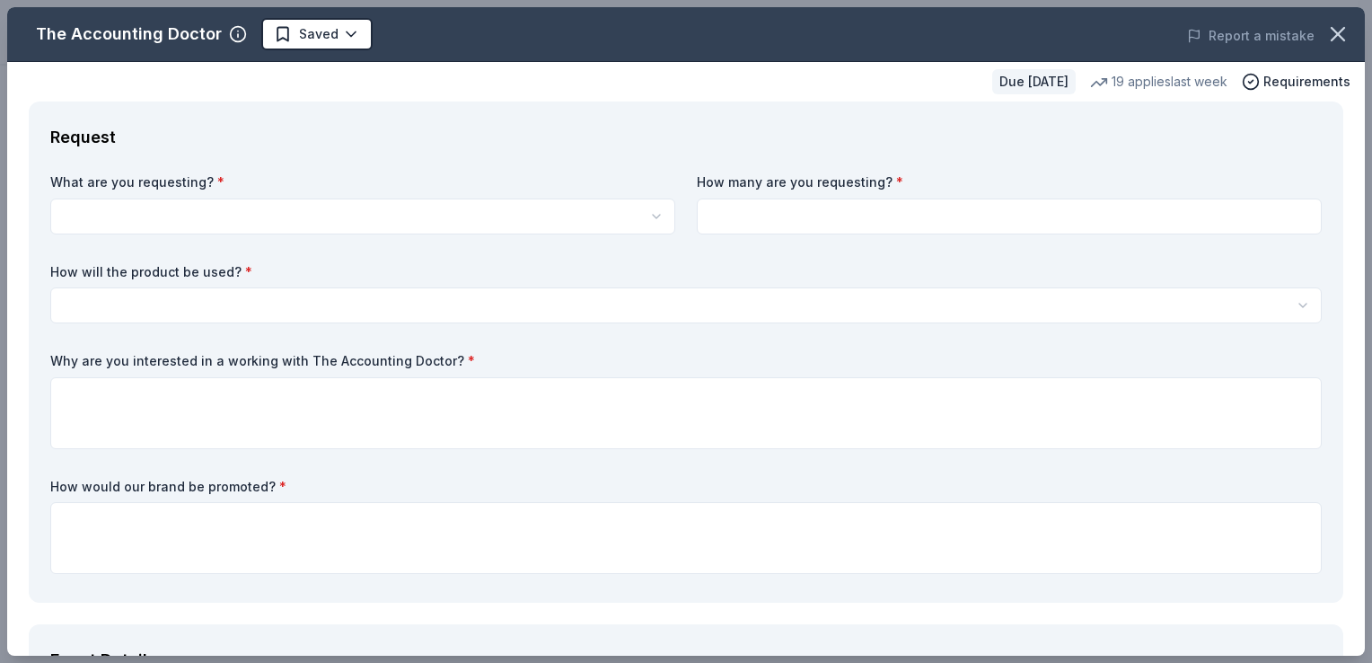
scroll to position [0, 0]
click at [590, 222] on html "Appetite for Art Start free trial Earn Rewards Due in 36 days Share The Account…" at bounding box center [686, 331] width 1372 height 663
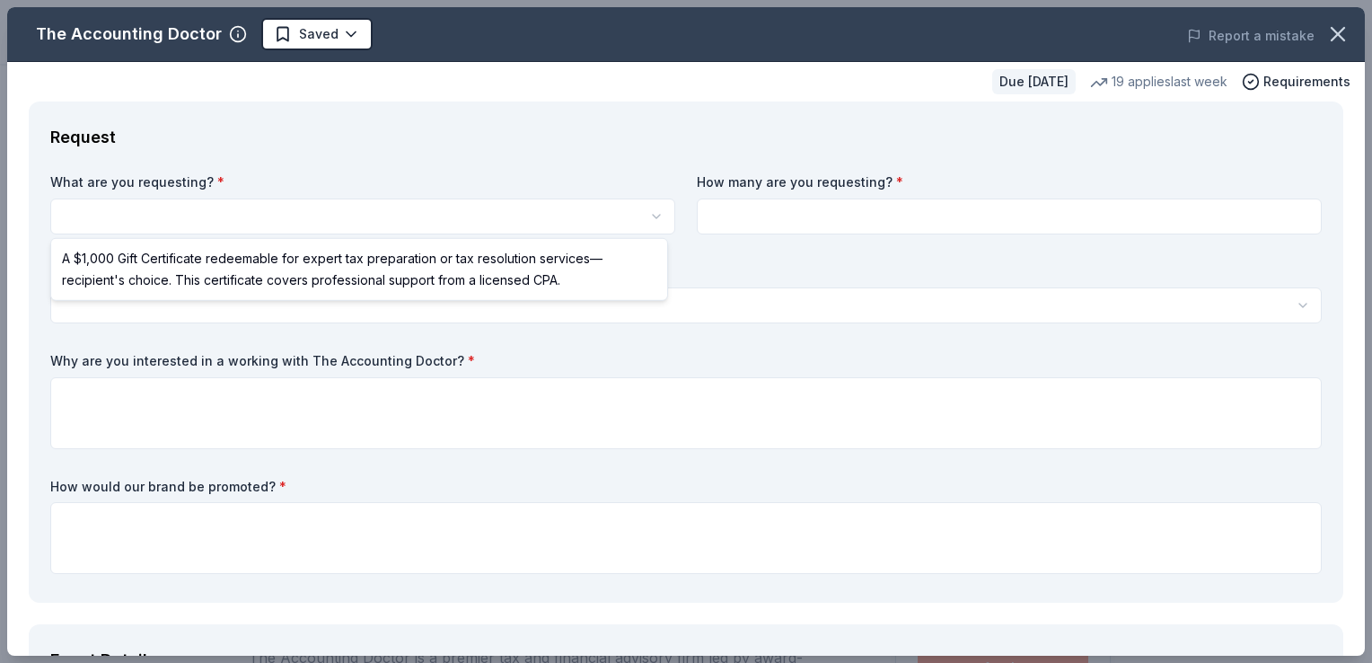
select select "A $1,000 Gift Certificate redeemable for expert tax preparation or tax resoluti…"
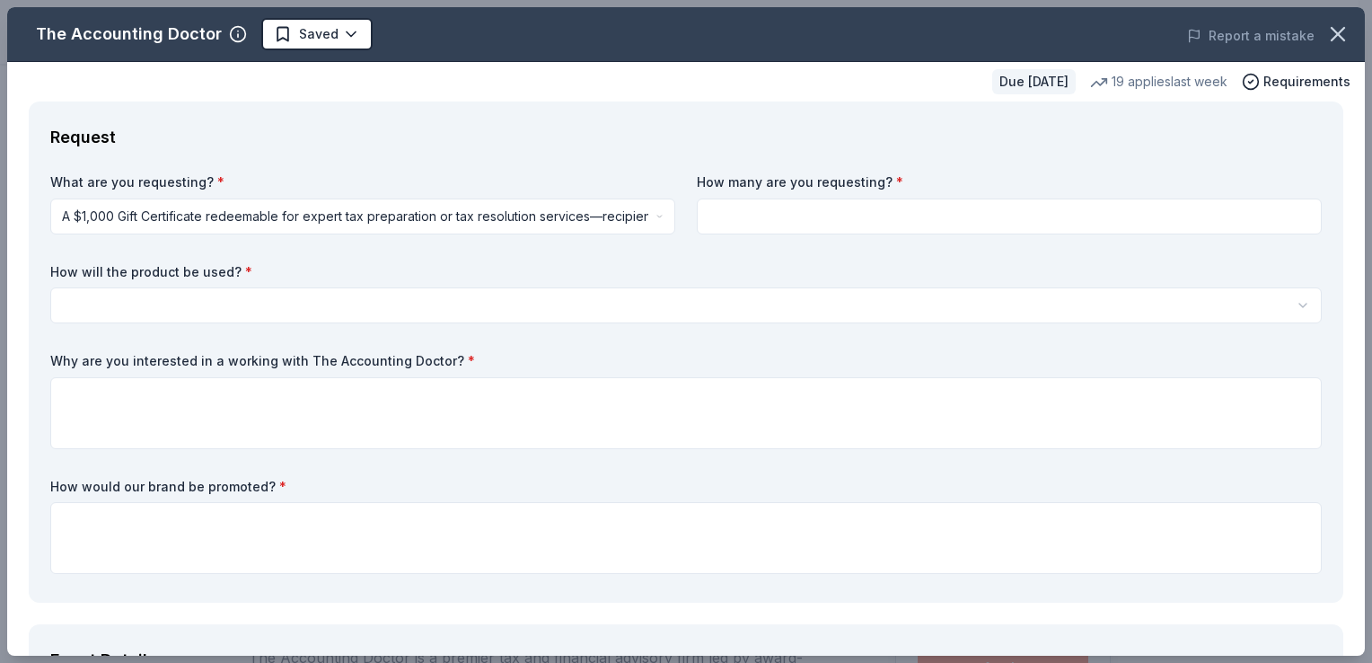
click at [762, 204] on input at bounding box center [1009, 216] width 625 height 36
type input "1"
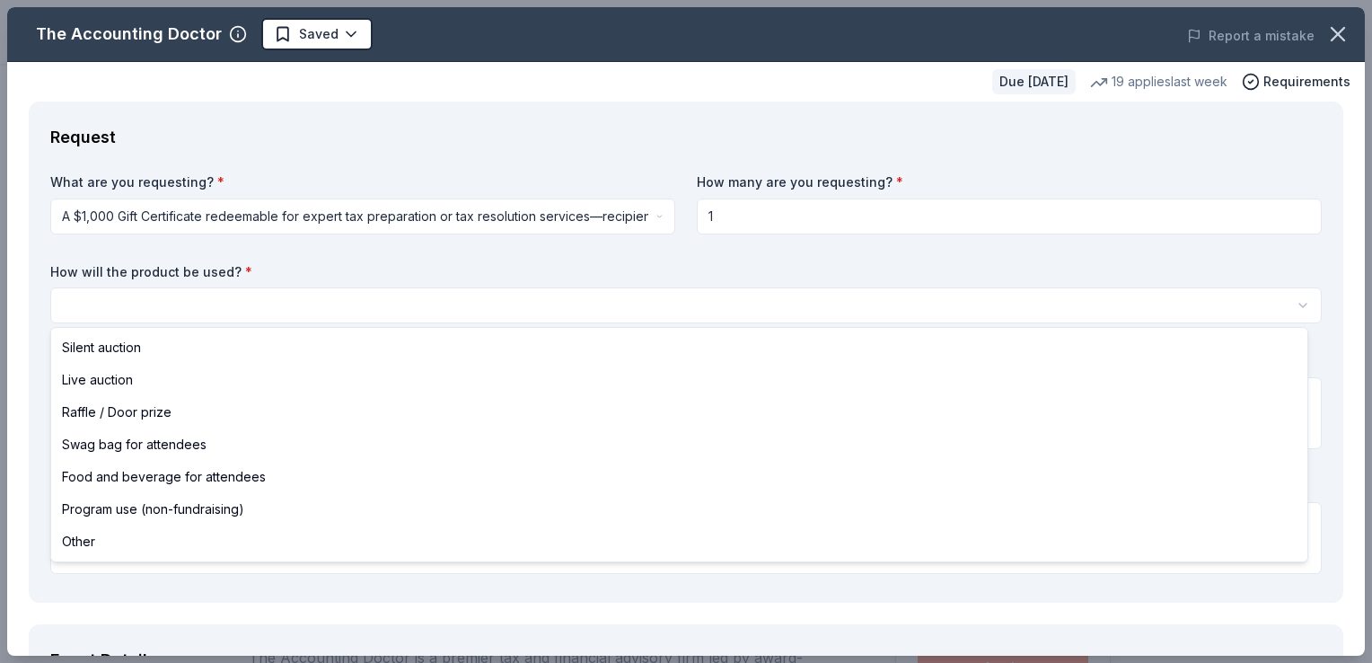
click at [479, 300] on html "Appetite for Art Saved Apply Due in 36 days Share The Accounting Doctor 5.0 • 4…" at bounding box center [686, 331] width 1372 height 663
select select "silentAuction"
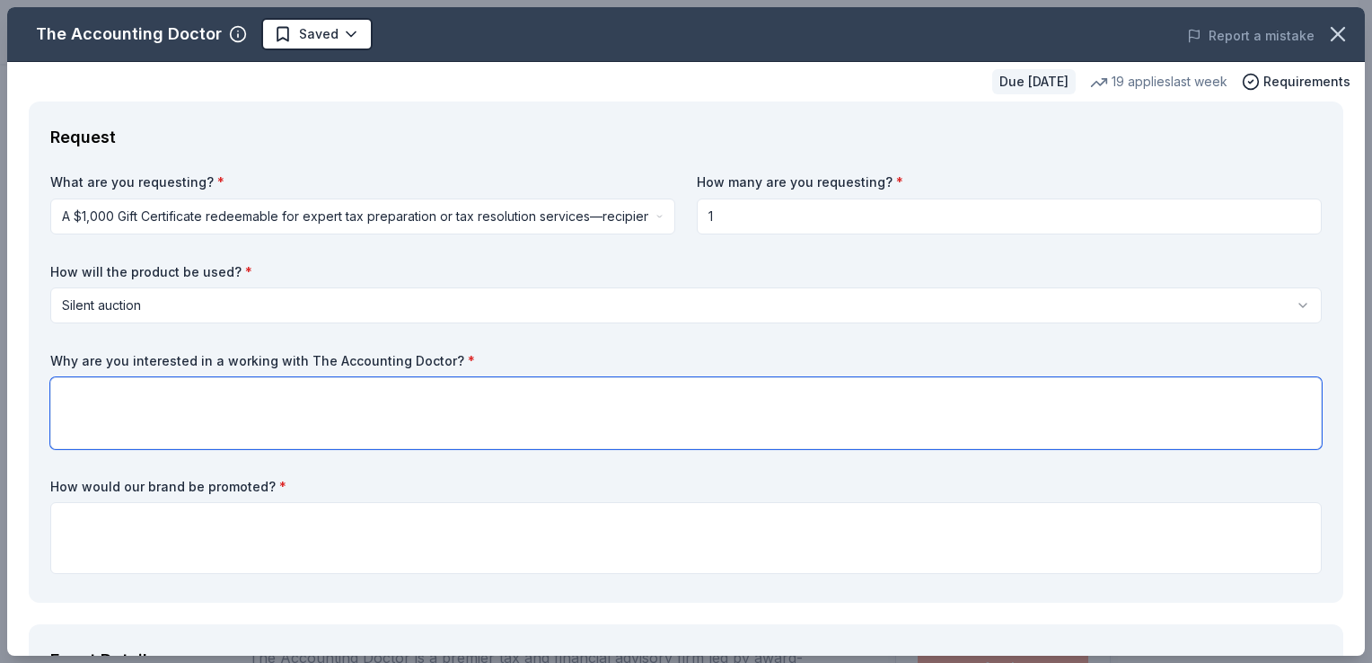
click at [401, 400] on textarea at bounding box center [686, 413] width 1272 height 72
paste textarea "https://www.instagram.com/upturnarts?igsh=MWljZTMwYmNpNmp4ZA=="
type textarea "https://www.instagram.com/upturnarts?igsh=MWljZTMwYmNpNmp4ZA=="
drag, startPoint x: 523, startPoint y: 394, endPoint x: 47, endPoint y: 385, distance: 476.1
click at [47, 385] on div "Request What are you requesting? * A $1,000 Gift Certificate redeemable for exp…" at bounding box center [686, 351] width 1315 height 501
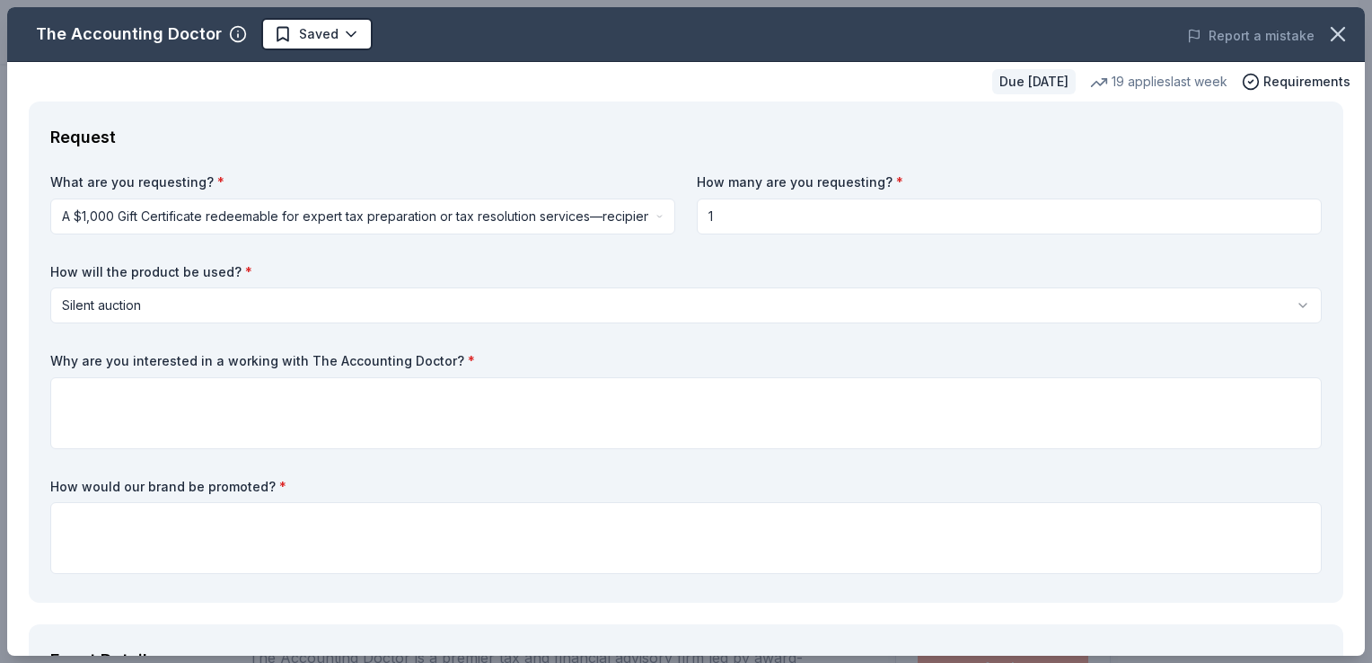
drag, startPoint x: 300, startPoint y: 357, endPoint x: 388, endPoint y: 359, distance: 88.0
click at [388, 359] on label "Why are you interested in a working with The Accounting Doctor? *" at bounding box center [686, 361] width 1272 height 18
click at [332, 396] on textarea at bounding box center [686, 413] width 1272 height 72
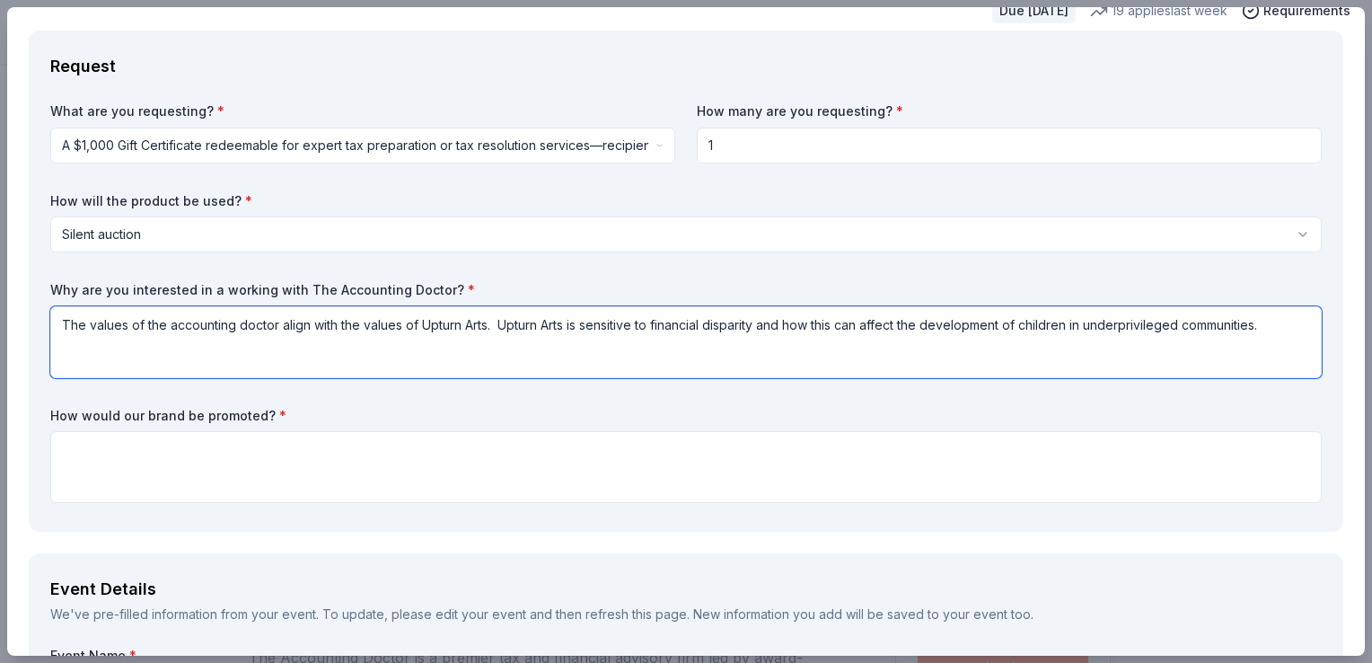
scroll to position [75, 0]
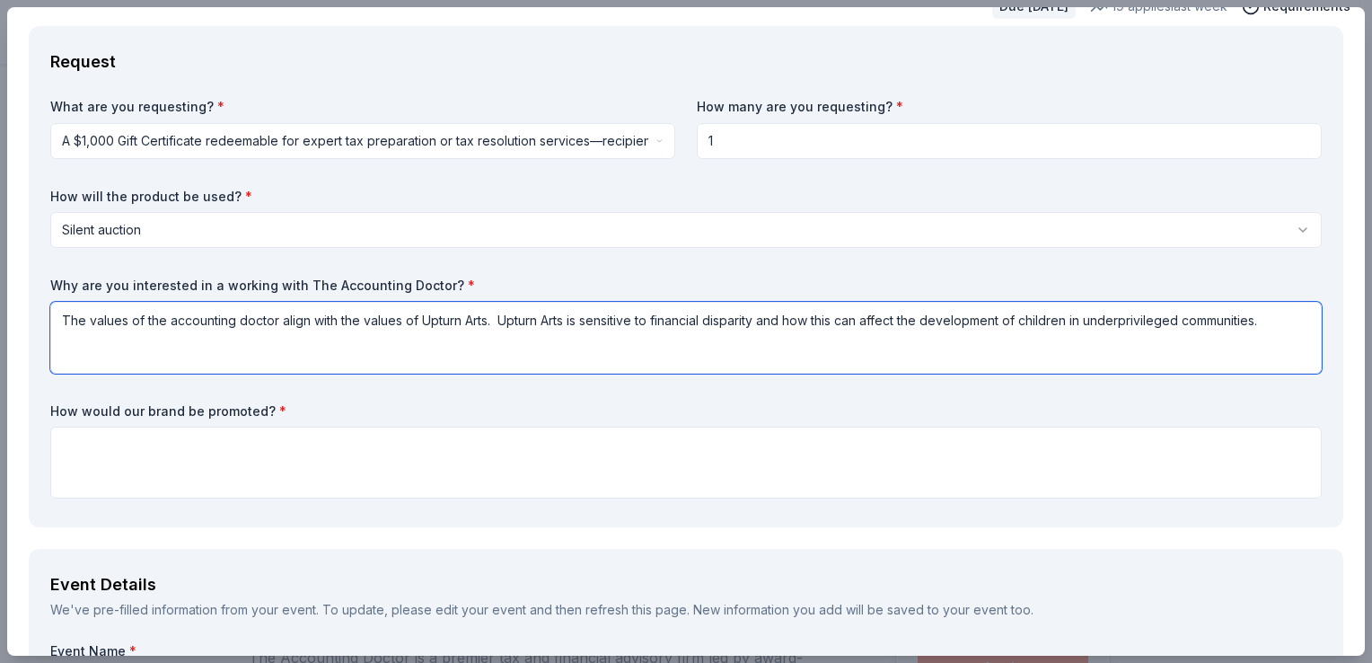
type textarea "The values of the accounting doctor align with the values of Upturn Arts. Uptur…"
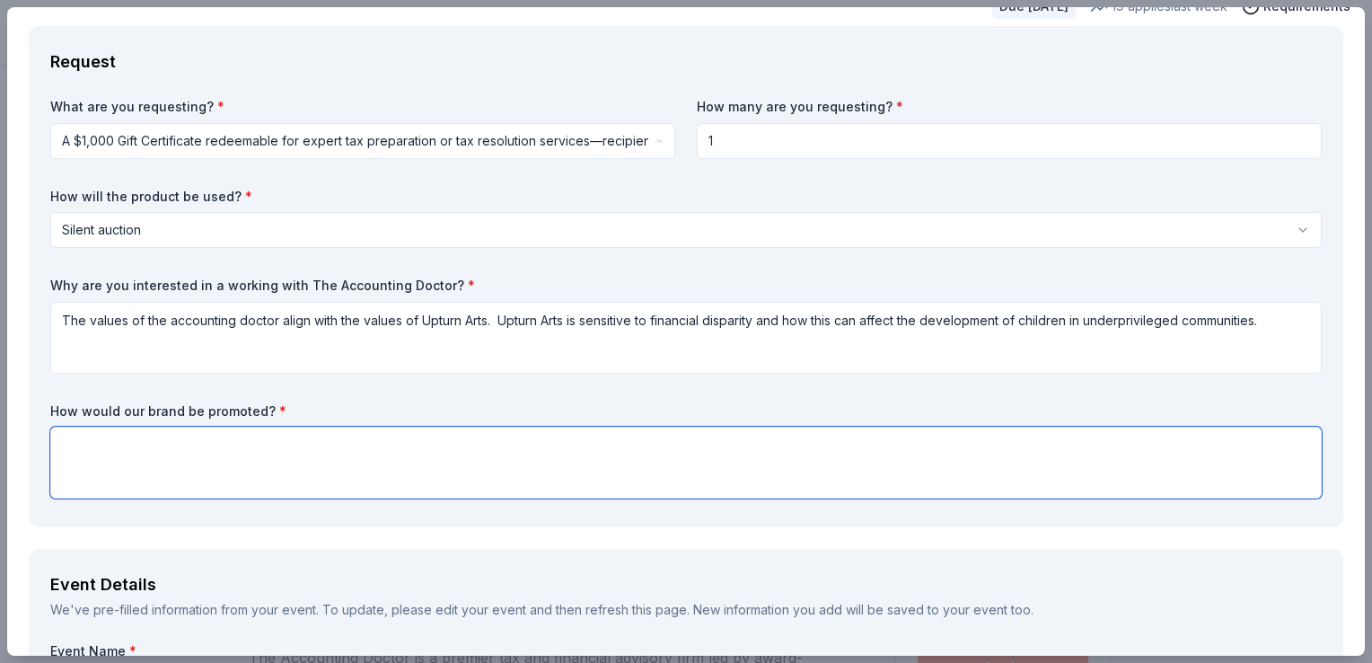
click at [236, 462] on textarea at bounding box center [686, 463] width 1272 height 72
paste textarea "As a sponsor, your business will be publicly acknowledged via our social media …"
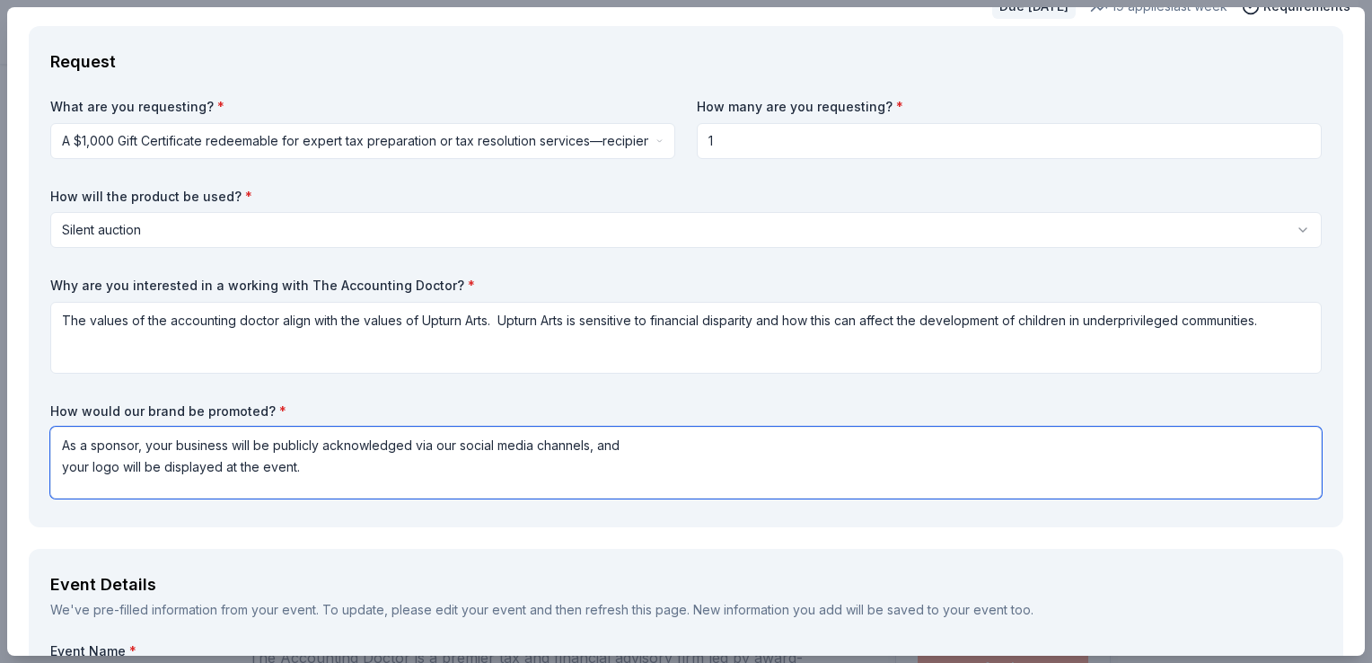
click at [63, 471] on textarea "As a sponsor, your business will be publicly acknowledged via our social media …" at bounding box center [686, 463] width 1272 height 72
click at [457, 438] on textarea "As a sponsor, your business will be publicly acknowledged via our social media …" at bounding box center [686, 463] width 1272 height 72
click at [1000, 440] on textarea "As a sponsor, your business will be publicly acknowledged via our website and s…" at bounding box center [686, 463] width 1272 height 72
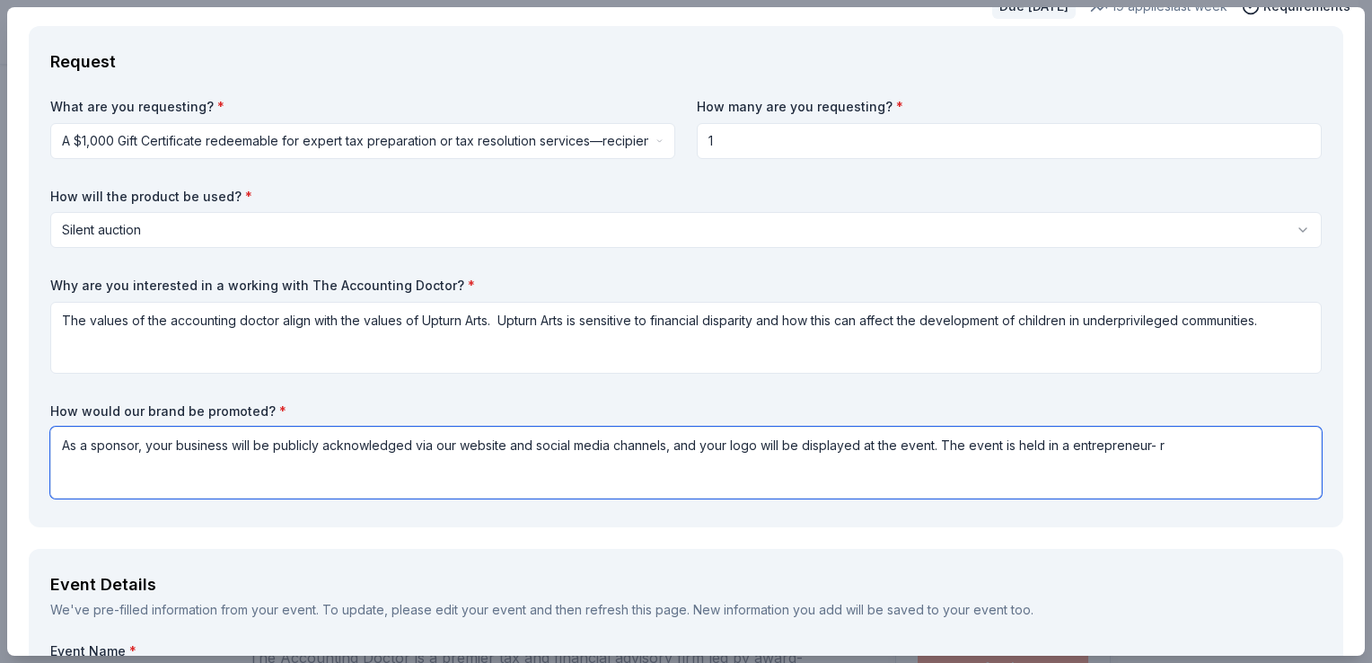
click at [1064, 451] on textarea "As a sponsor, your business will be publicly acknowledged via our website and s…" at bounding box center [686, 463] width 1272 height 72
click at [1180, 447] on textarea "As a sponsor, your business will be publicly acknowledged via our website and s…" at bounding box center [686, 463] width 1272 height 72
click at [1006, 451] on textarea "As a sponsor, your business will be publicly acknowledged via our website and s…" at bounding box center [686, 463] width 1272 height 72
click at [1301, 447] on textarea "As a sponsor, your business will be publicly acknowledged via our website and s…" at bounding box center [686, 463] width 1272 height 72
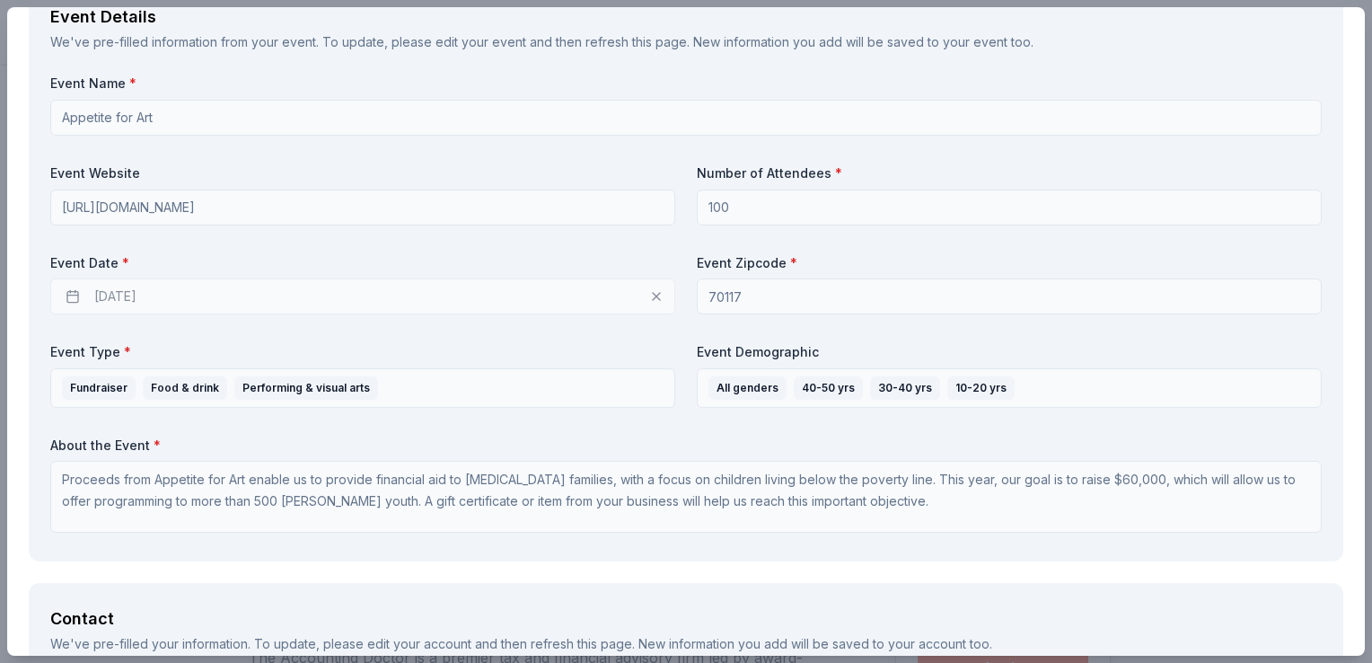
scroll to position [661, 0]
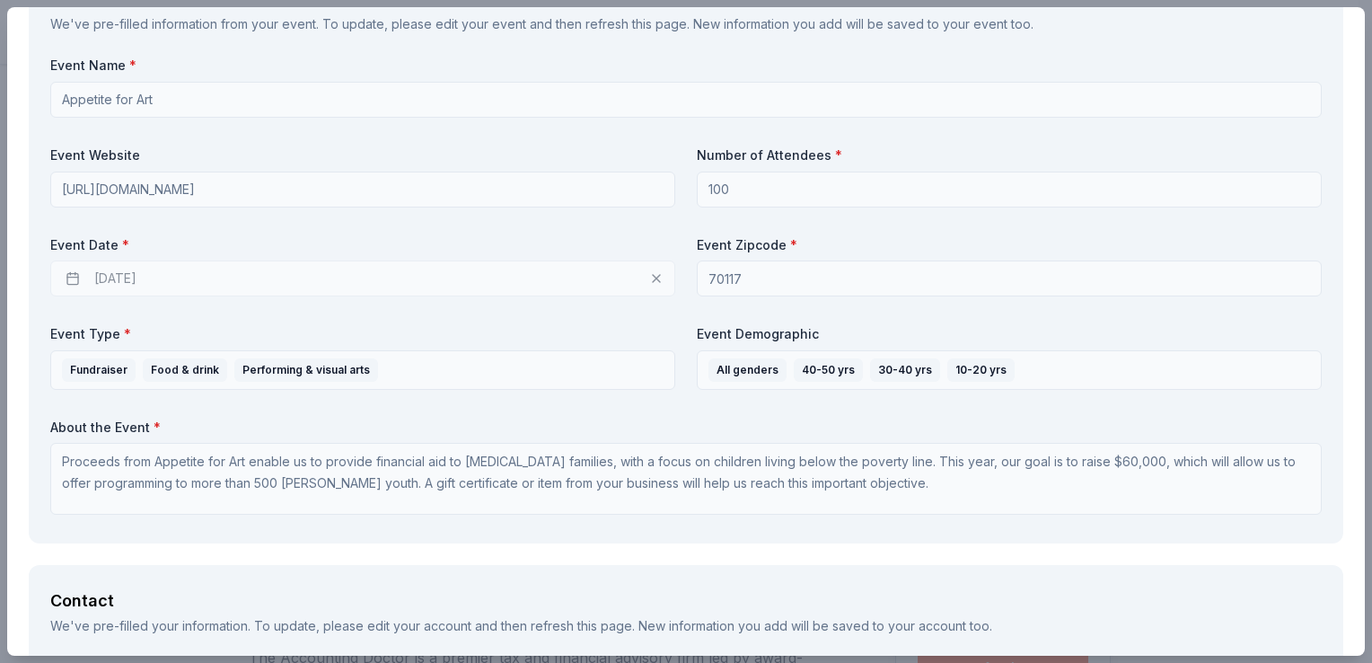
type textarea "As a sponsor, your business will be publicly acknowledged via our website and s…"
click at [148, 421] on label "About the Event *" at bounding box center [686, 428] width 1272 height 18
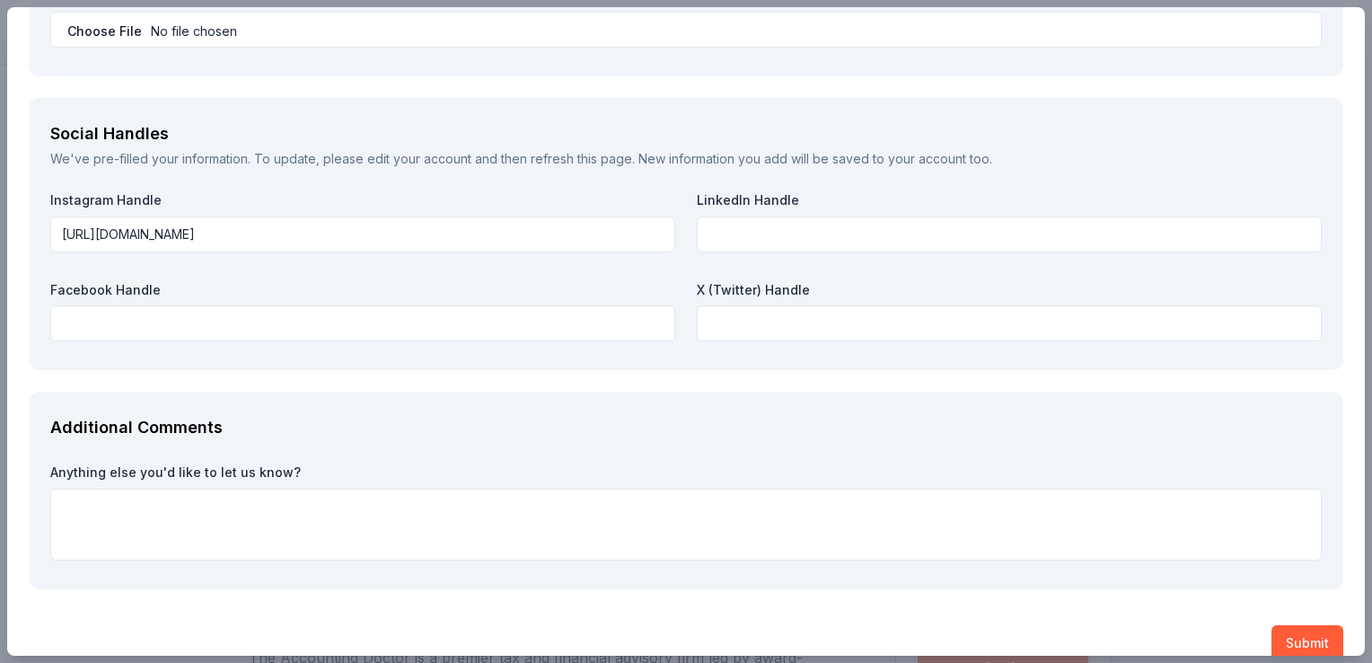
scroll to position [2002, 0]
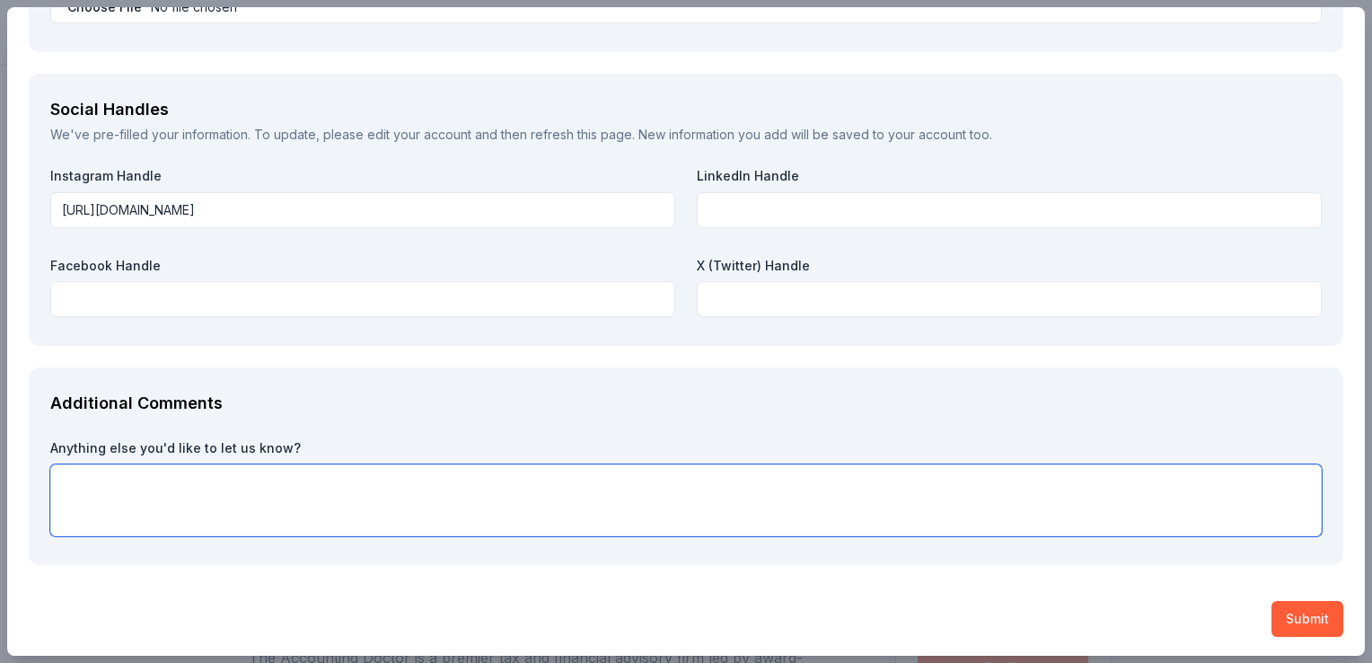
click at [693, 489] on textarea at bounding box center [686, 500] width 1272 height 72
paste textarea "All funds raised will support creARTive grants for our campers, with the ultima…"
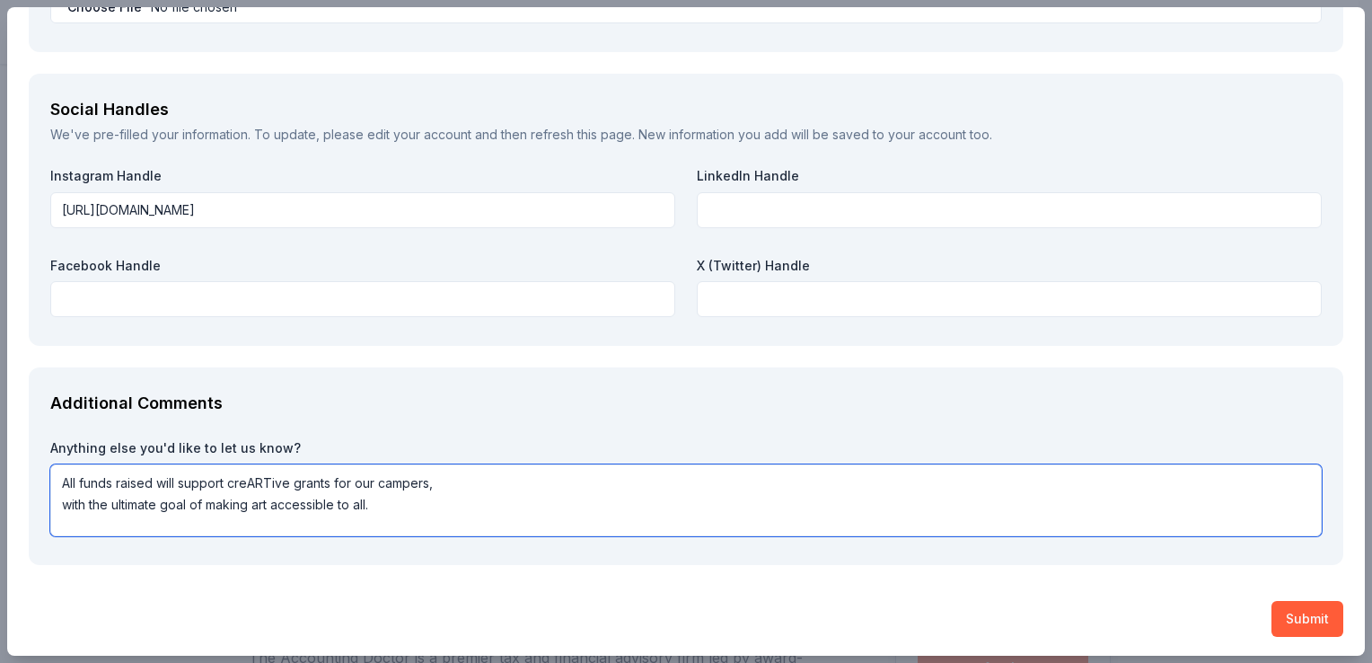
click at [614, 497] on textarea "All funds raised will support creARTive grants for our campers, with the ultima…" at bounding box center [686, 500] width 1272 height 72
click at [499, 476] on textarea "All funds raised will support creARTive grants for our campers, with the ultima…" at bounding box center [686, 500] width 1272 height 72
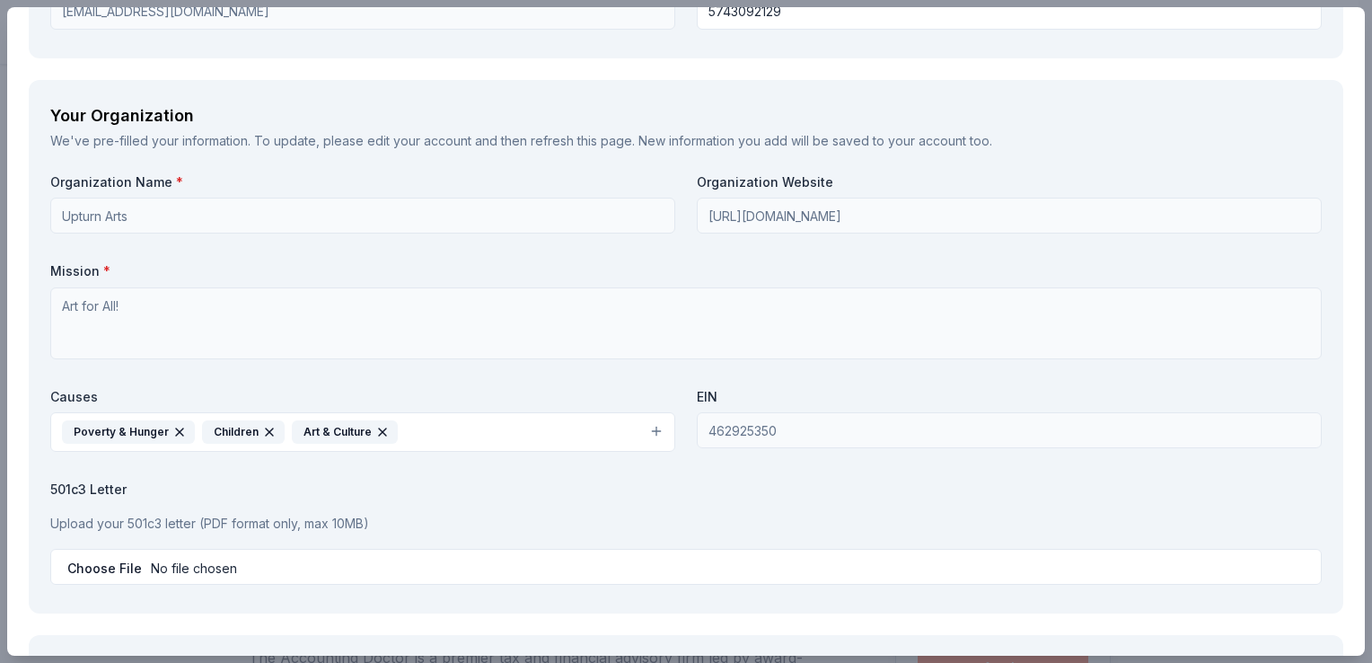
scroll to position [1441, 0]
type textarea "All funds raised will support creARTive grants for our campers, with the ultima…"
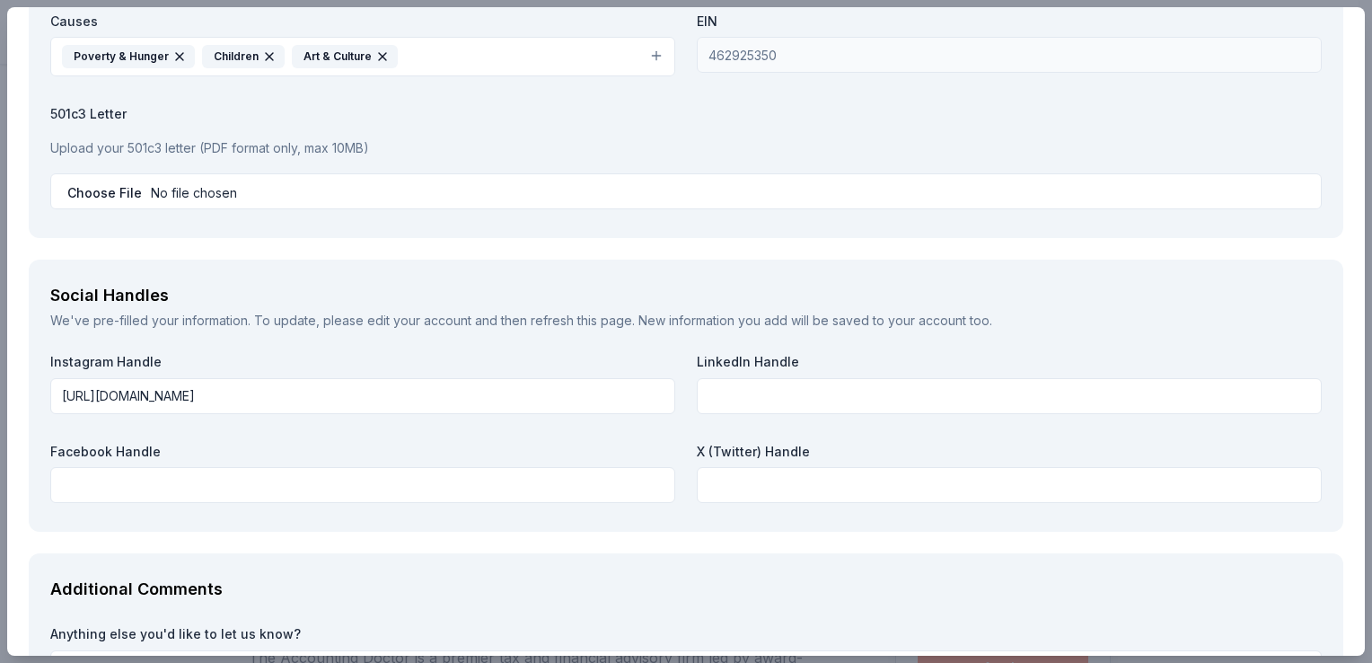
scroll to position [1811, 0]
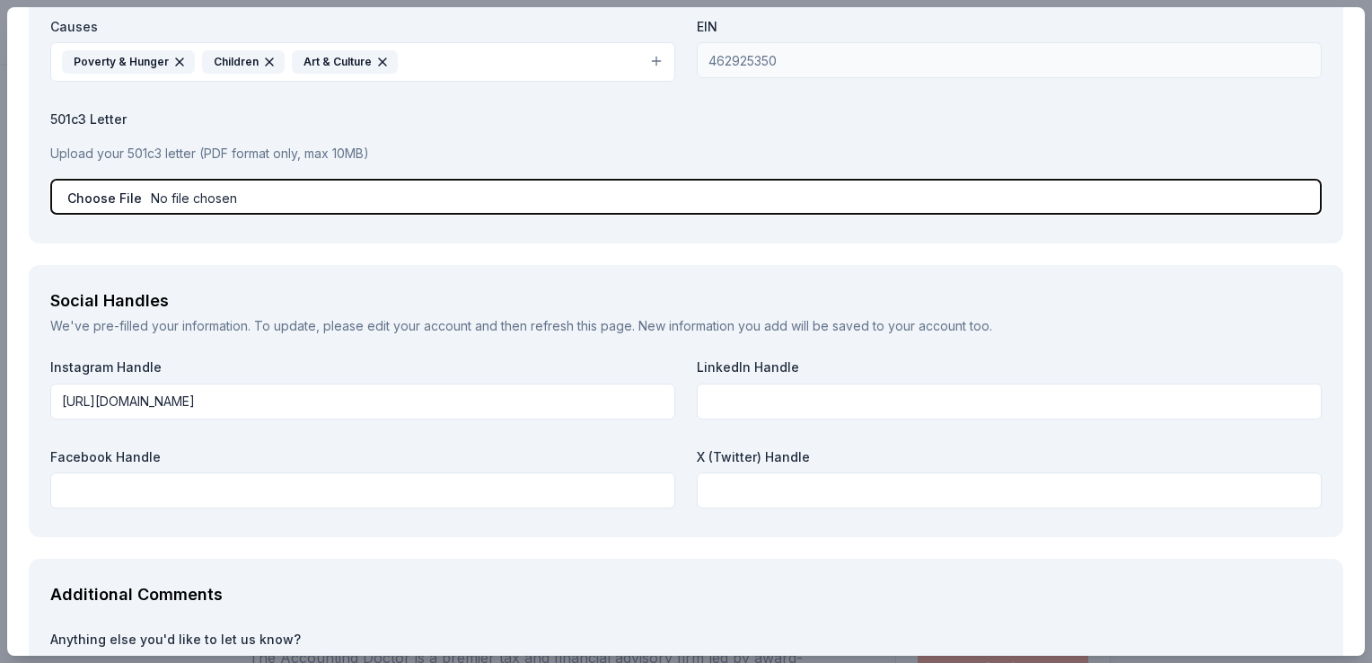
click at [110, 197] on input "file" at bounding box center [686, 197] width 1272 height 36
type input "C:\fakepath\Appetite for Art Auction Donation Ask Letter - PDF.pdf"
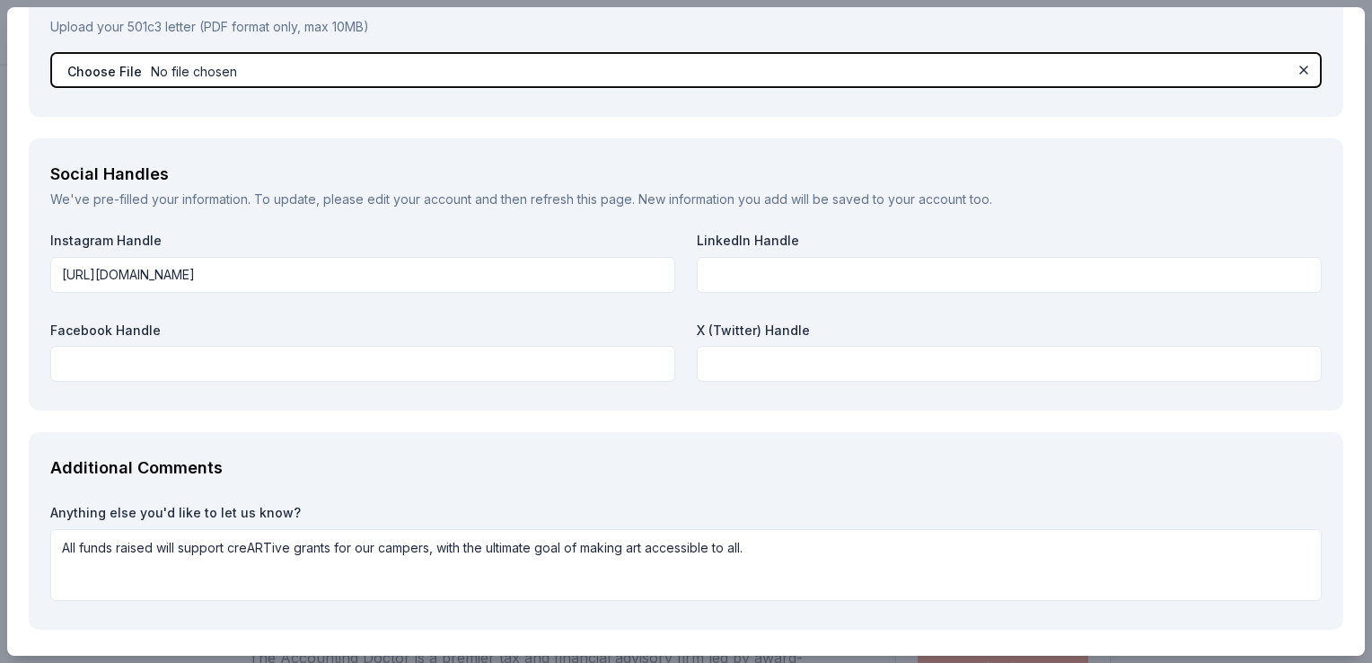
scroll to position [2002, 0]
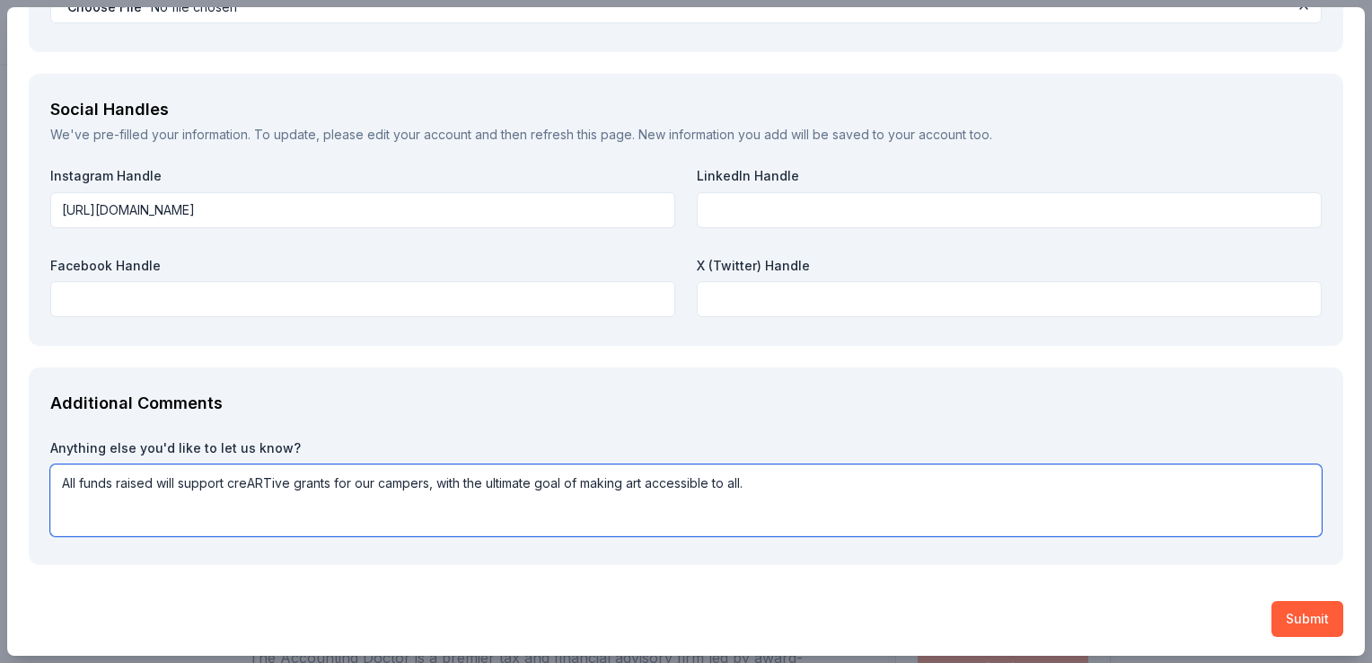
click at [329, 480] on textarea "All funds raised will support creARTive grants for our campers, with the ultima…" at bounding box center [686, 500] width 1272 height 72
paste textarea "a sliding-scale fee model, subsidizing tuition costs for families who qualify"
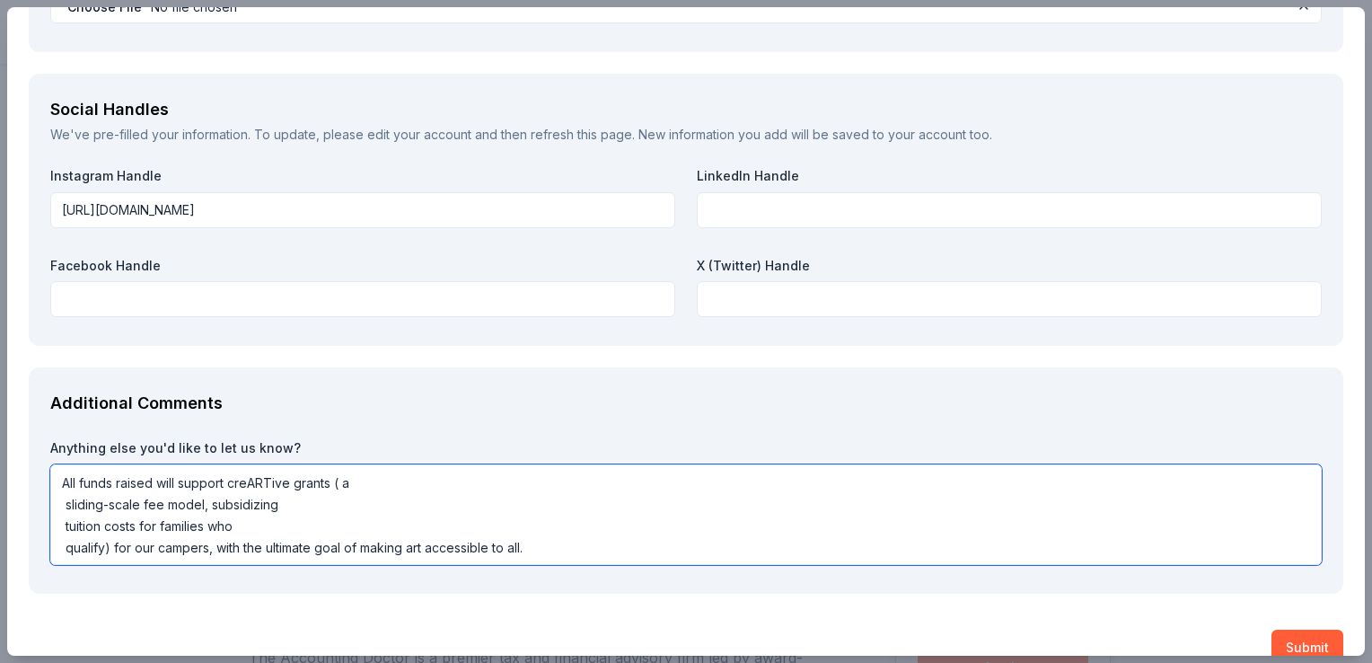
click at [375, 474] on textarea "All funds raised will support creARTive grants ( a sliding-scale fee model, sub…" at bounding box center [686, 514] width 1272 height 101
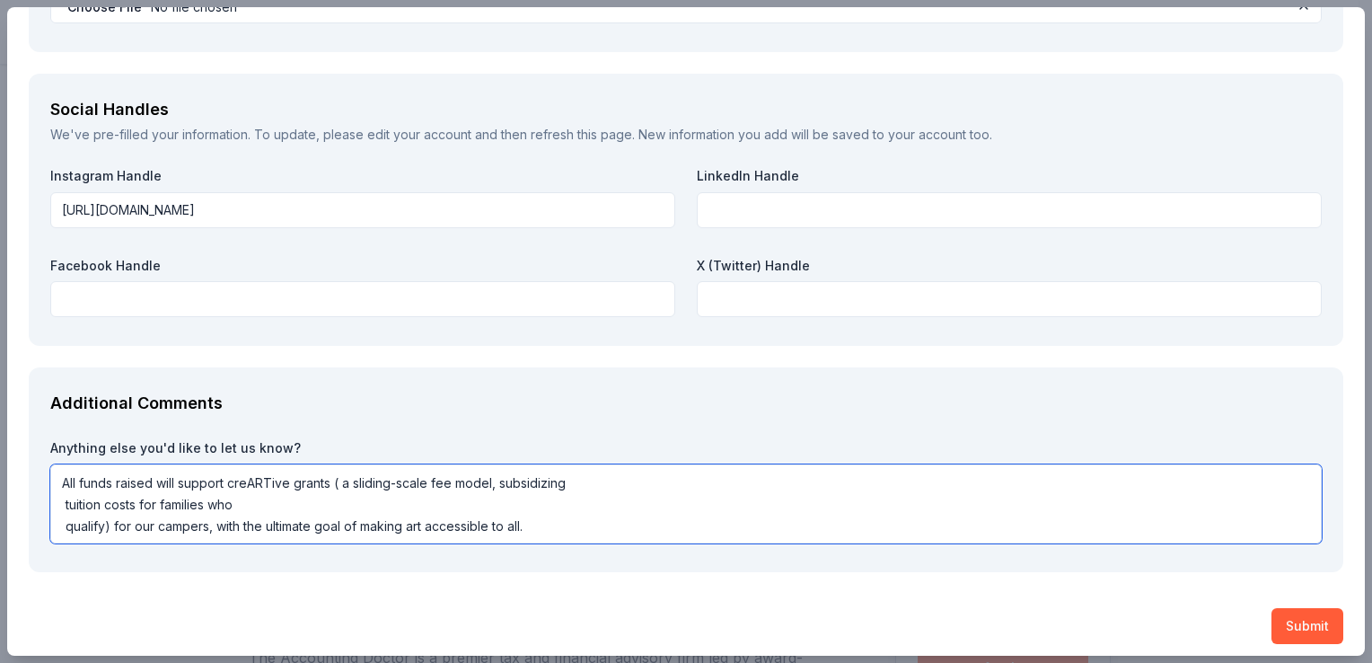
click at [586, 487] on textarea "All funds raised will support creARTive grants ( a sliding-scale fee model, sub…" at bounding box center [686, 503] width 1272 height 79
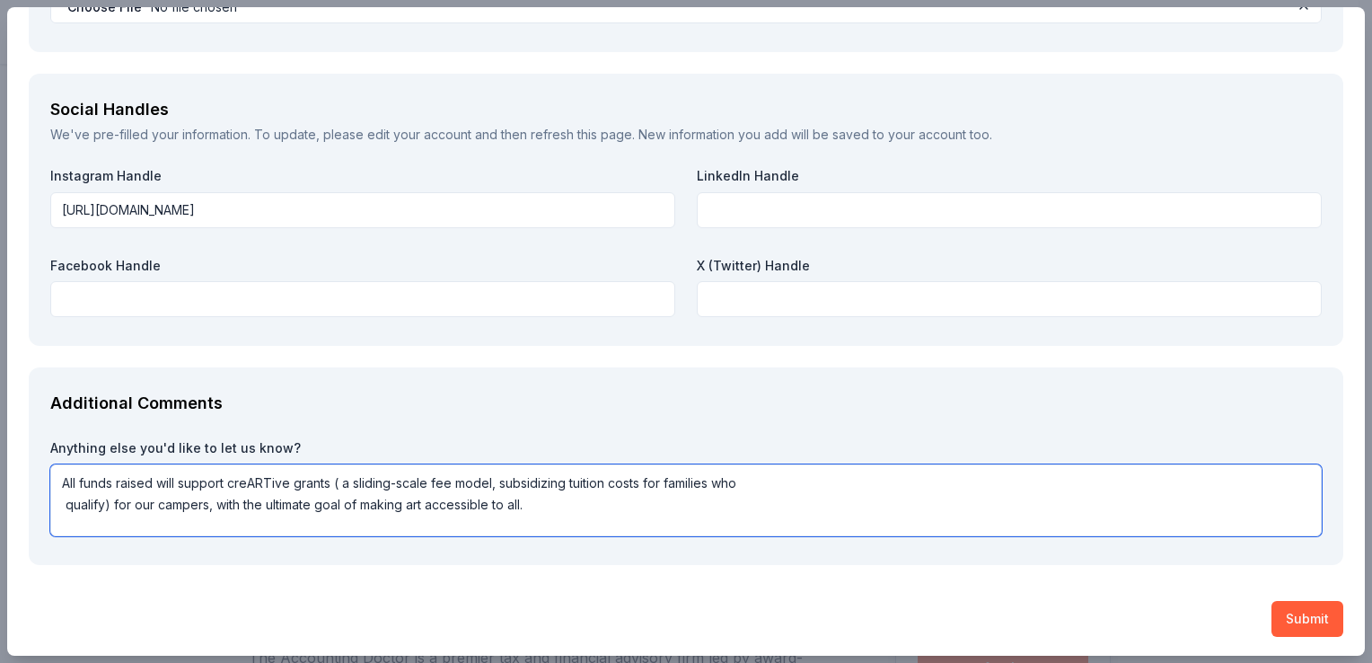
click at [786, 472] on textarea "All funds raised will support creARTive grants ( a sliding-scale fee model, sub…" at bounding box center [686, 500] width 1272 height 72
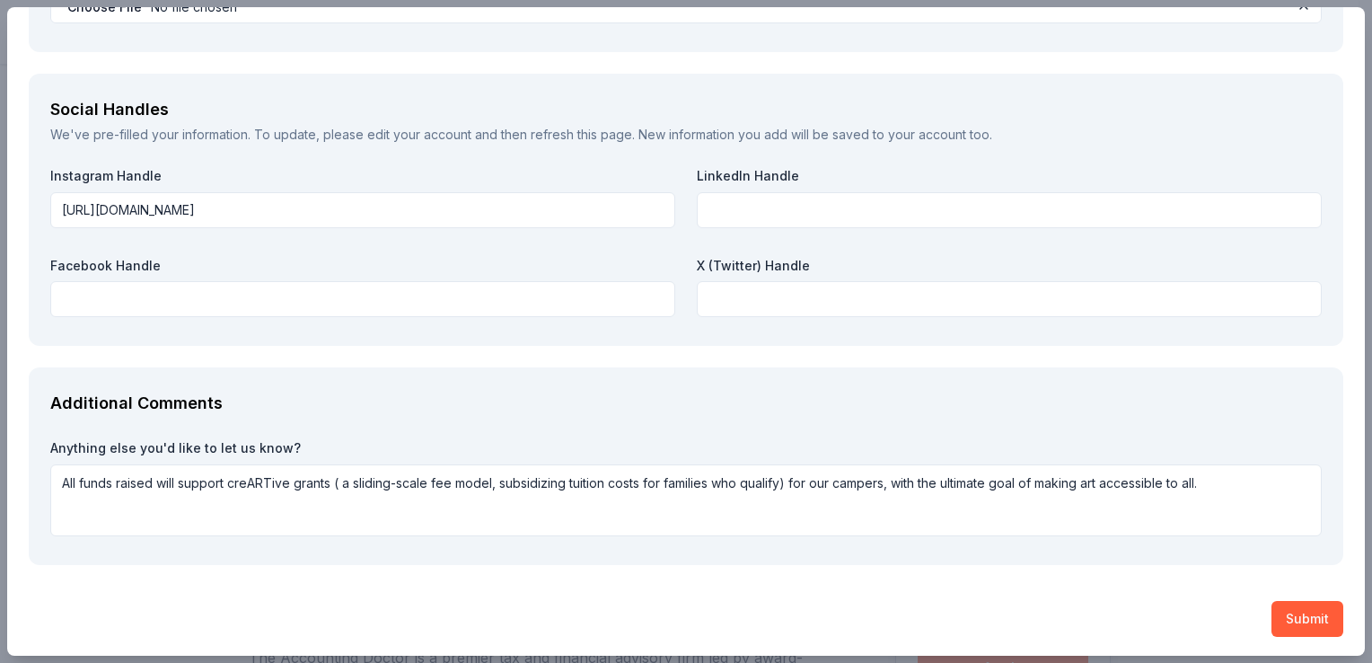
click at [1358, 544] on div "The Accounting Doctor Saved Report a mistake Due in 36 days 19 applies last wee…" at bounding box center [686, 331] width 1372 height 663
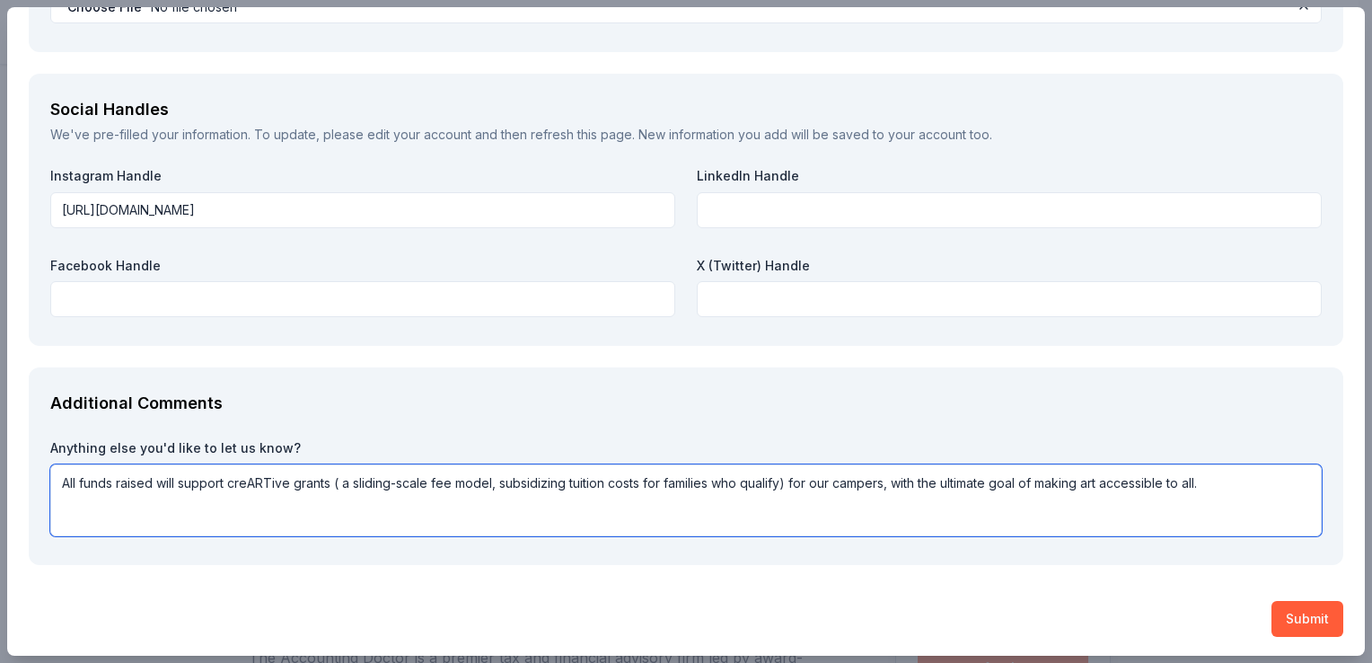
click at [62, 483] on textarea "All funds raised will support creARTive grants ( a sliding-scale fee model, sub…" at bounding box center [686, 500] width 1272 height 72
paste textarea "Upturn Arts is a fun and creative program that teaches children from the New Or…"
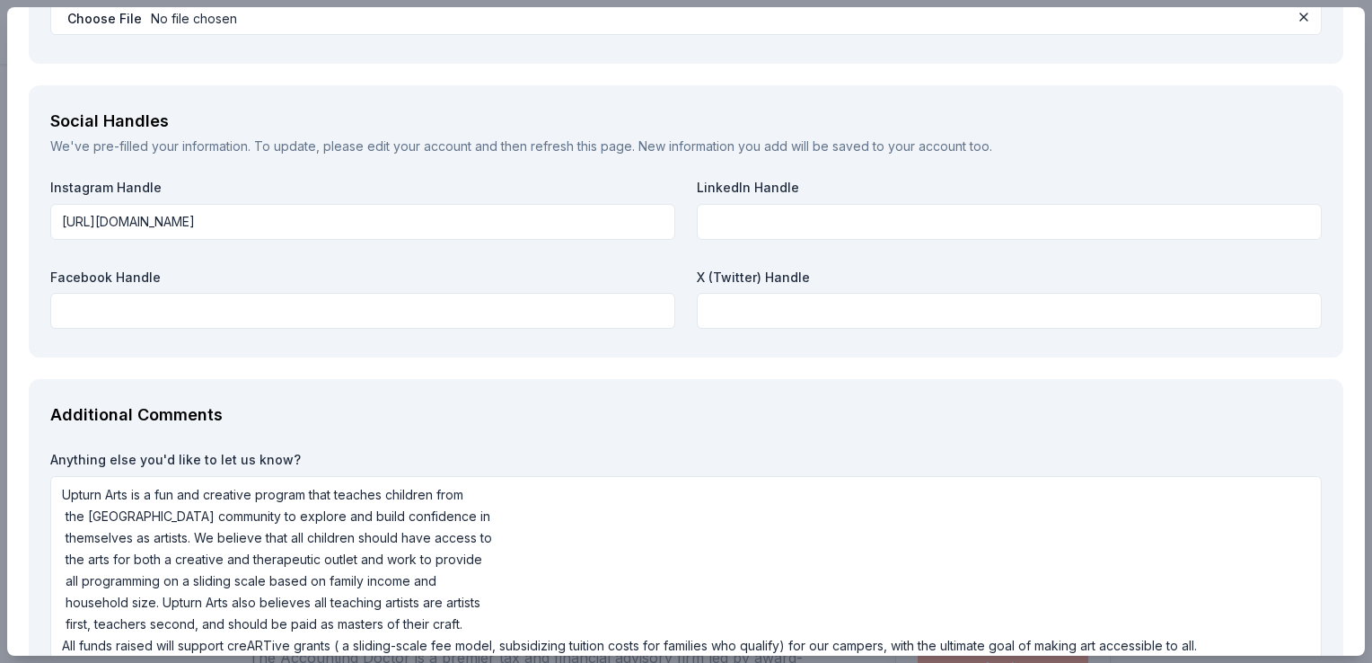
scroll to position [2117, 0]
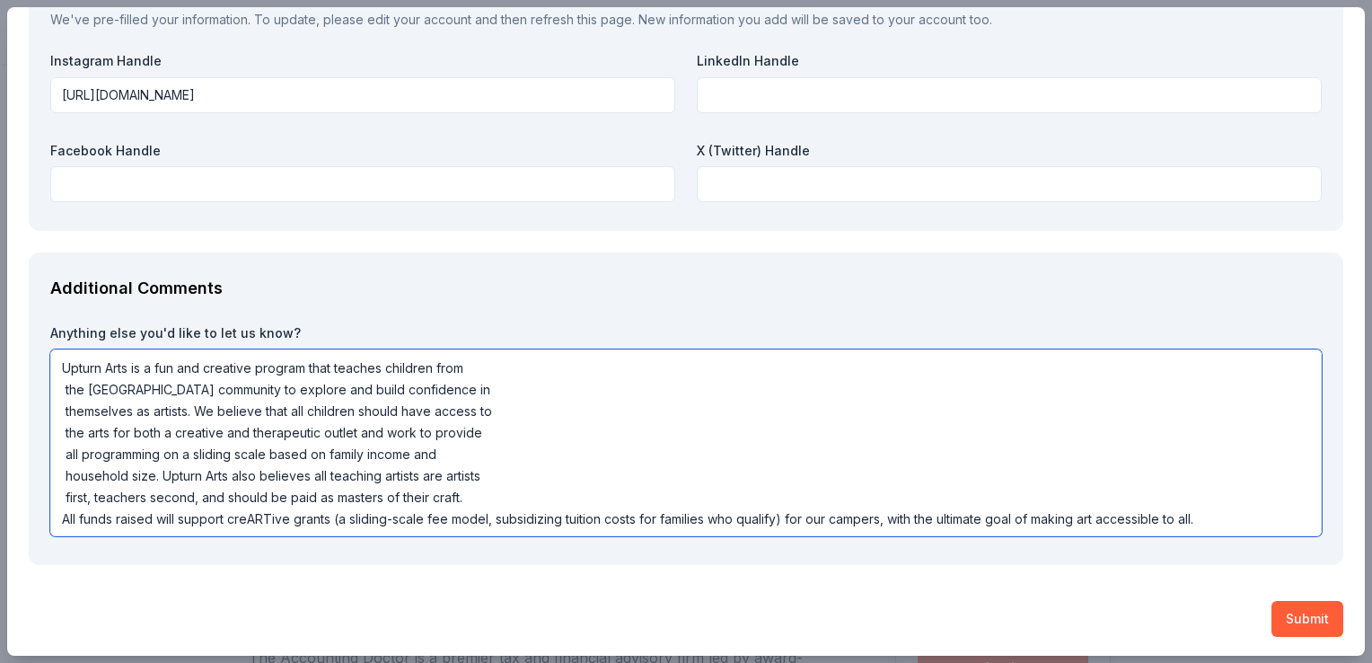
click at [1231, 520] on textarea "Upturn Arts is a fun and creative program that teaches children from the New Or…" at bounding box center [686, 442] width 1272 height 187
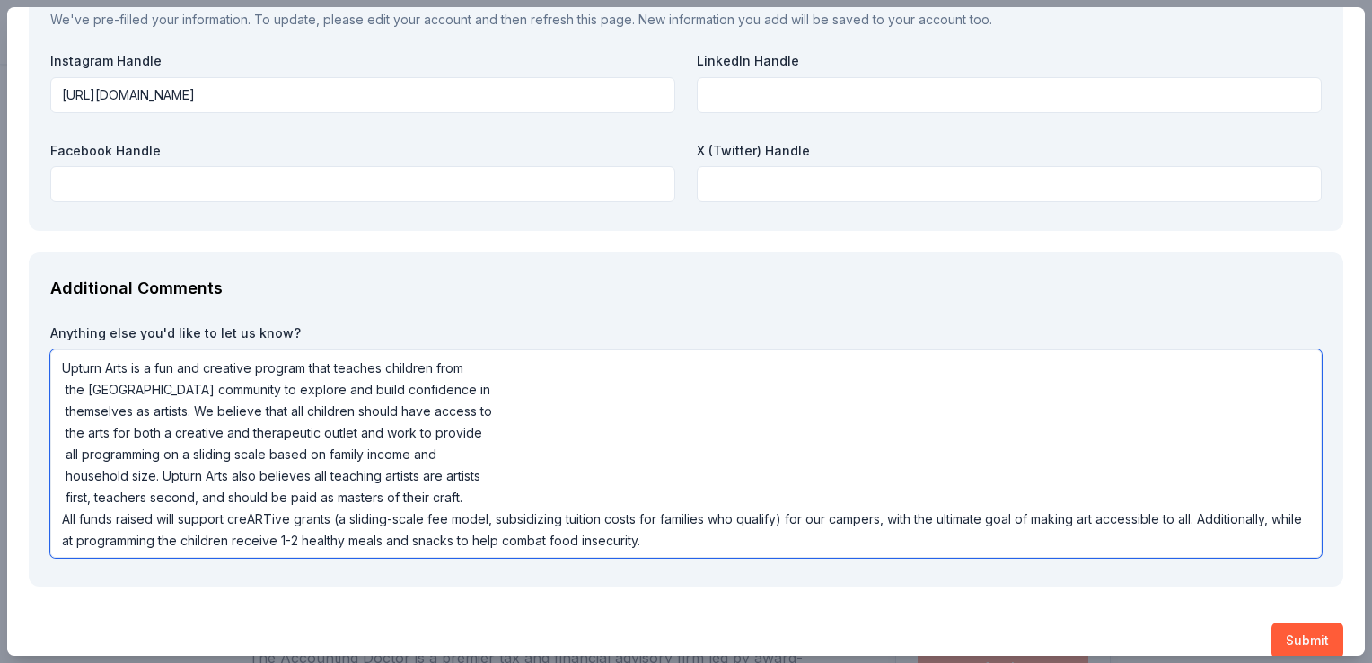
scroll to position [2138, 0]
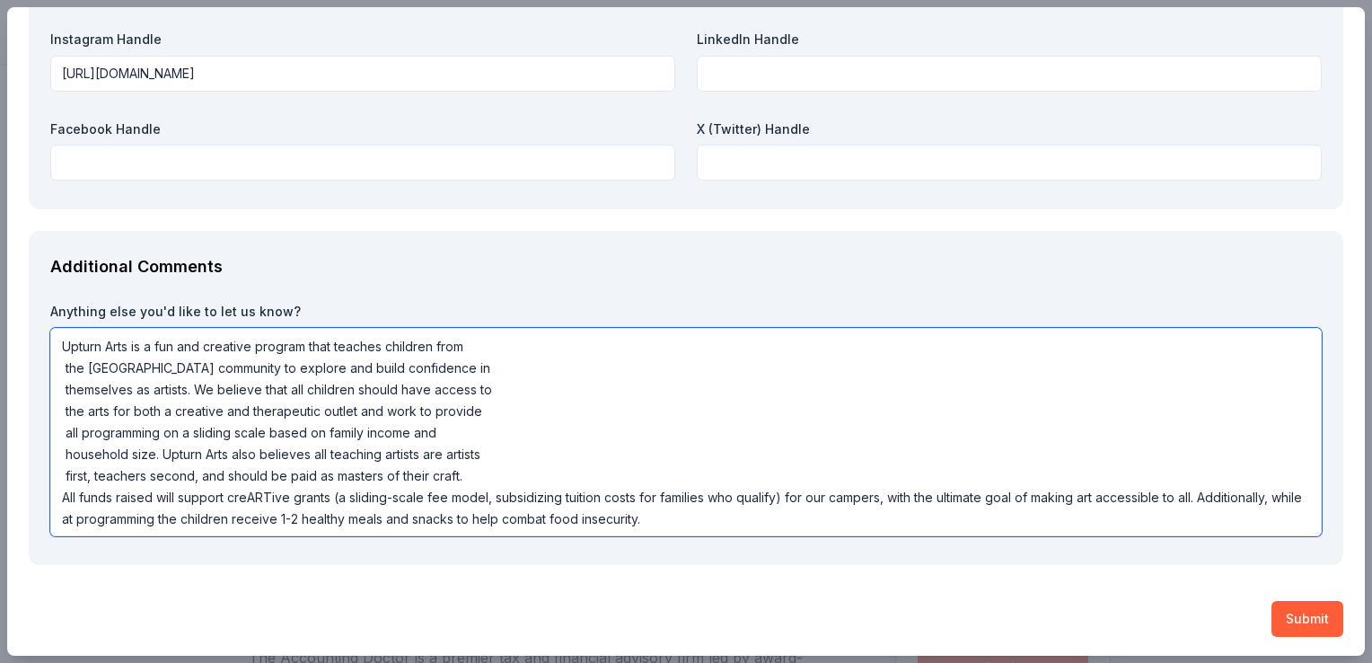
type textarea "Upturn Arts is a fun and creative program that teaches children from the New Or…"
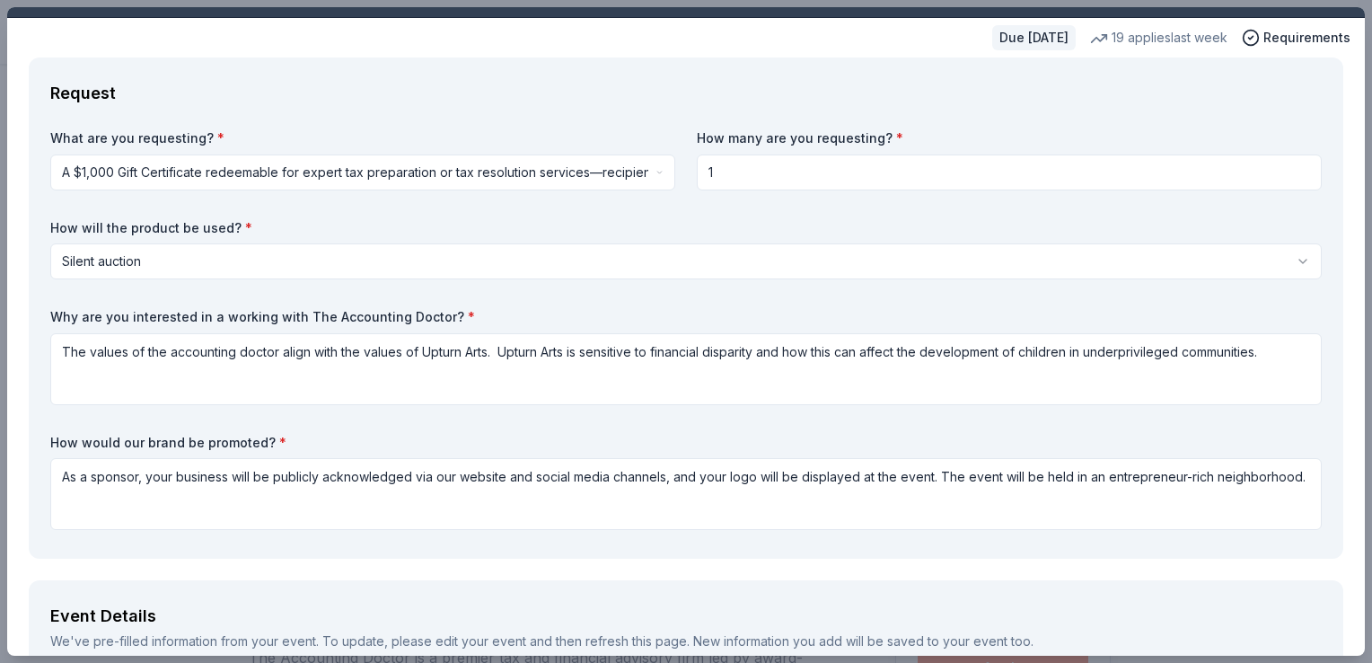
scroll to position [40, 0]
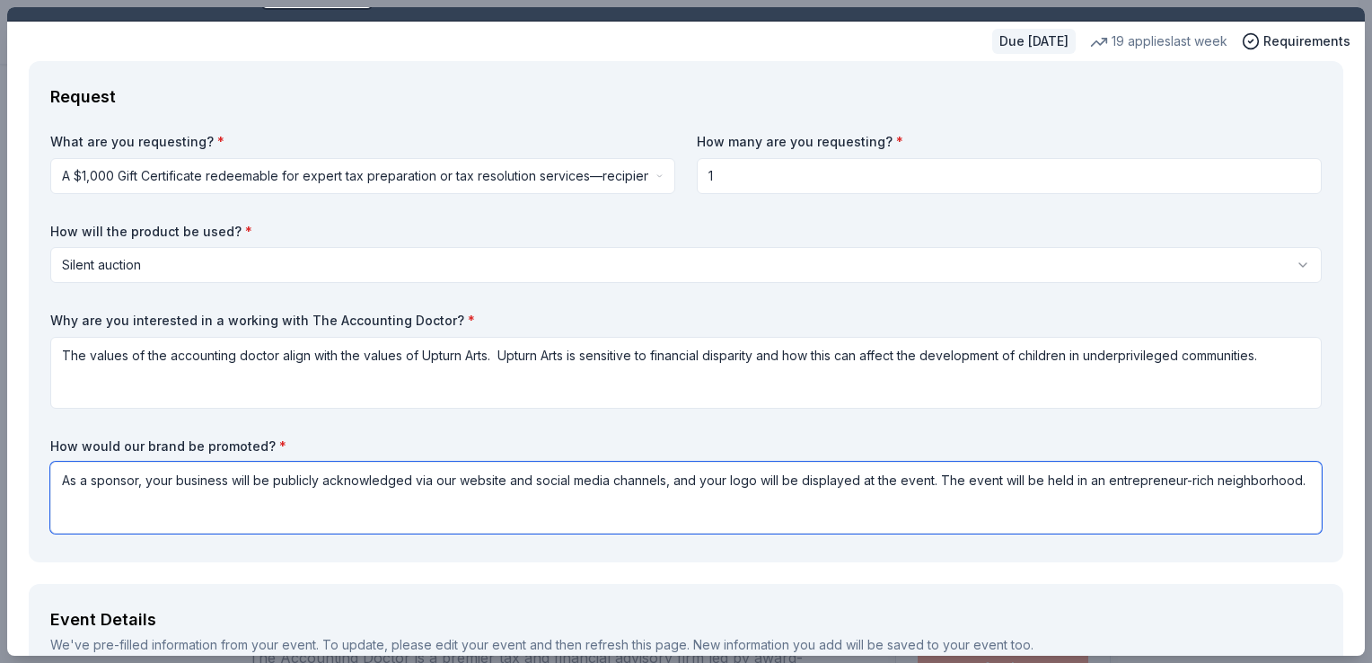
drag, startPoint x: 409, startPoint y: 478, endPoint x: 147, endPoint y: 495, distance: 261.9
click at [147, 495] on textarea "As a sponsor, your business will be publicly acknowledged via our website and s…" at bounding box center [686, 498] width 1272 height 72
click at [668, 473] on textarea "As a sponsor, your business will be publicly acknowledged via our website and s…" at bounding box center [686, 498] width 1272 height 72
paste textarea "your business will be publicly acknowledged"
click at [679, 481] on textarea "As a sponsor, your business will be publicly acknowledged via our website and s…" at bounding box center [686, 498] width 1272 height 72
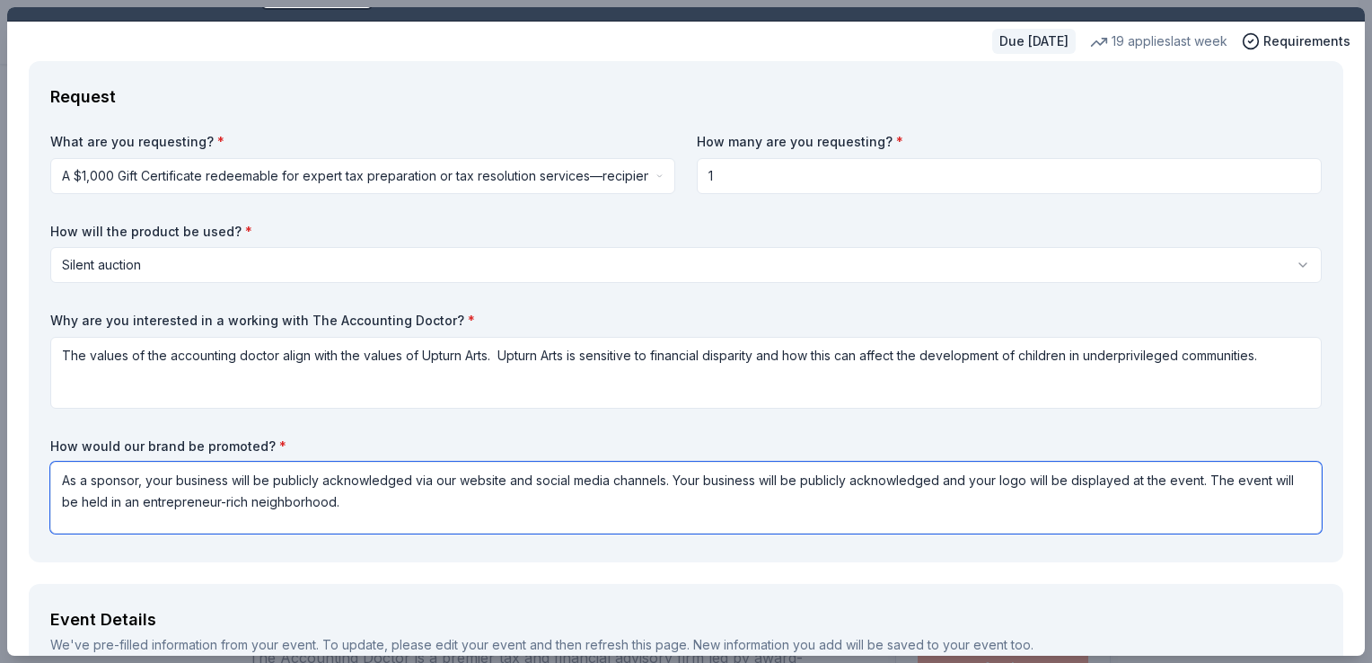
click at [1195, 481] on textarea "As a sponsor, your business will be publicly acknowledged via our website and s…" at bounding box center [686, 498] width 1272 height 72
click at [678, 481] on textarea "As a sponsor, your business will be publicly acknowledged via our website and s…" at bounding box center [686, 498] width 1272 height 72
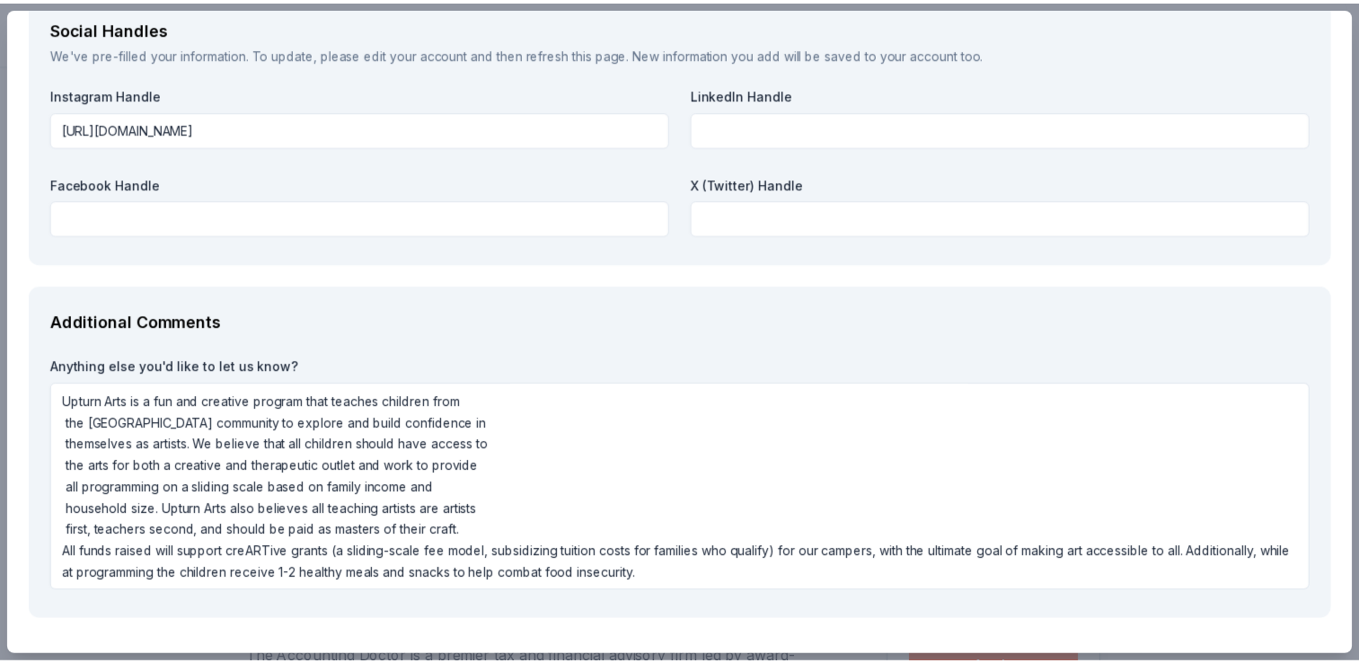
scroll to position [2138, 0]
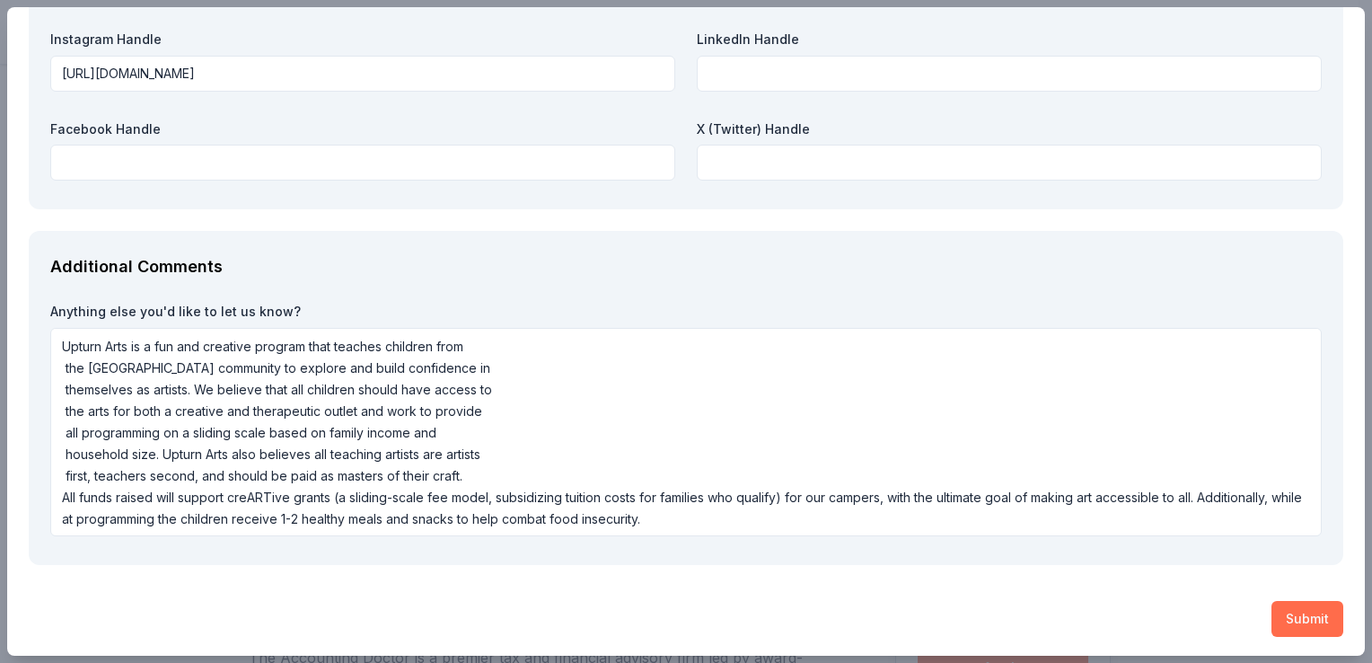
type textarea "As a sponsor, your business will be publicly acknowledged via our website and s…"
click at [1292, 616] on button "Submit" at bounding box center [1308, 619] width 72 height 36
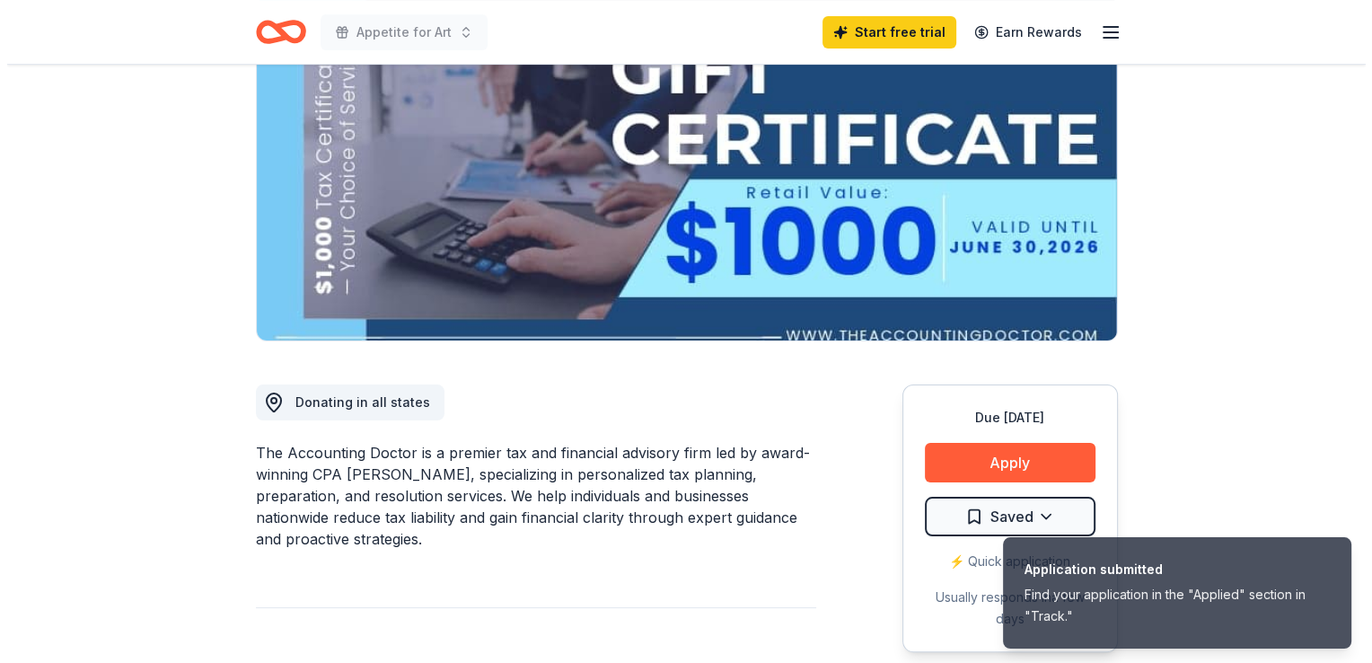
scroll to position [207, 0]
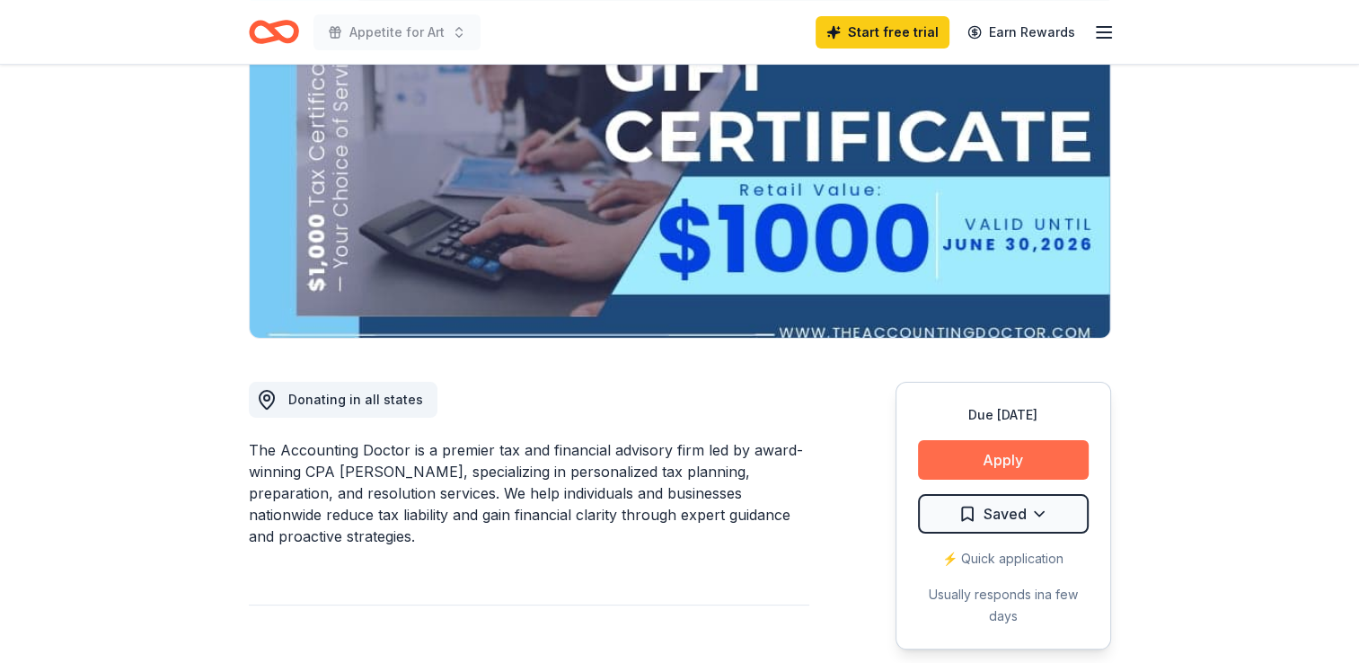
click at [1001, 458] on button "Apply" at bounding box center [1003, 460] width 171 height 40
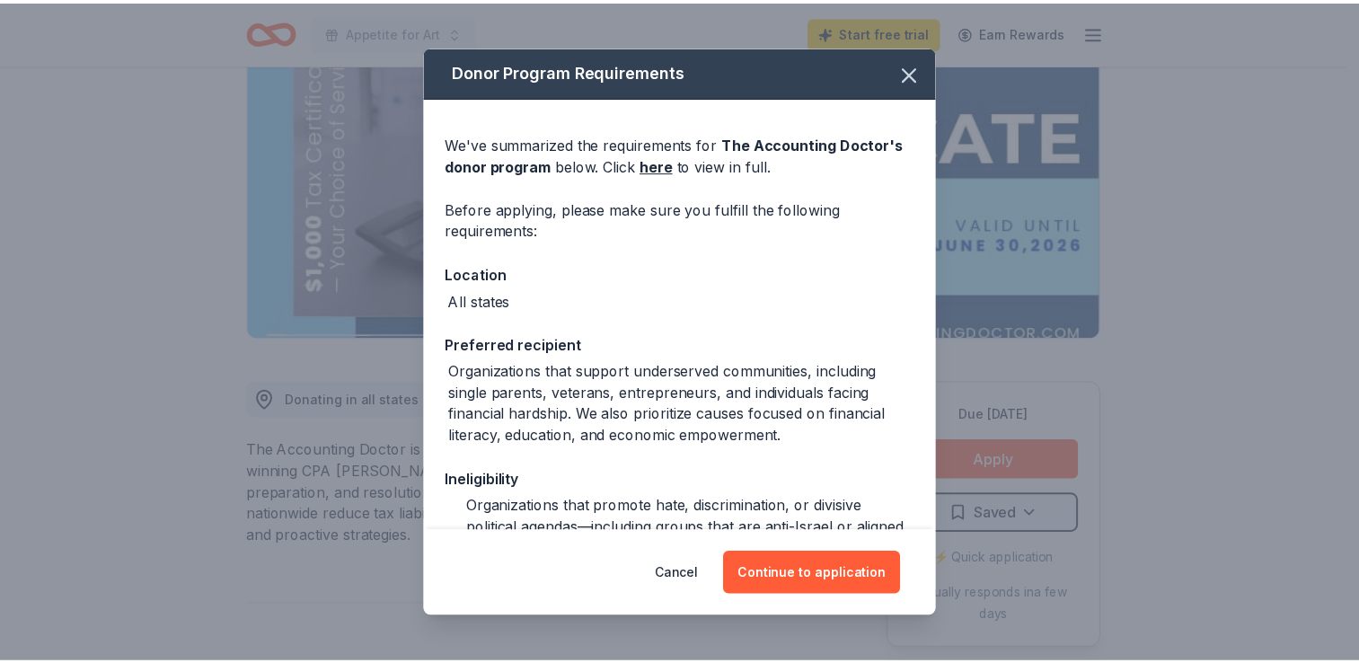
scroll to position [167, 0]
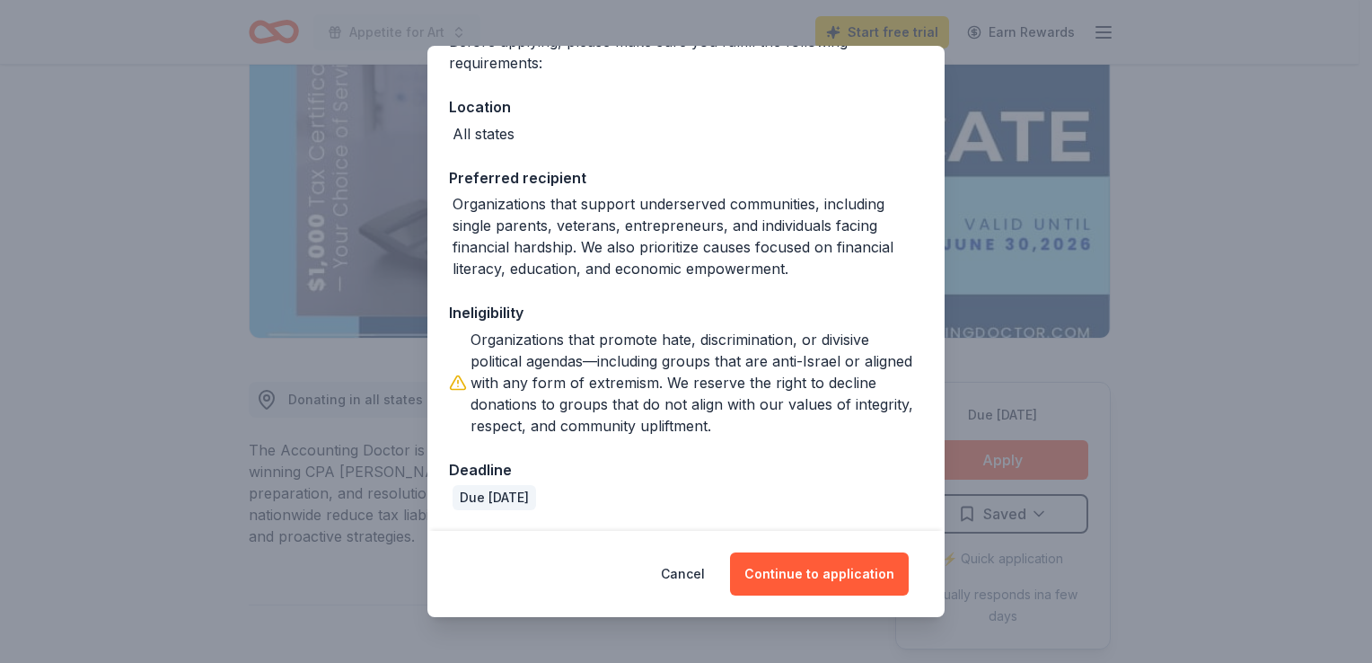
click at [1263, 210] on div "Donor Program Requirements We've summarized the requirements for The Accounting…" at bounding box center [686, 331] width 1372 height 663
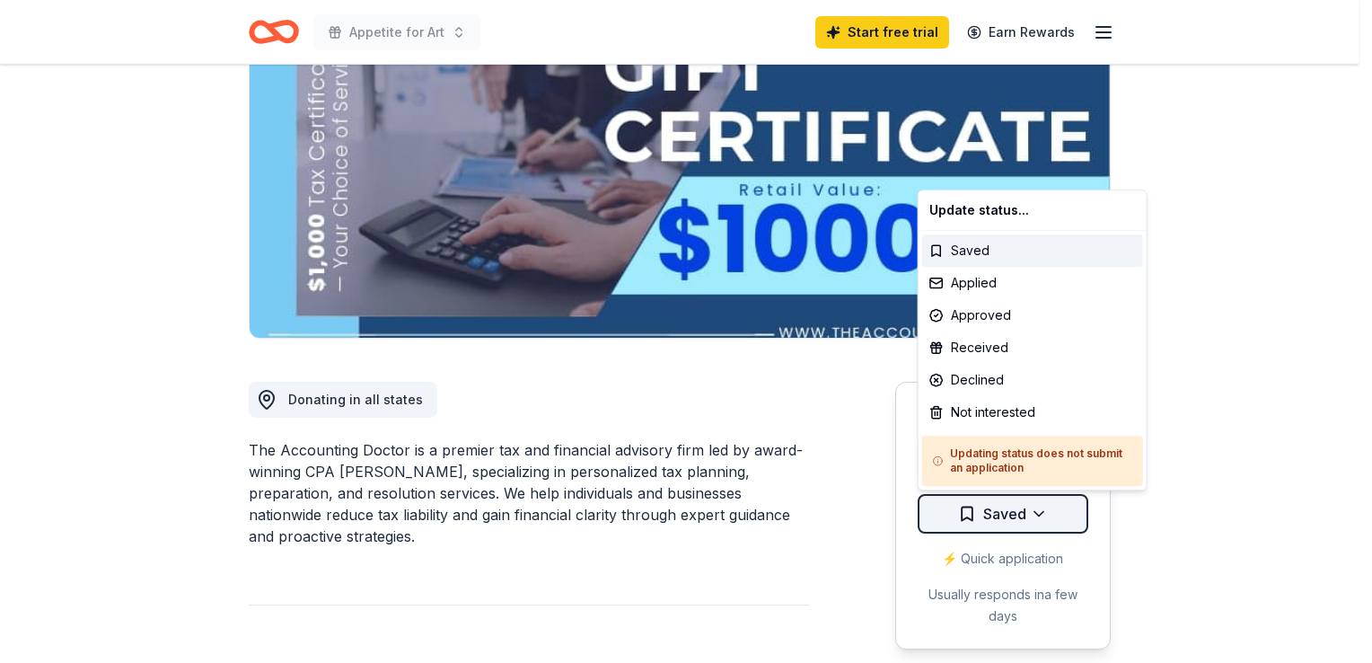
click at [1030, 455] on html "Appetite for Art Start free trial Earn Rewards Due in 36 days Share The Account…" at bounding box center [686, 124] width 1372 height 663
click at [977, 286] on div "Applied" at bounding box center [1032, 283] width 221 height 32
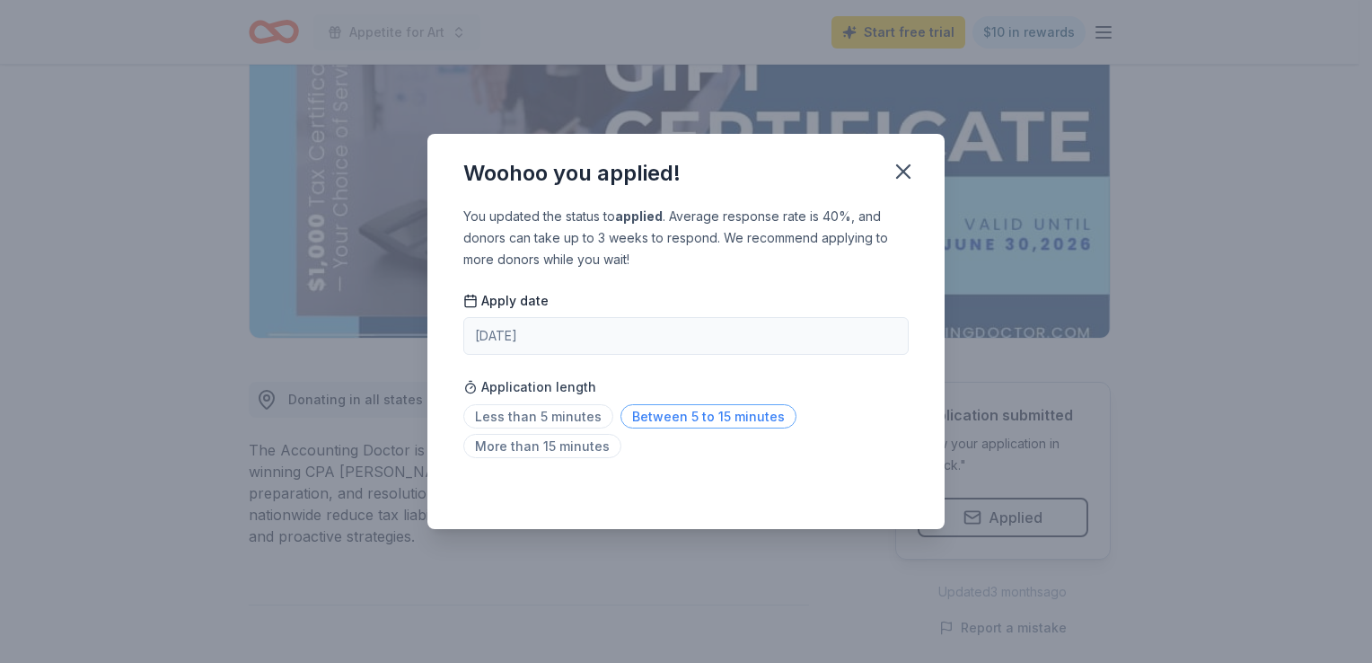
click at [687, 411] on span "Between 5 to 15 minutes" at bounding box center [709, 416] width 176 height 24
click at [907, 174] on icon "button" at bounding box center [903, 171] width 13 height 13
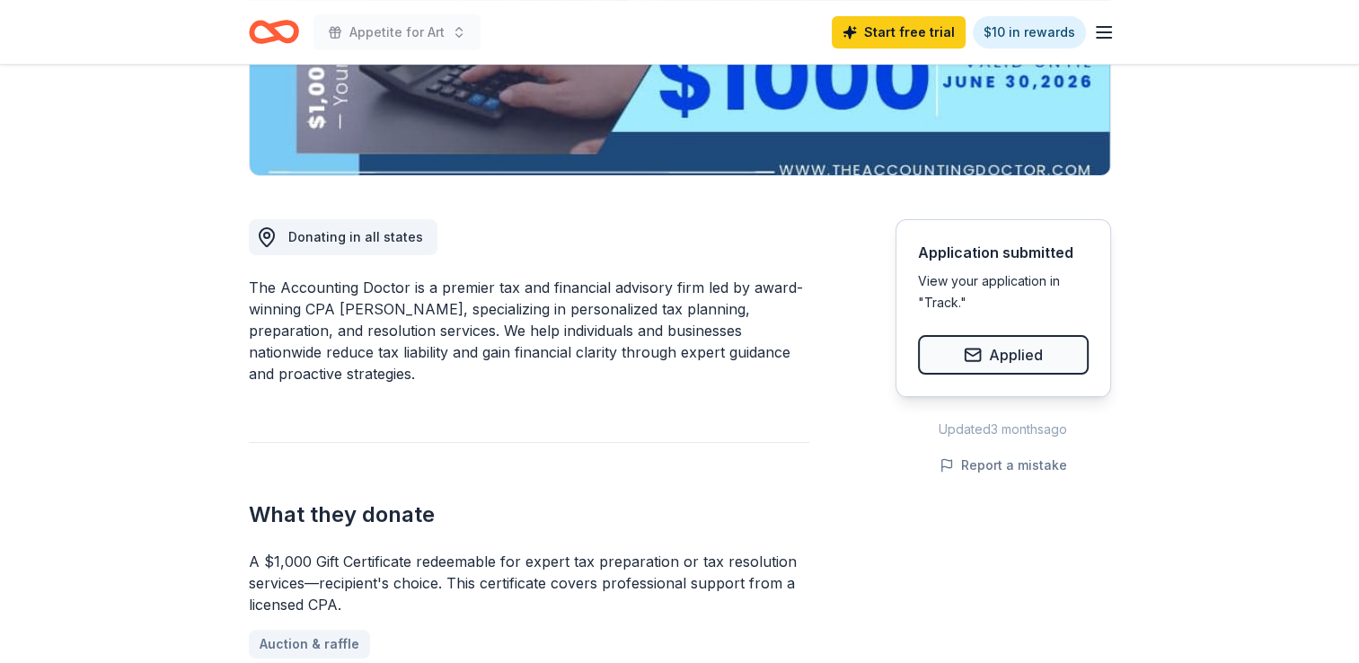
scroll to position [0, 0]
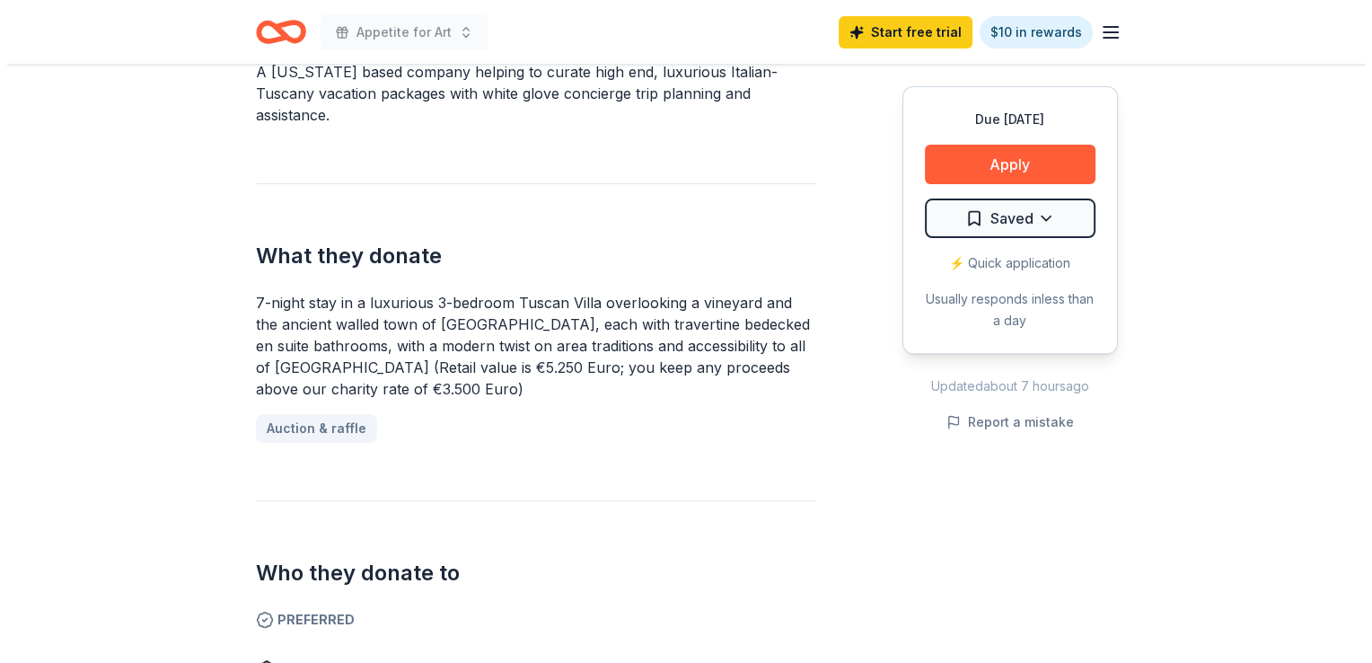
scroll to position [582, 0]
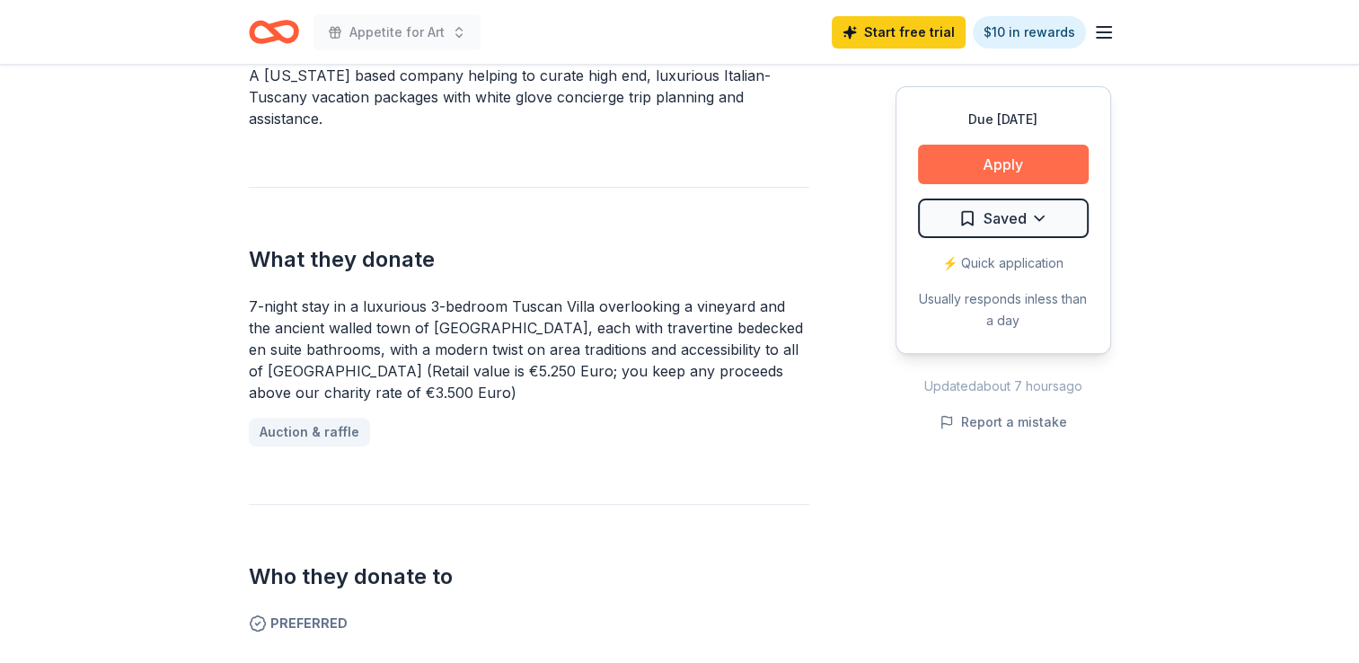
click at [999, 173] on button "Apply" at bounding box center [1003, 165] width 171 height 40
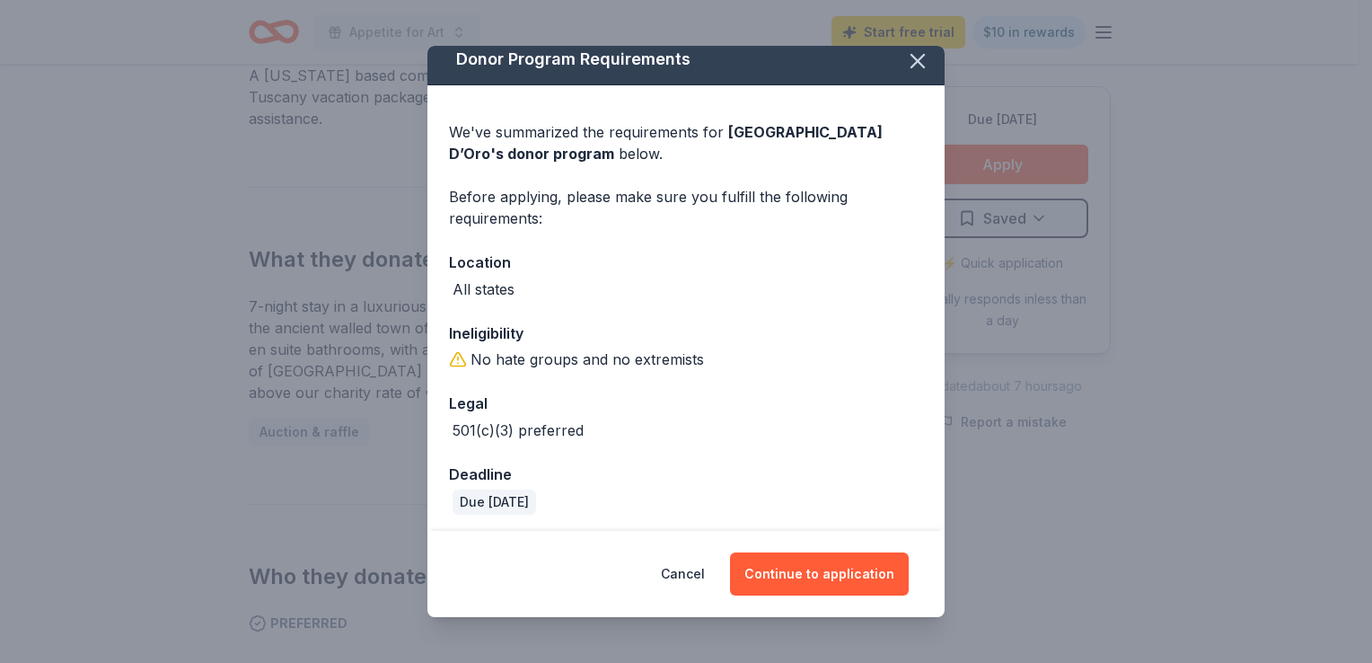
scroll to position [16, 0]
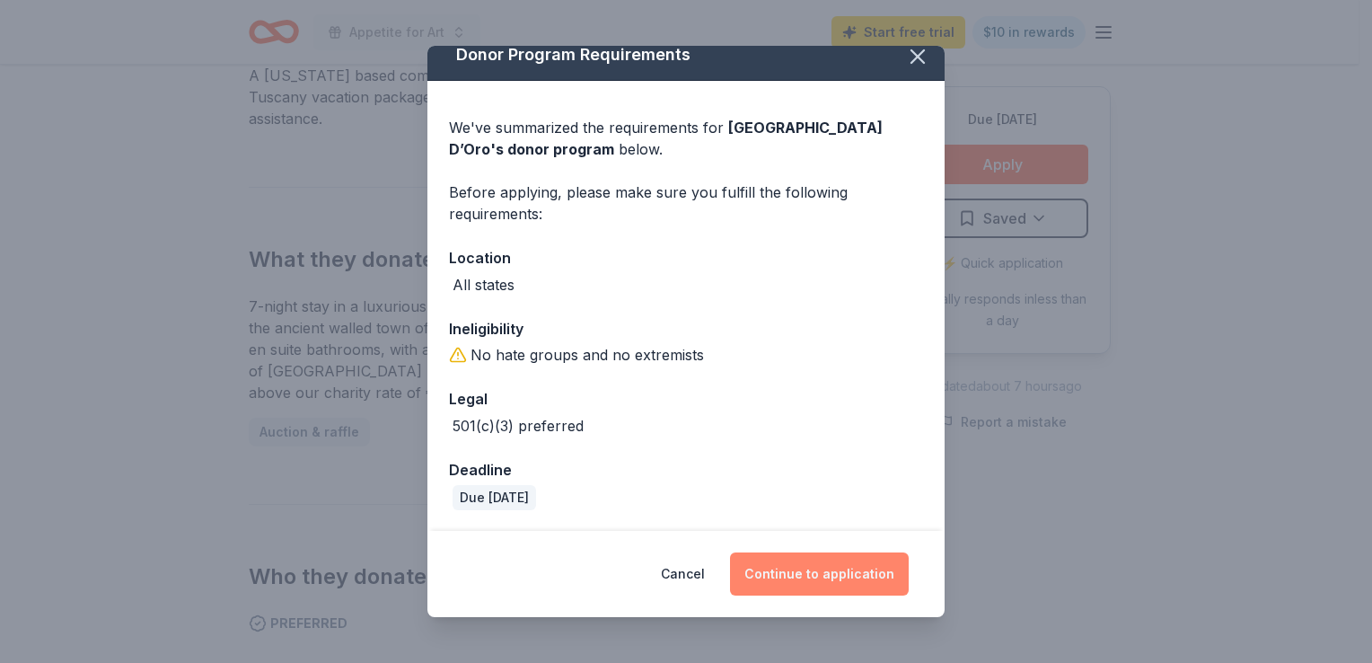
click at [784, 577] on button "Continue to application" at bounding box center [819, 573] width 179 height 43
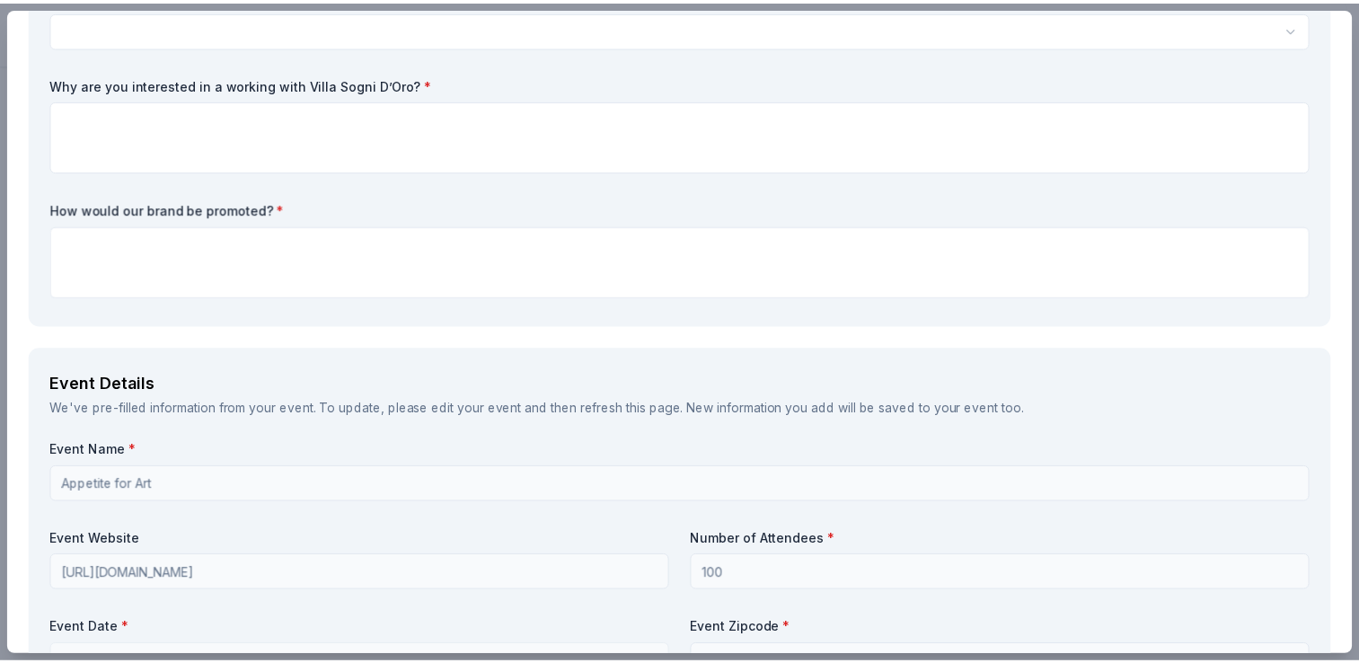
scroll to position [0, 0]
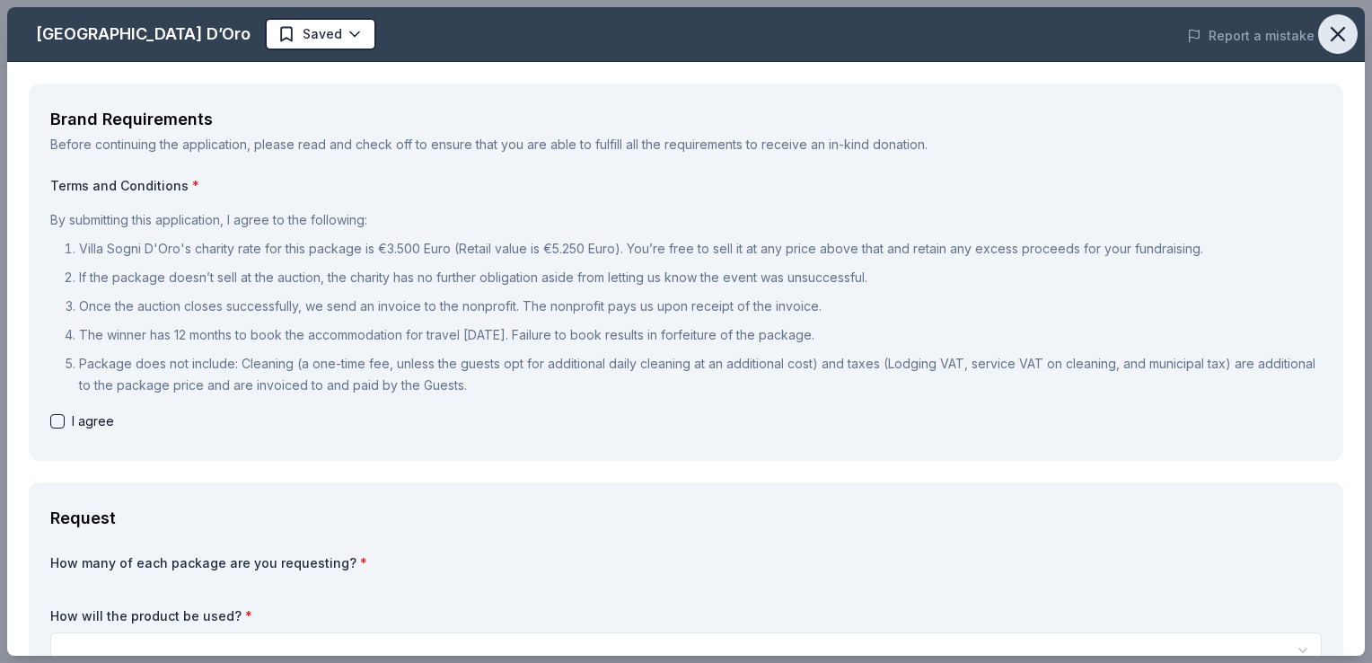
click at [1331, 34] on icon "button" at bounding box center [1338, 34] width 25 height 25
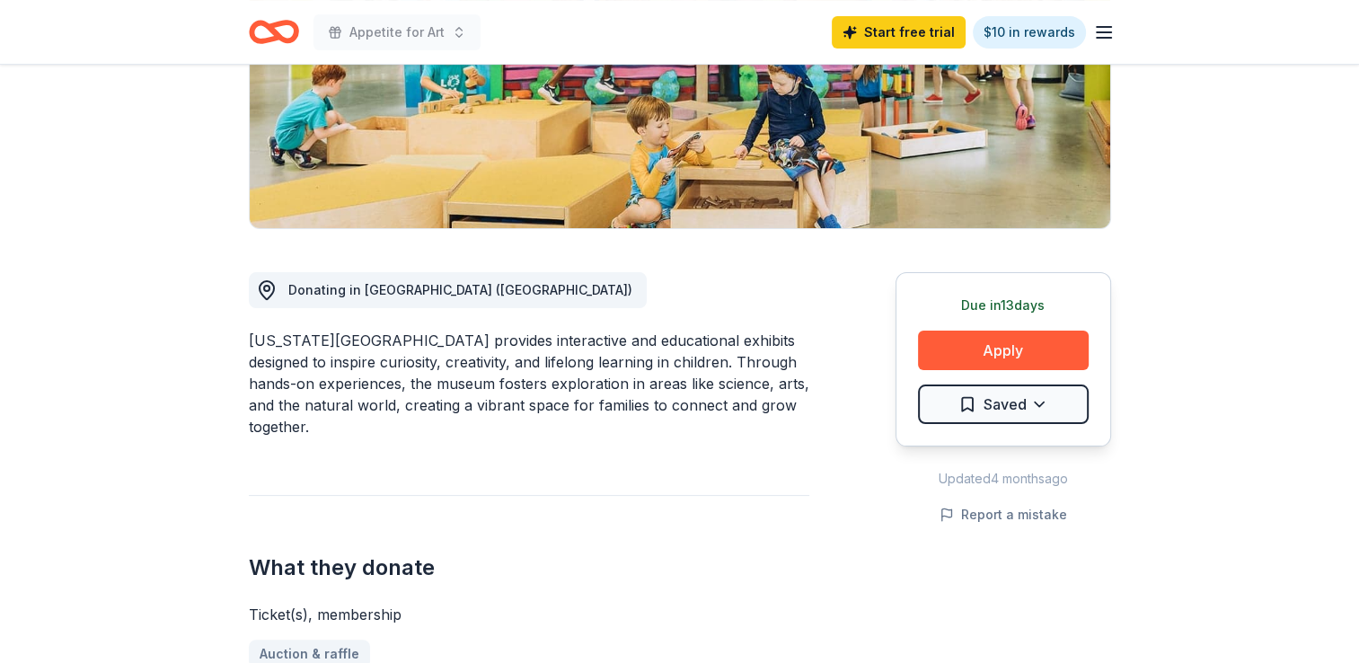
scroll to position [336, 0]
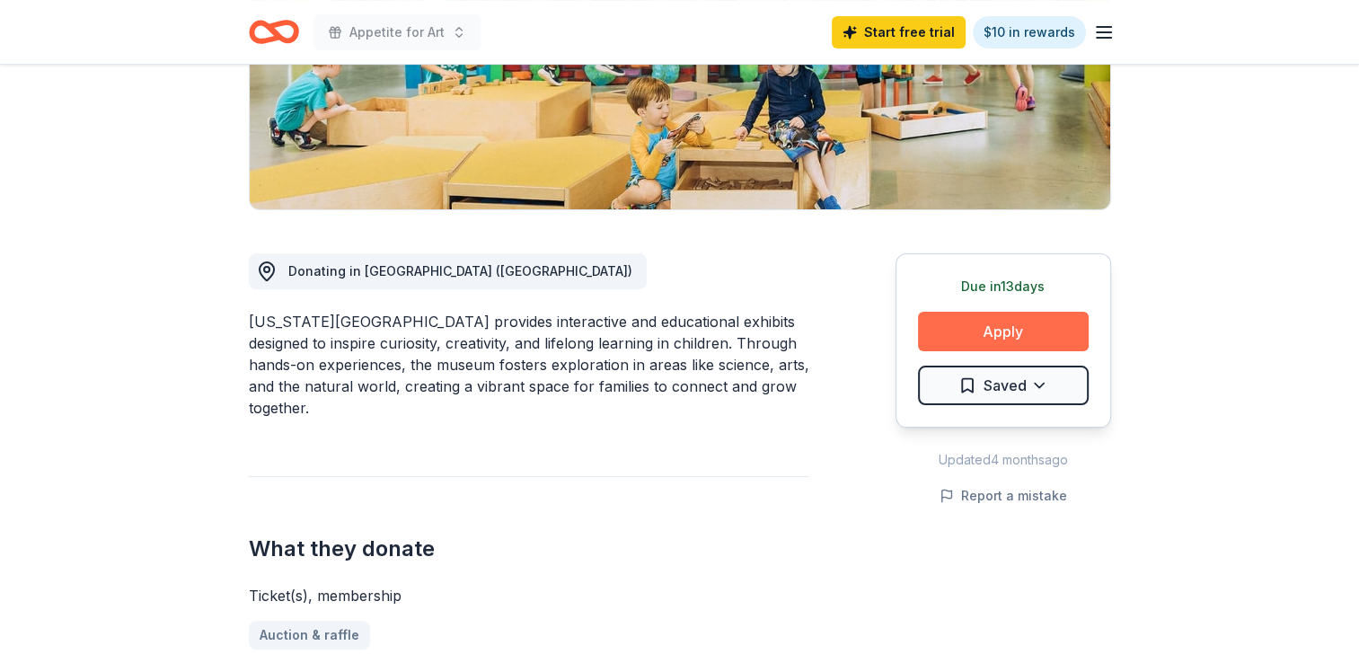
click at [1045, 331] on button "Apply" at bounding box center [1003, 332] width 171 height 40
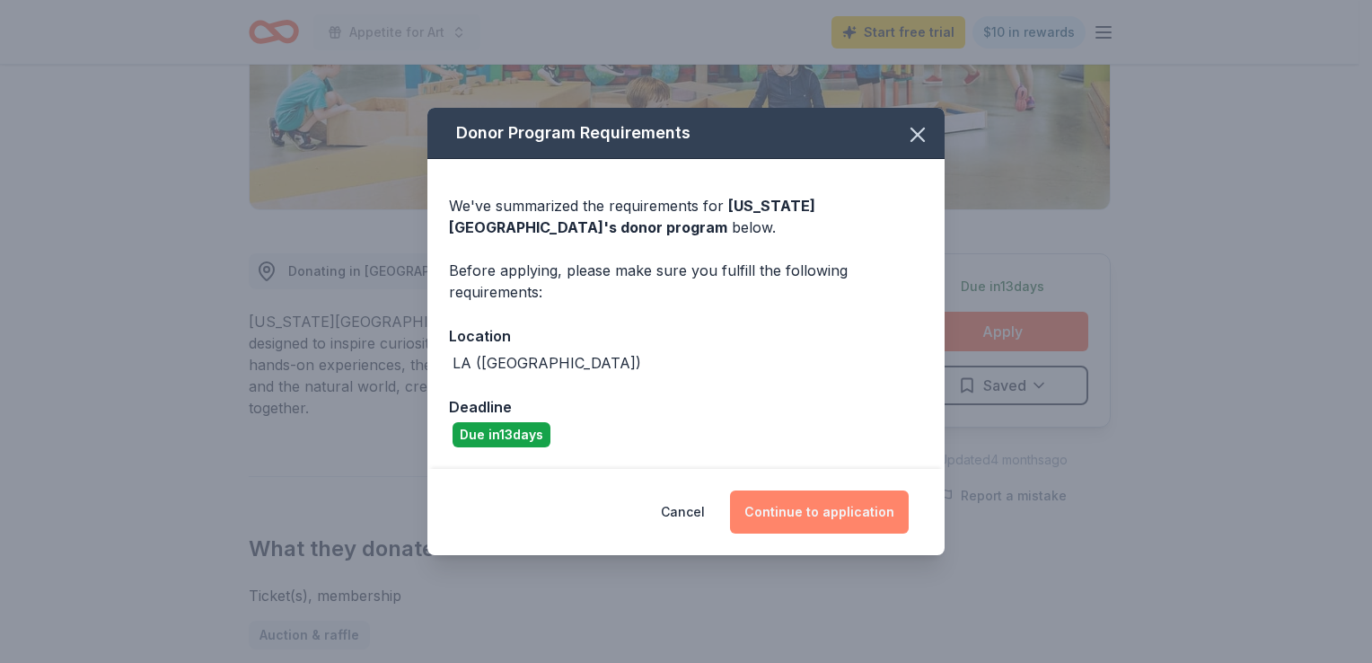
click at [821, 519] on button "Continue to application" at bounding box center [819, 511] width 179 height 43
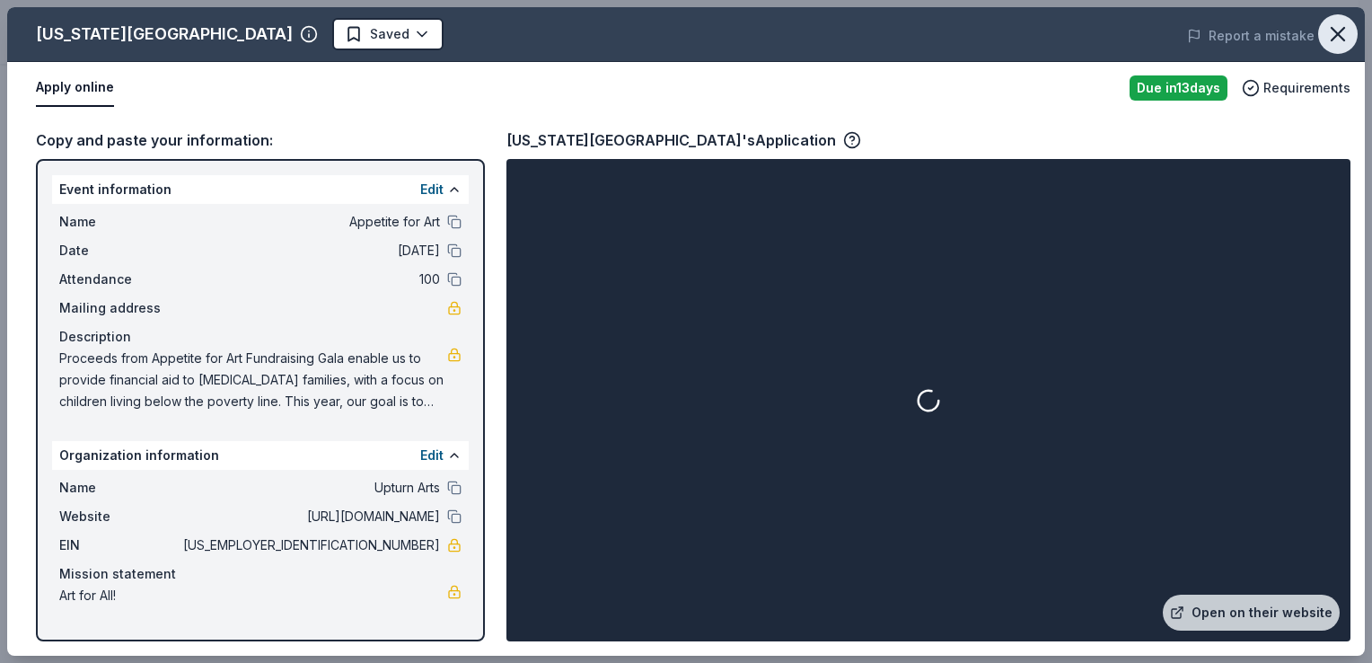
click at [1332, 31] on icon "button" at bounding box center [1338, 34] width 25 height 25
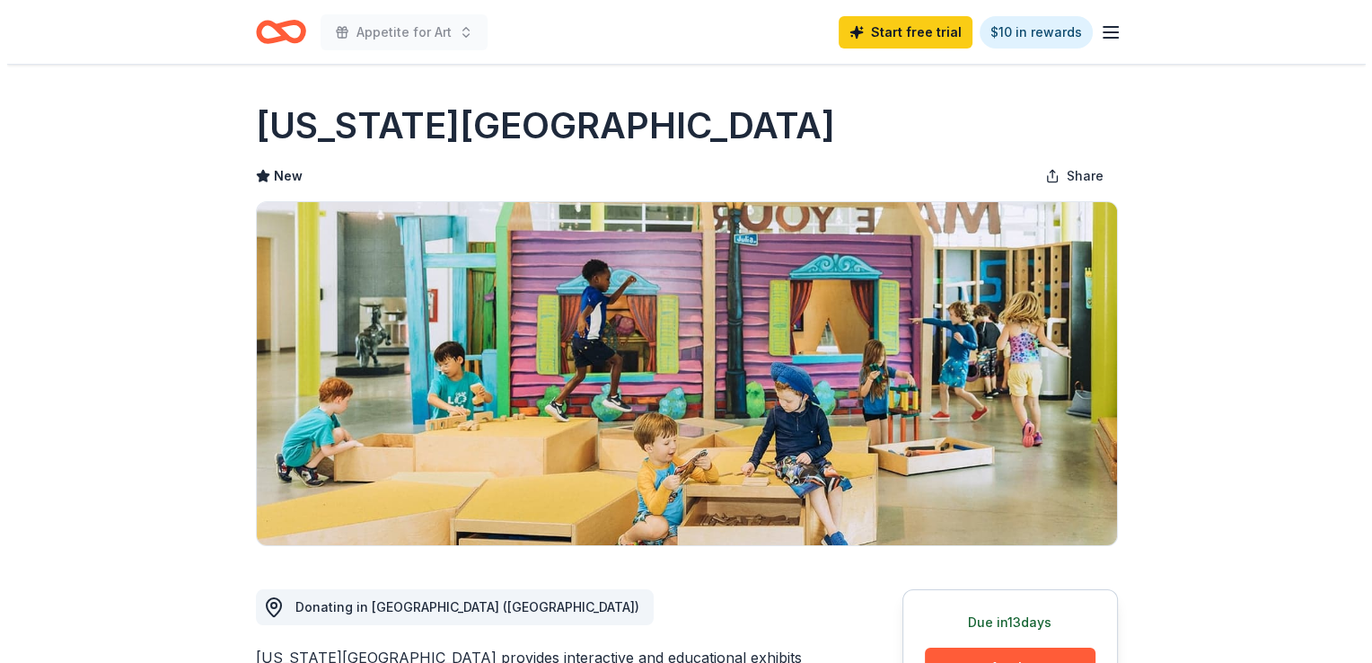
scroll to position [543, 0]
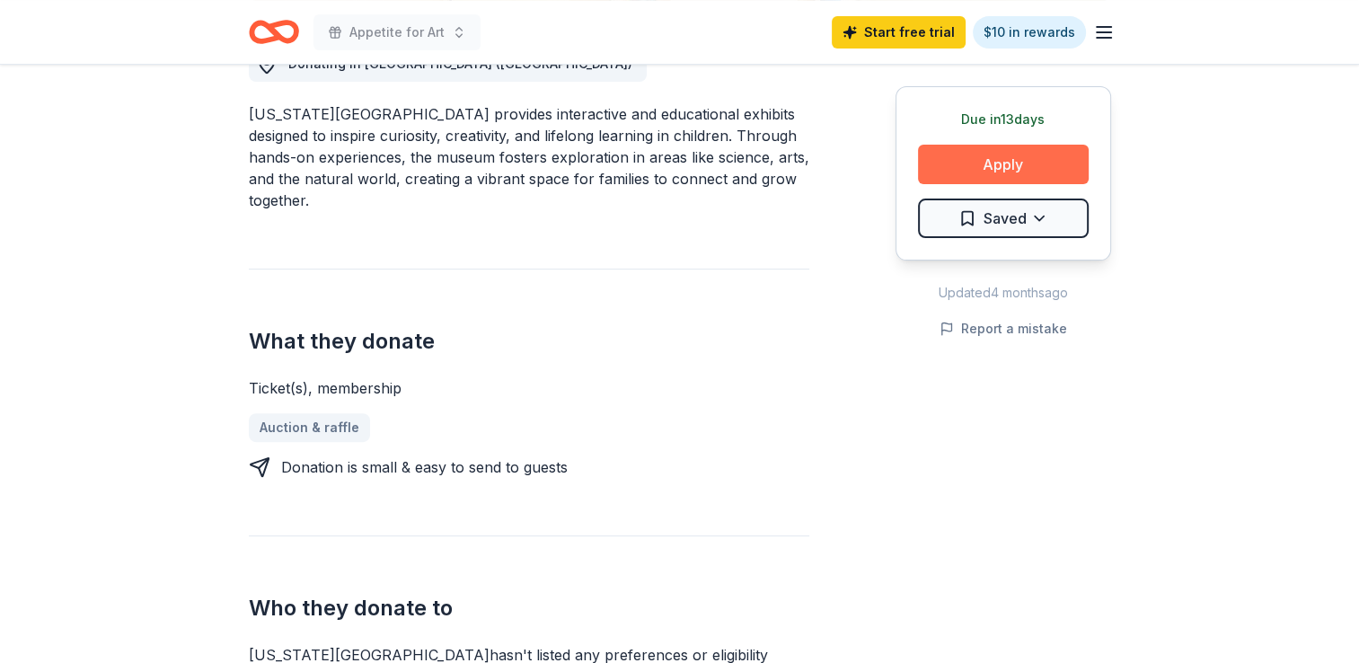
click at [1015, 175] on button "Apply" at bounding box center [1003, 165] width 171 height 40
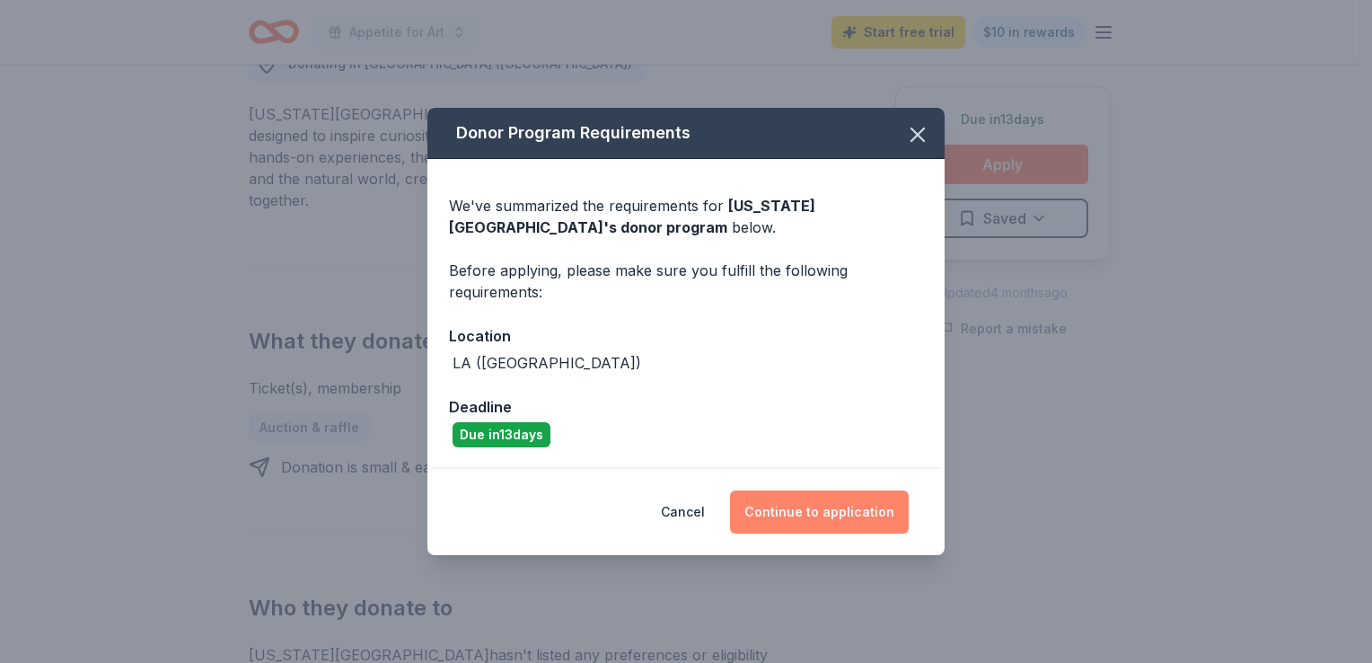
click at [809, 515] on button "Continue to application" at bounding box center [819, 511] width 179 height 43
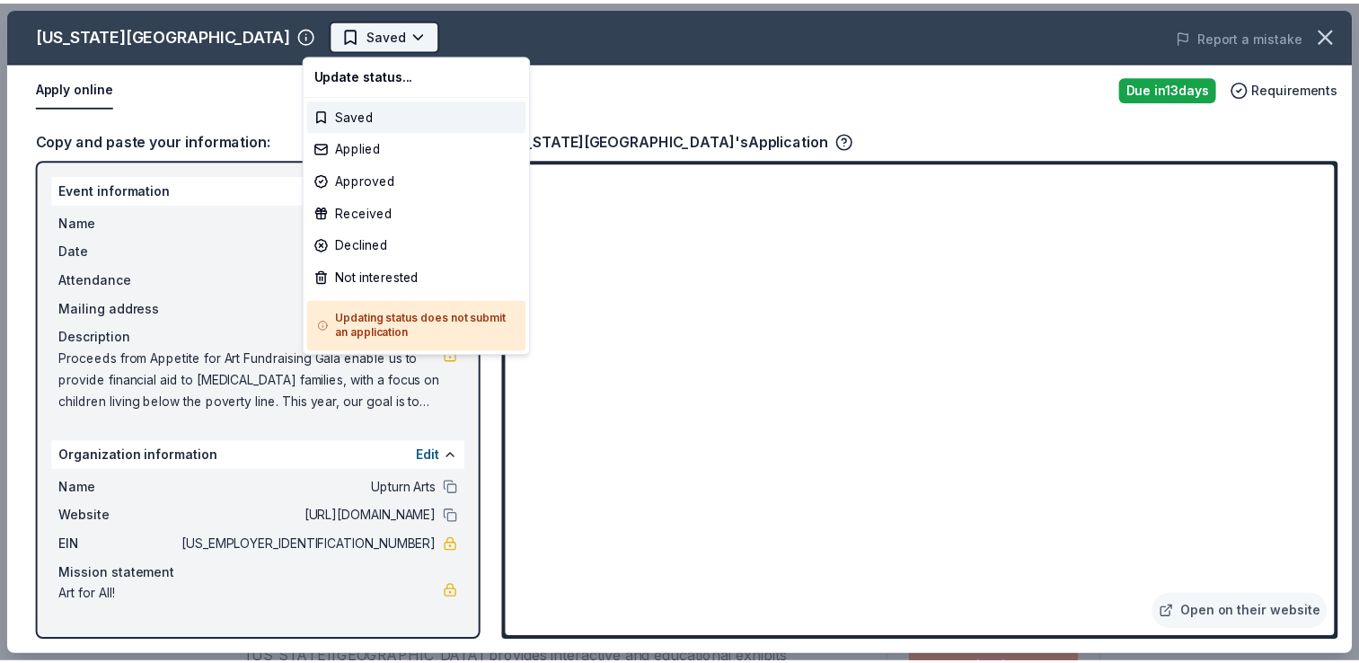
scroll to position [0, 0]
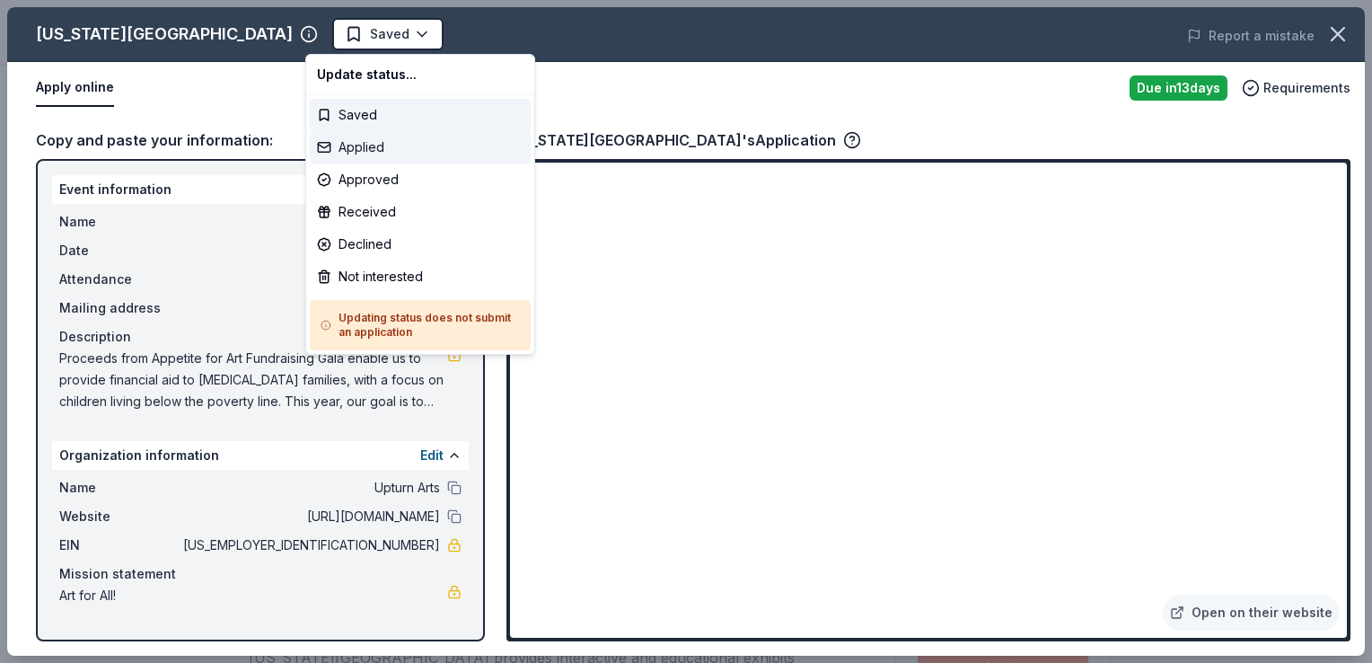
click at [402, 144] on div "Applied" at bounding box center [420, 147] width 221 height 32
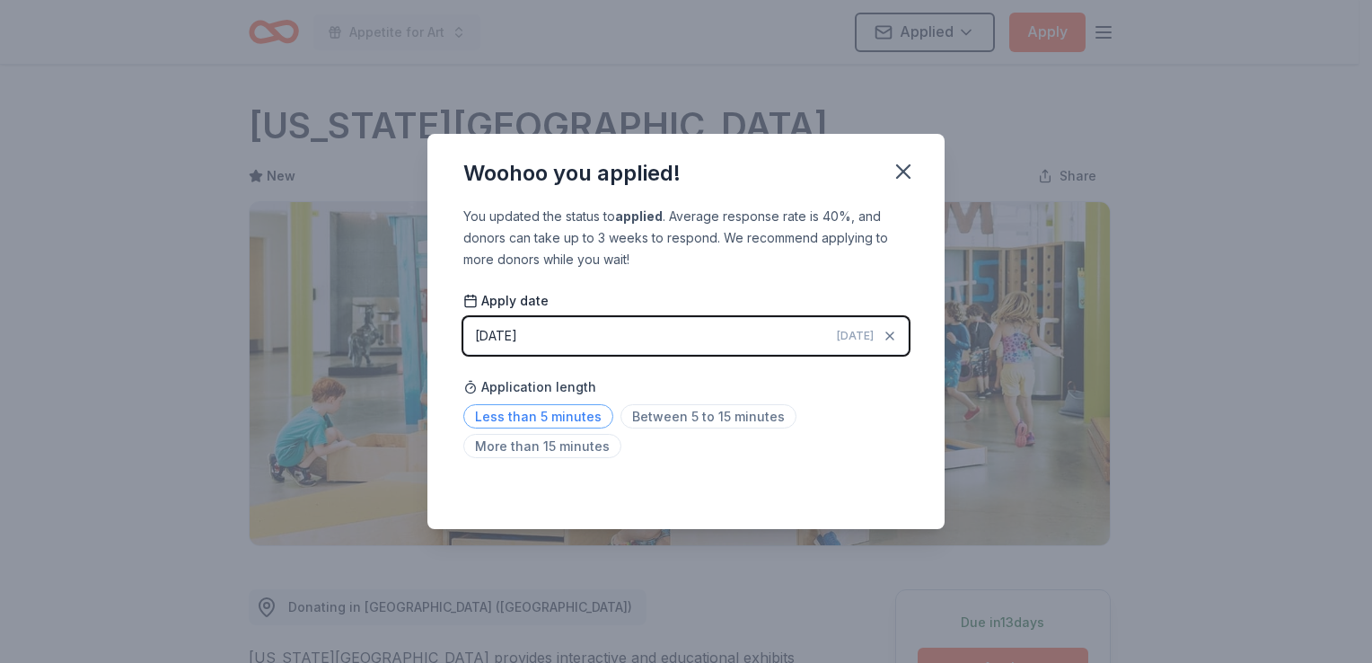
click at [546, 415] on span "Less than 5 minutes" at bounding box center [538, 416] width 150 height 24
click at [904, 175] on icon "button" at bounding box center [903, 171] width 25 height 25
